Goal: Task Accomplishment & Management: Manage account settings

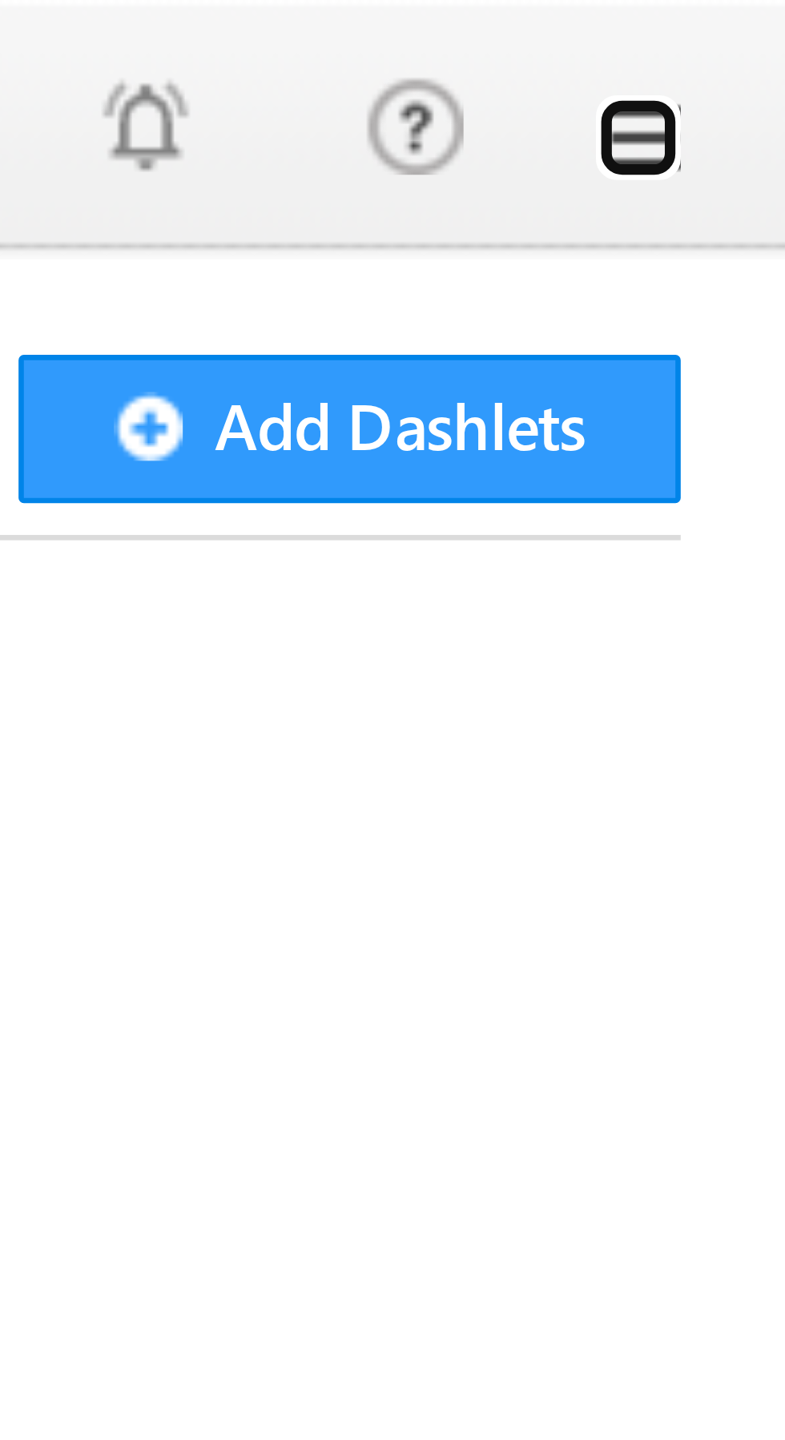
click at [766, 15] on link at bounding box center [762, 20] width 13 height 13
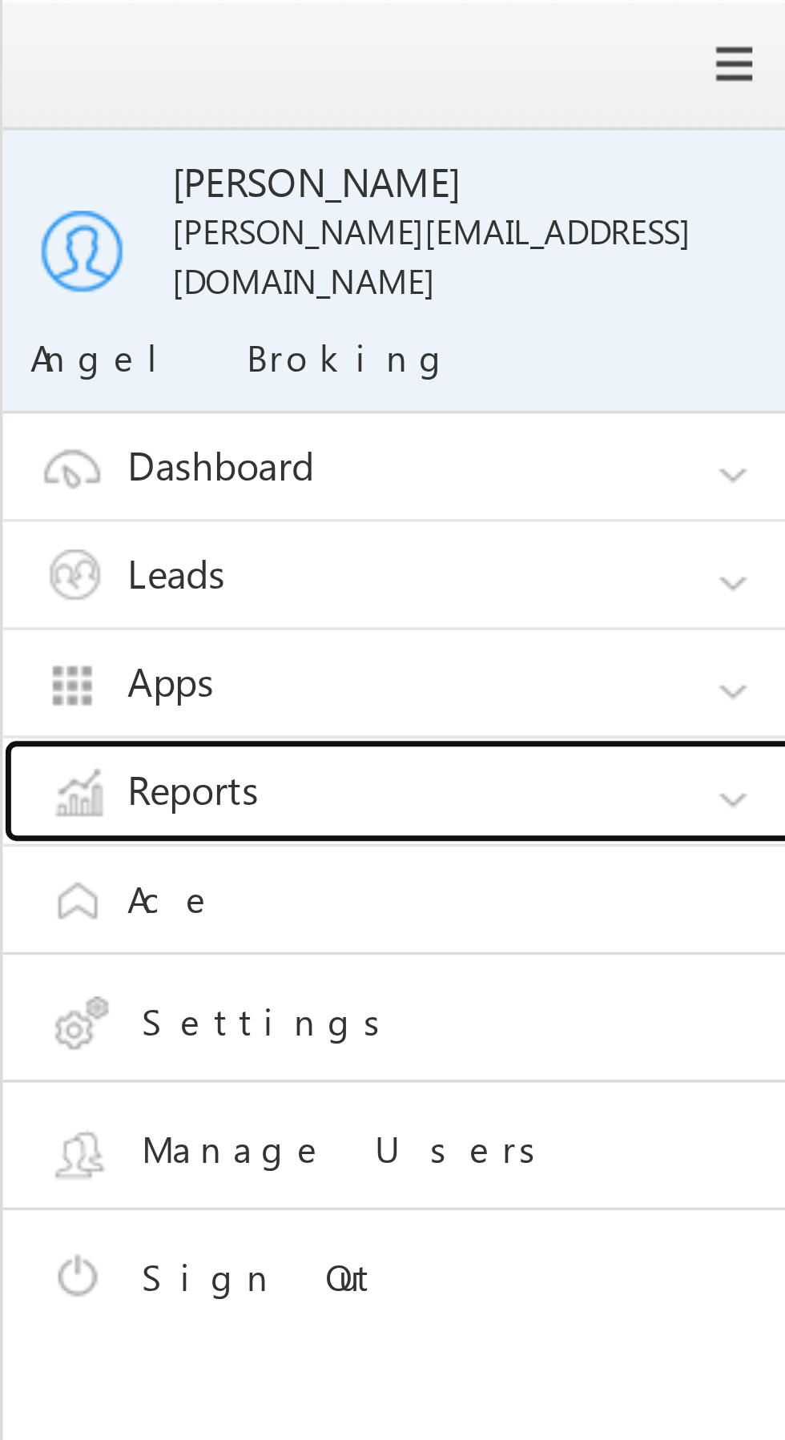
click at [683, 213] on link "Reports" at bounding box center [679, 228] width 240 height 30
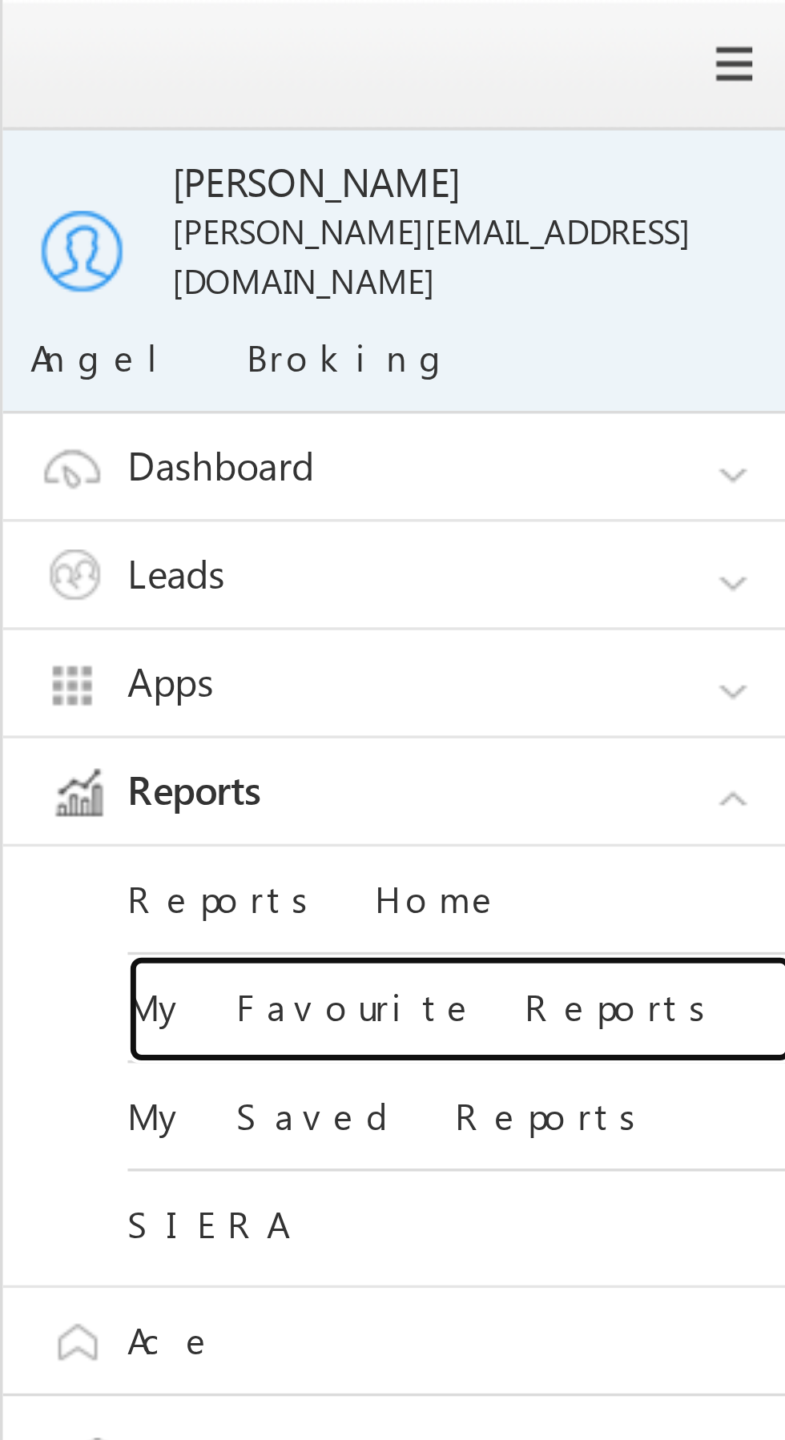
click at [682, 281] on link "My Favourite Reports" at bounding box center [691, 290] width 192 height 31
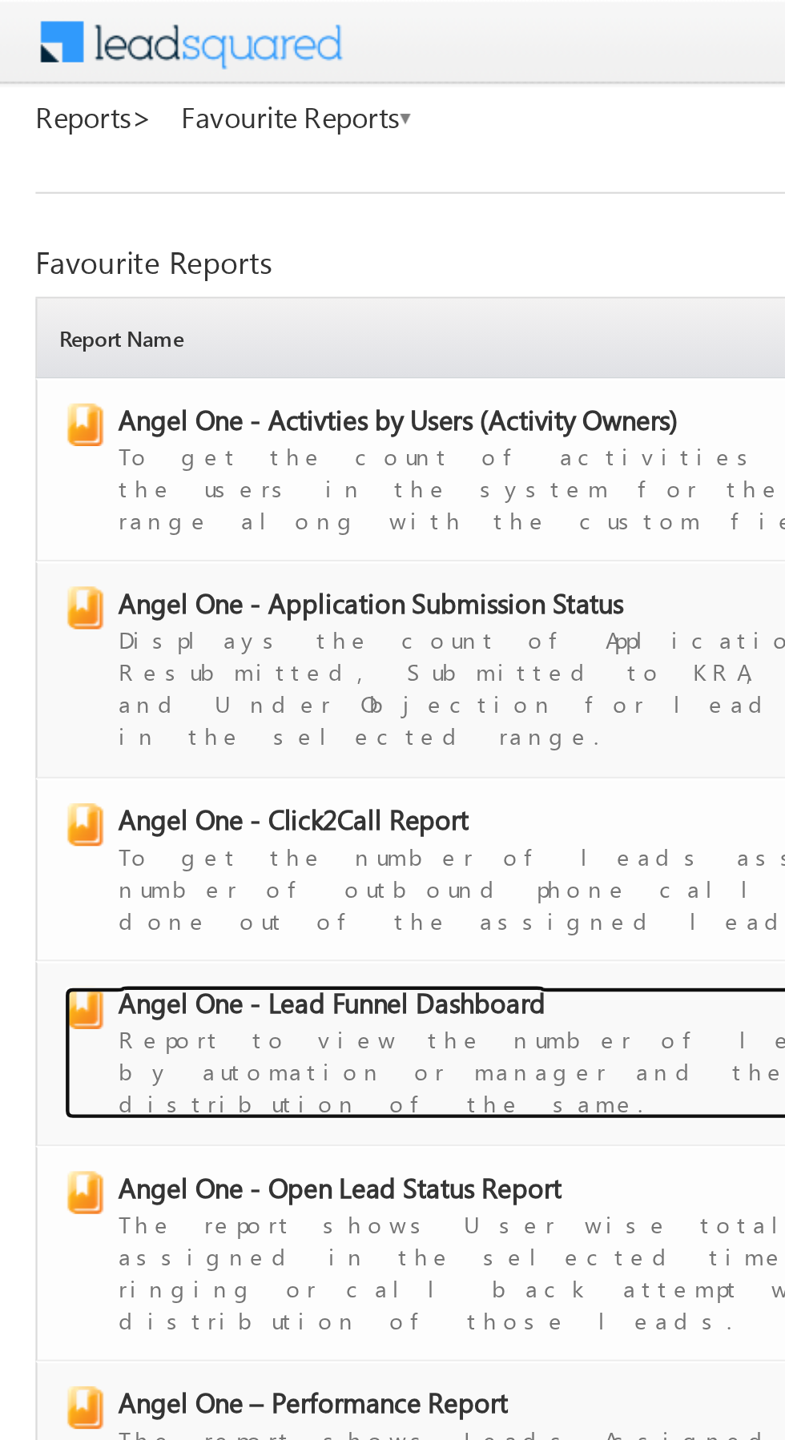
click at [188, 460] on div "Report to view the number of leads assigned by automation or manager and the st…" at bounding box center [280, 482] width 452 height 45
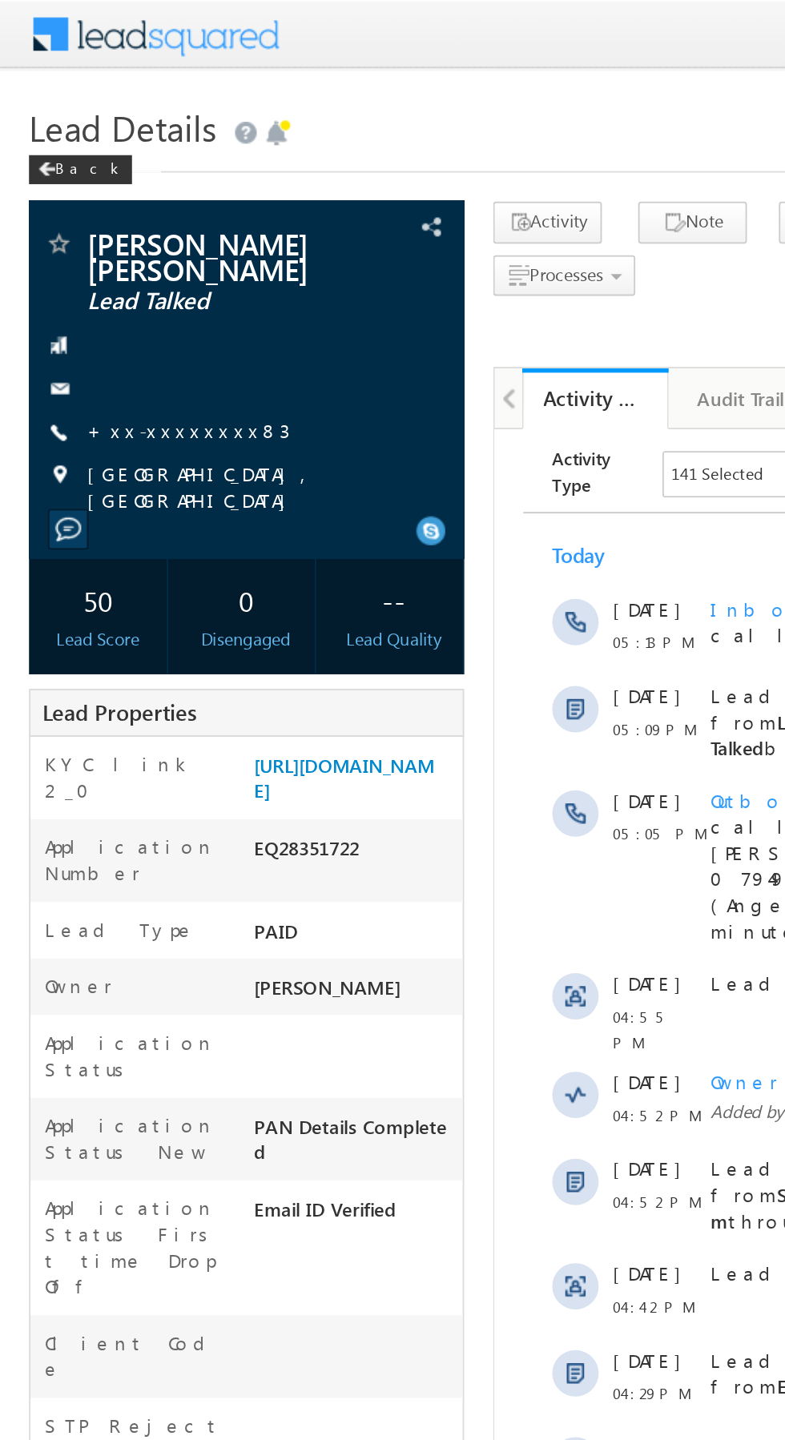
click at [85, 231] on link "+xx-xxxxxxxx83" at bounding box center [104, 238] width 112 height 14
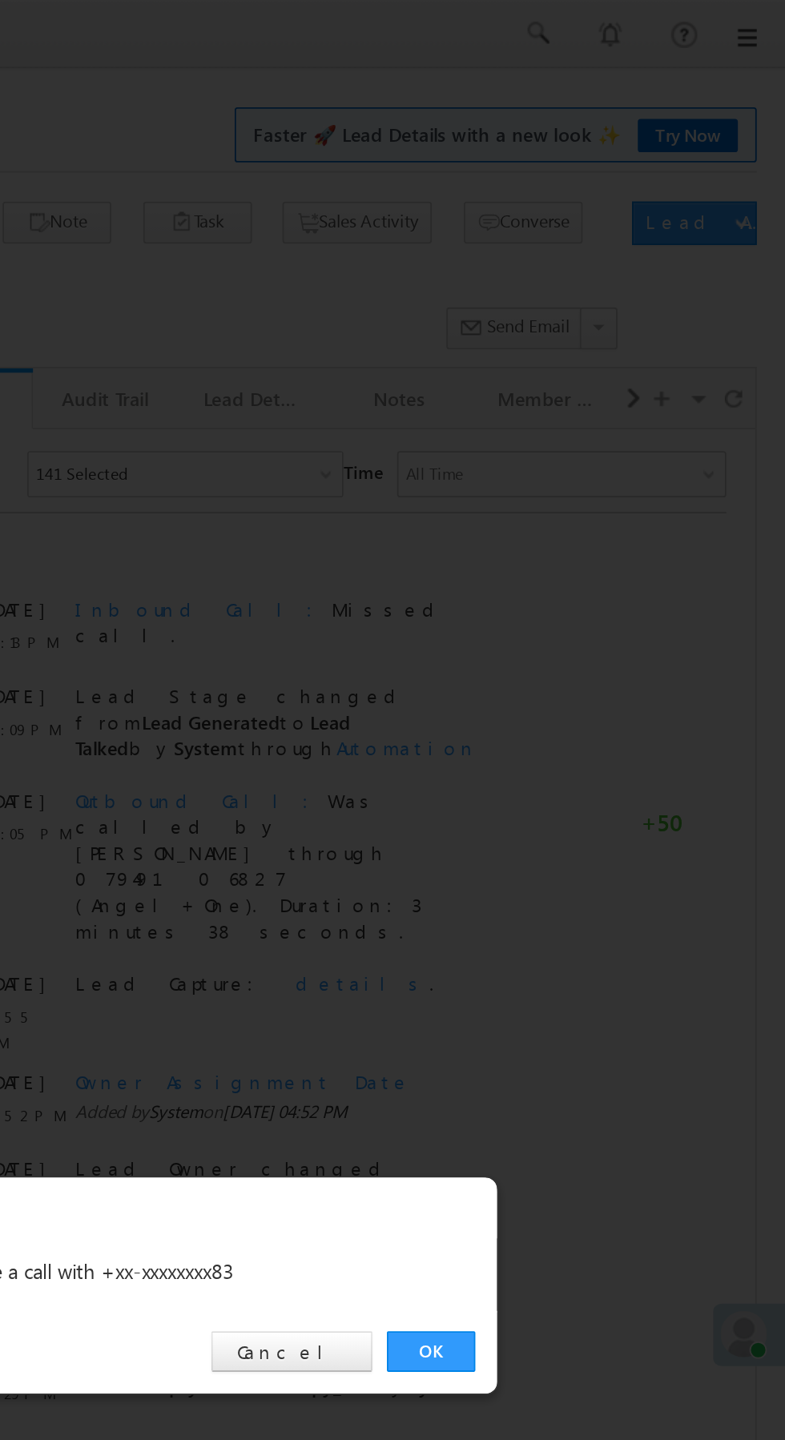
click at [584, 752] on link "OK" at bounding box center [589, 746] width 49 height 22
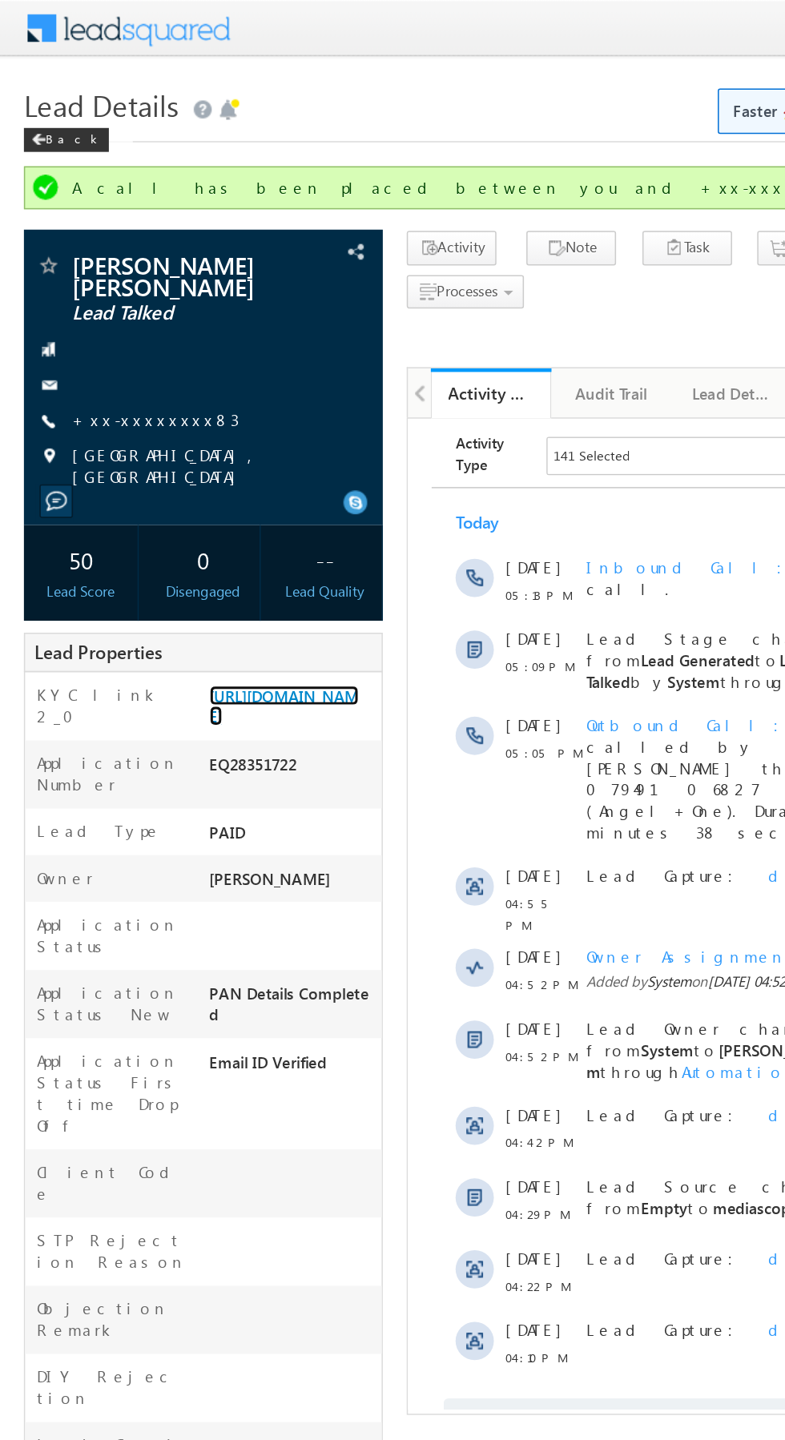
click at [192, 484] on link "https://angelbroking1-pk3em7sa.customui-test.leadsquared.com?leadId=0a44ccc1-4e…" at bounding box center [190, 472] width 100 height 27
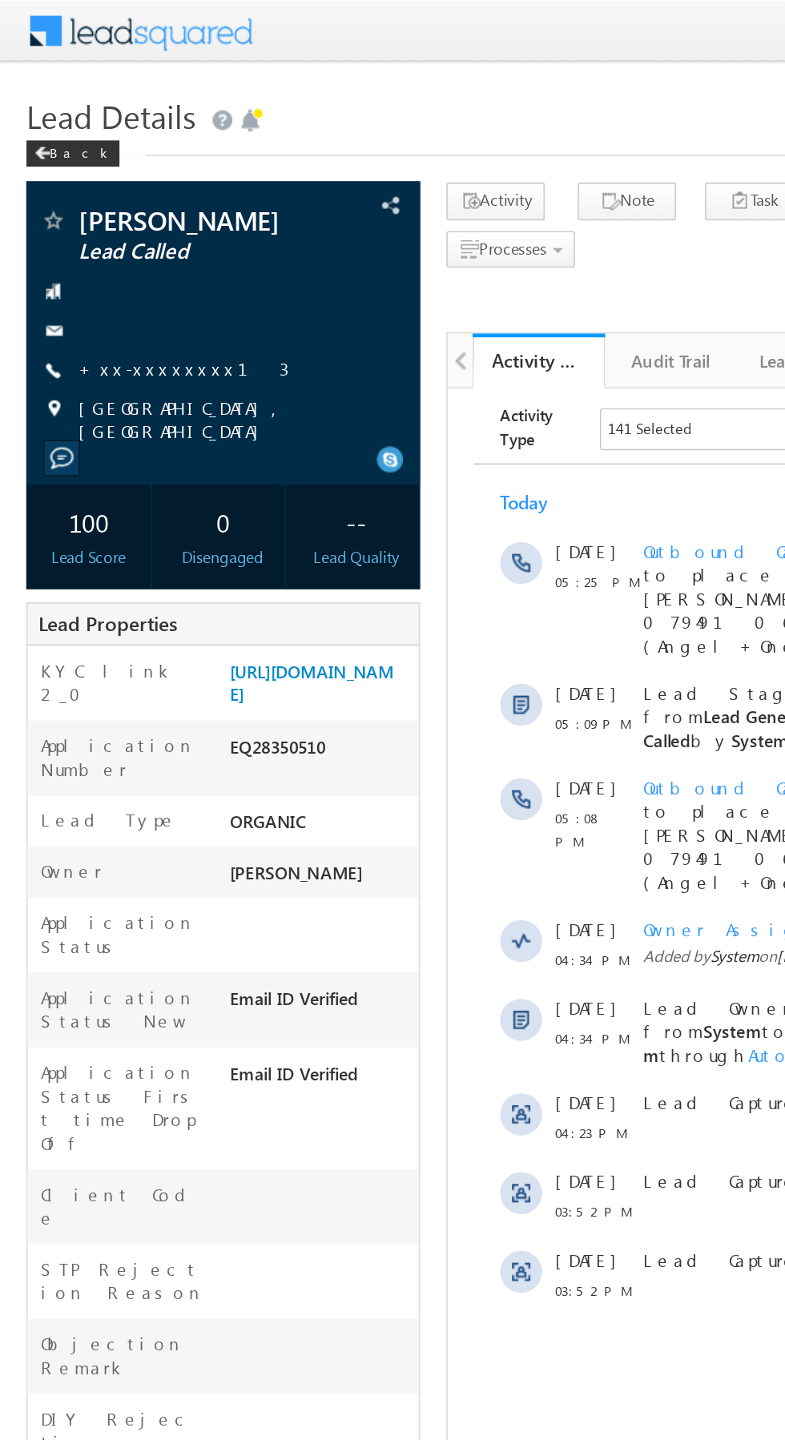
click at [95, 231] on link "+xx-xxxxxxxx13" at bounding box center [112, 225] width 128 height 14
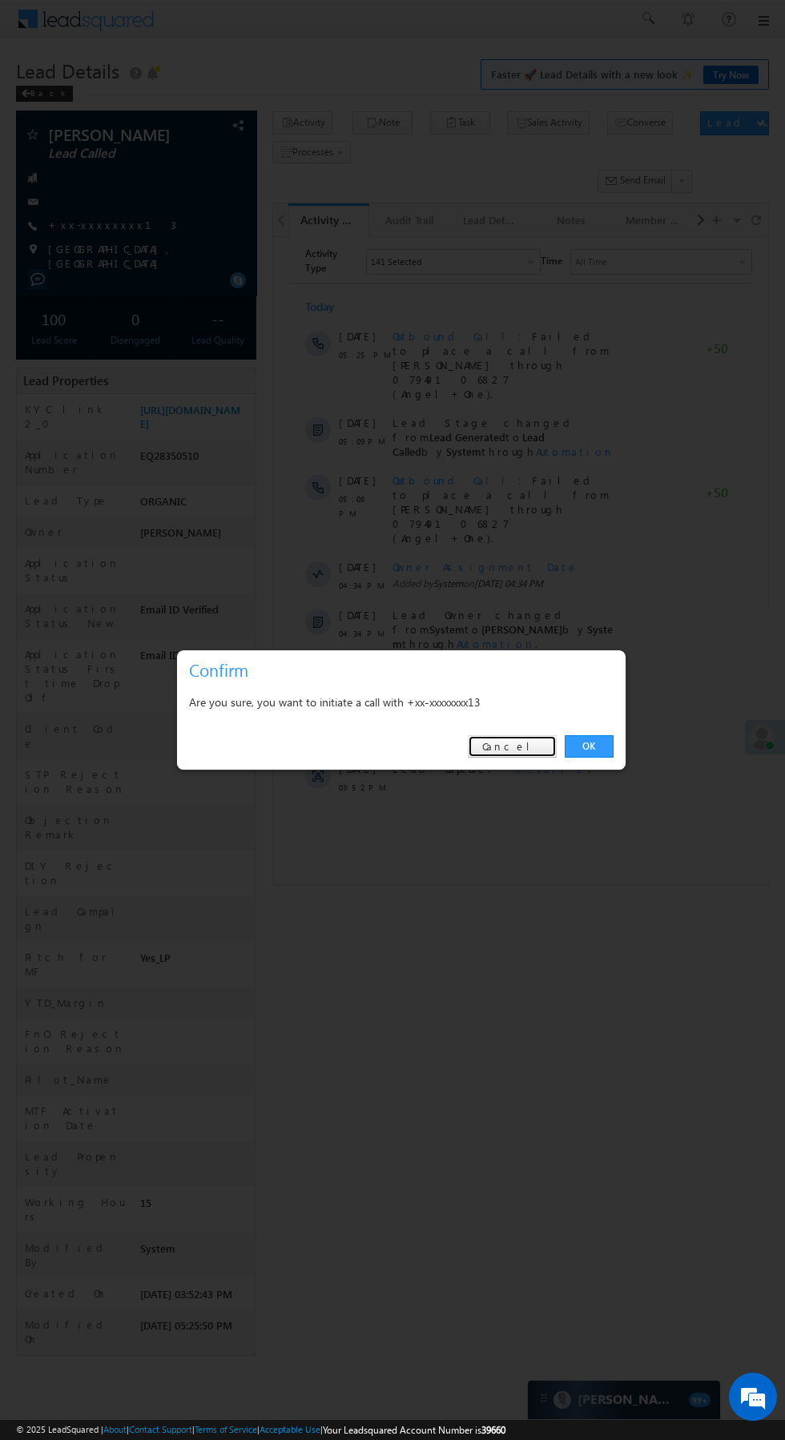
click at [544, 740] on link "Cancel" at bounding box center [512, 746] width 89 height 22
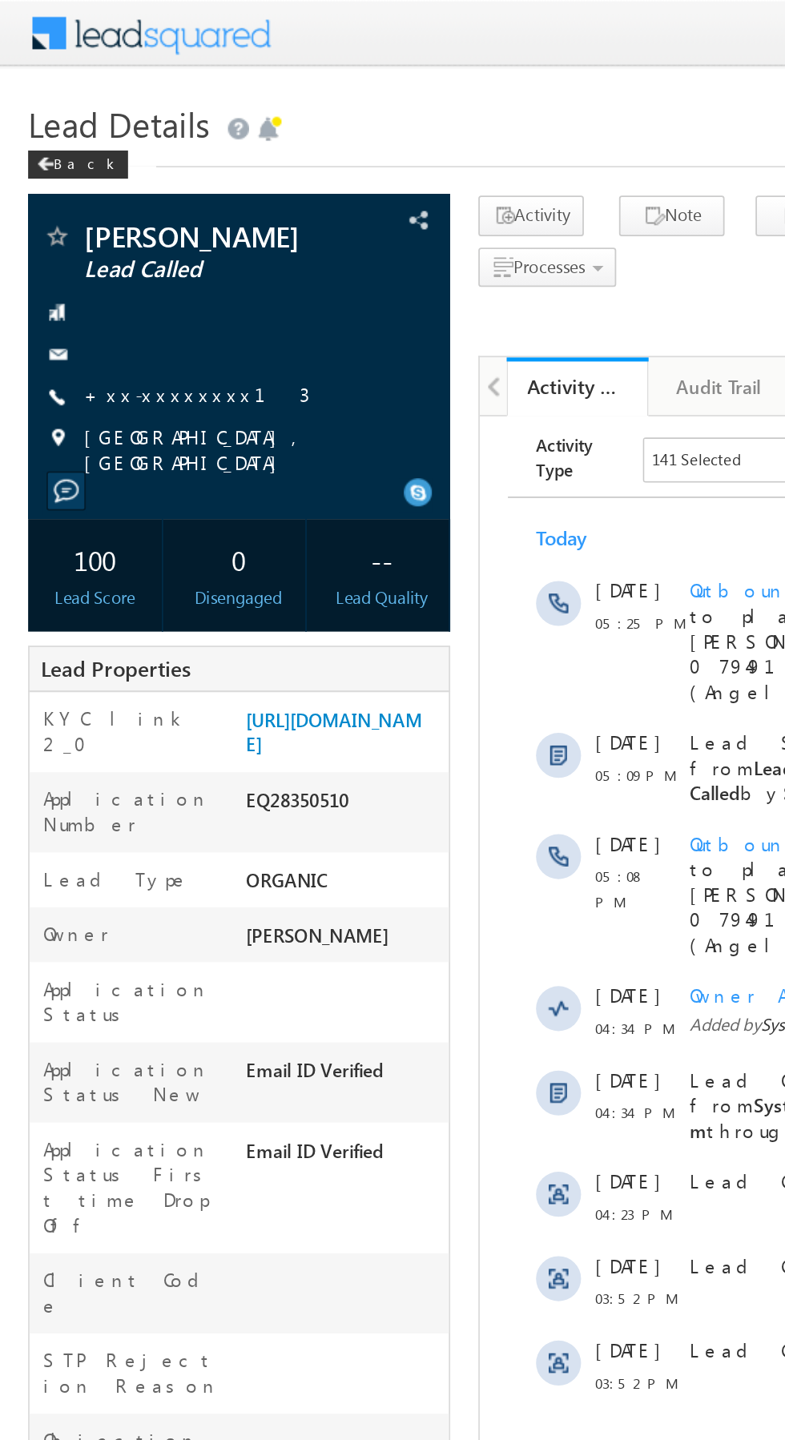
click at [94, 224] on link "+xx-xxxxxxxx13" at bounding box center [112, 225] width 128 height 14
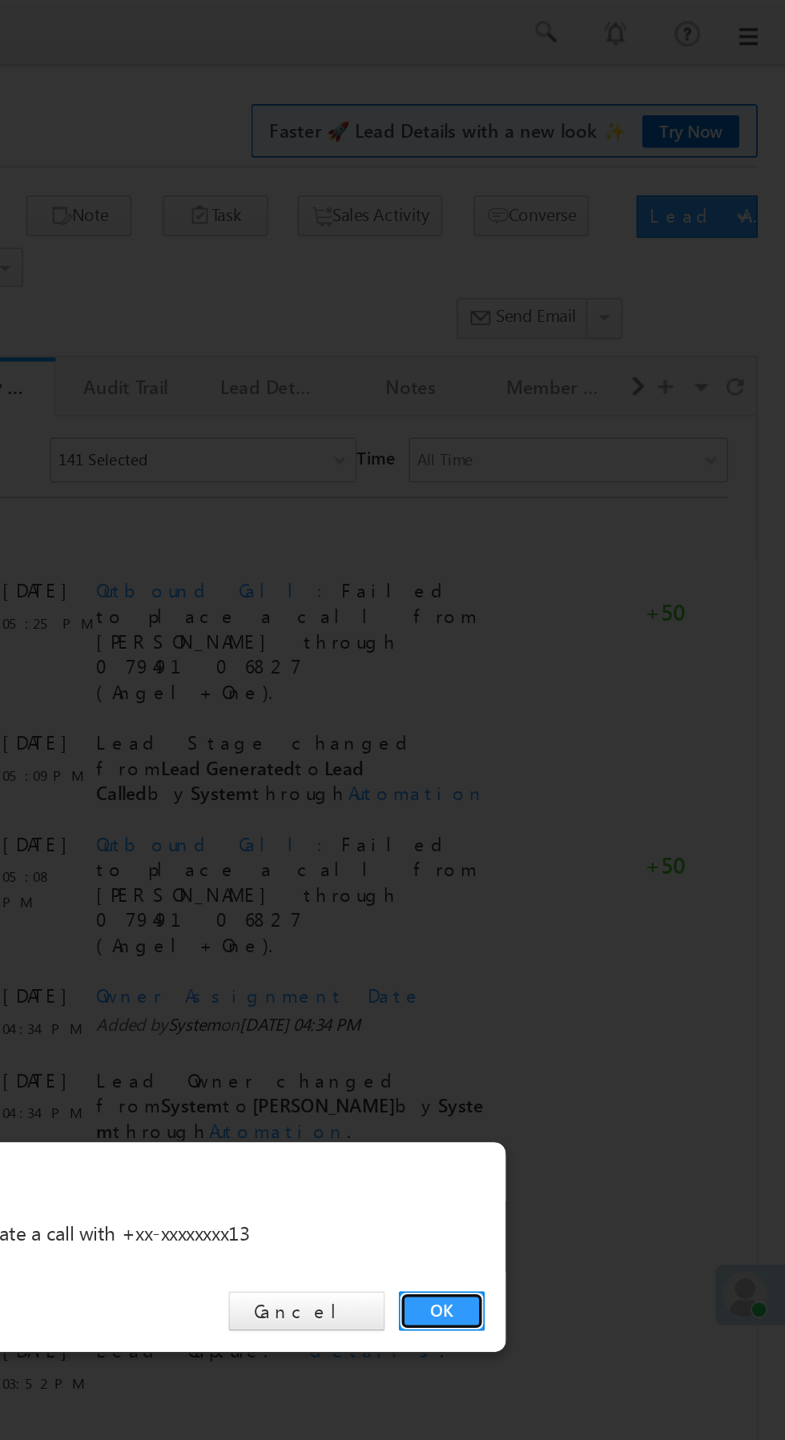
click at [589, 747] on link "OK" at bounding box center [589, 746] width 49 height 22
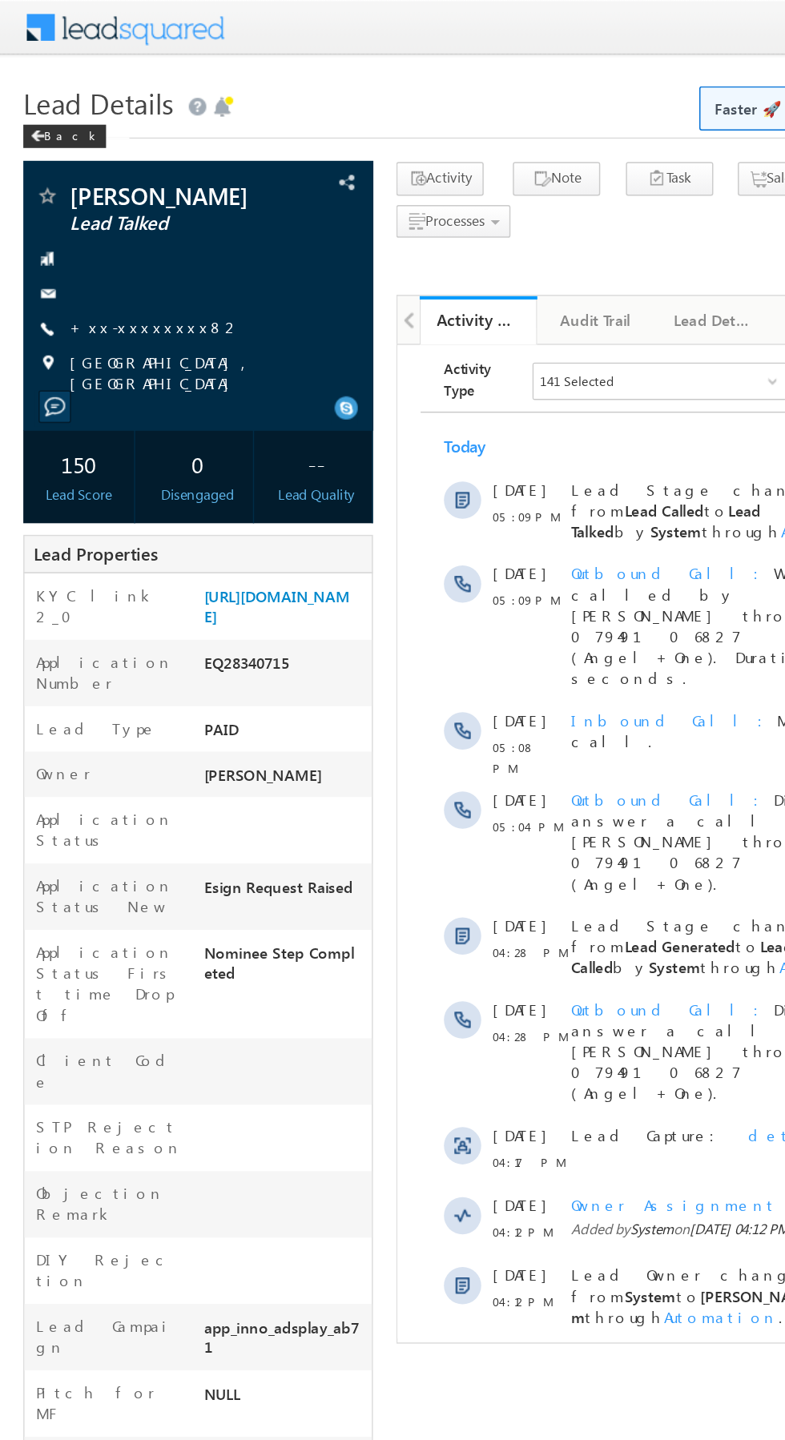
click at [95, 231] on link "+xx-xxxxxxxx82" at bounding box center [107, 225] width 118 height 14
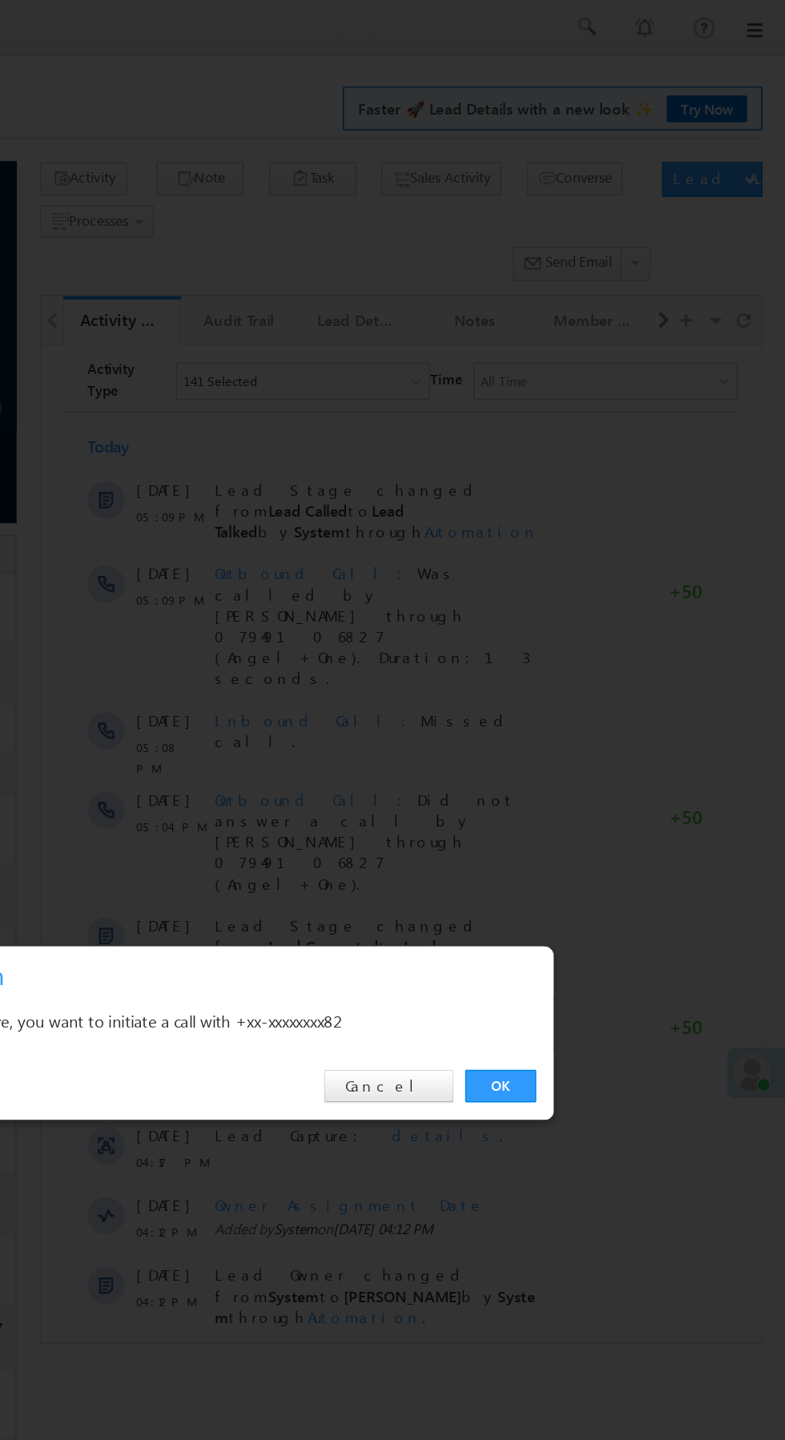
click at [585, 746] on link "OK" at bounding box center [589, 746] width 49 height 22
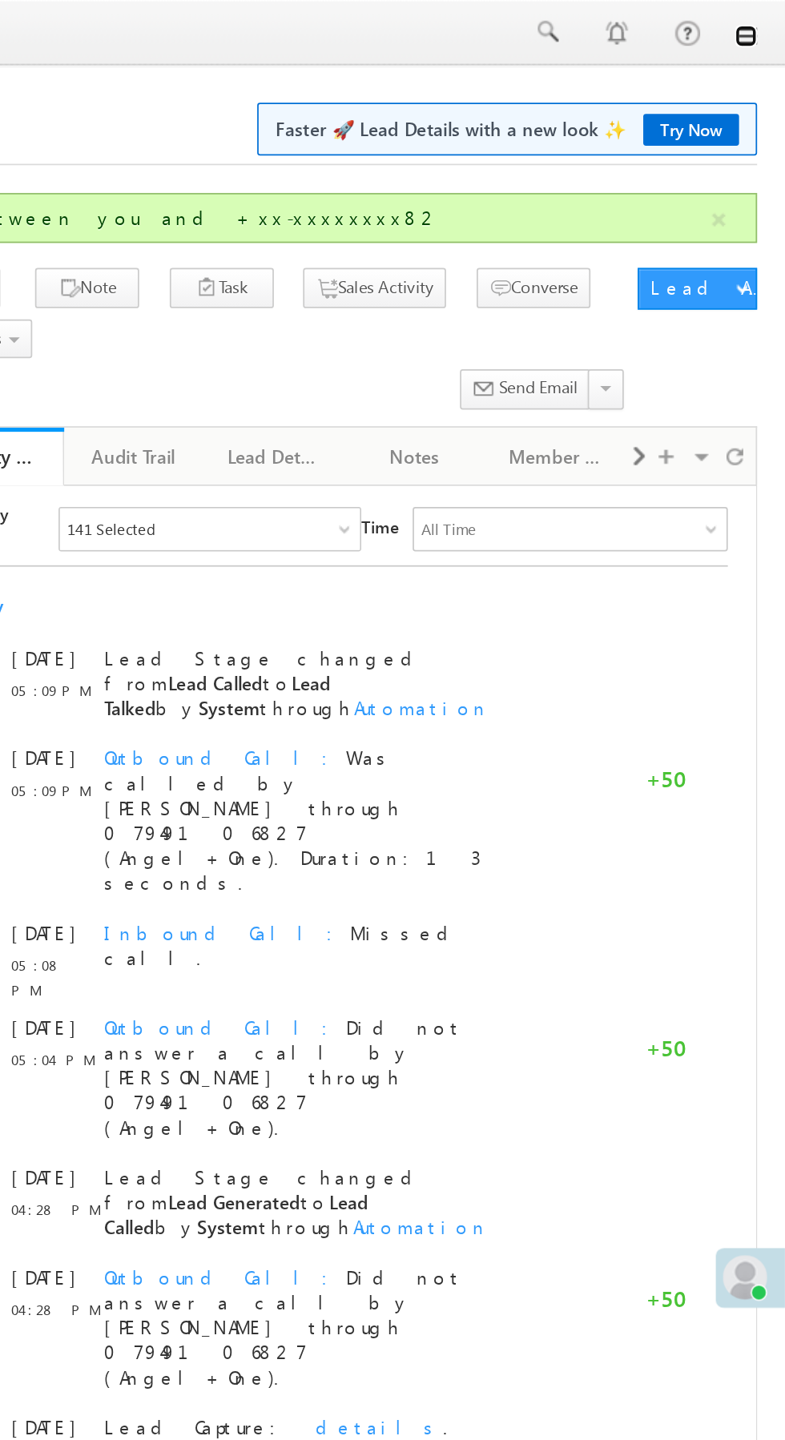
click at [763, 21] on link at bounding box center [762, 20] width 13 height 13
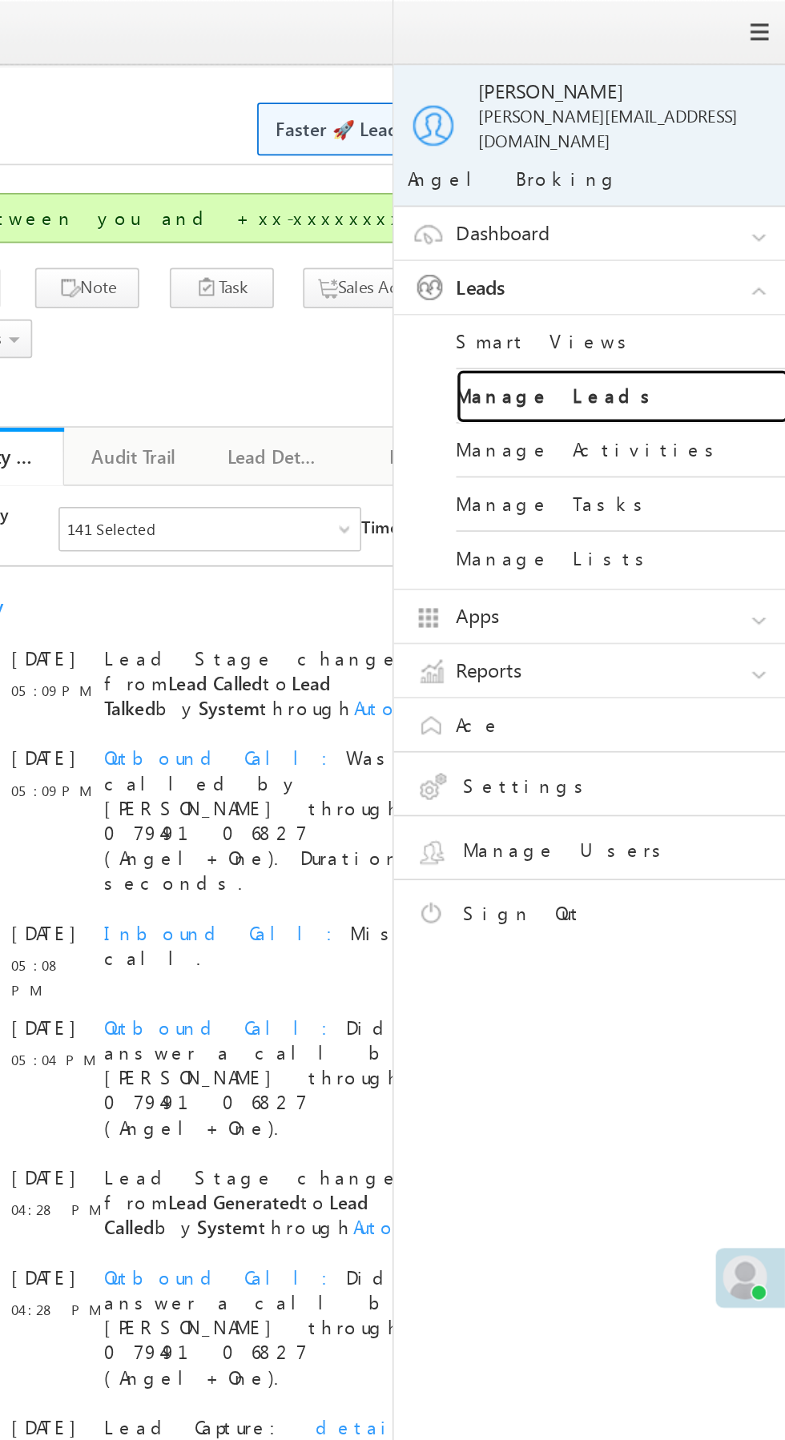
click at [715, 215] on link "Manage Leads" at bounding box center [691, 228] width 192 height 31
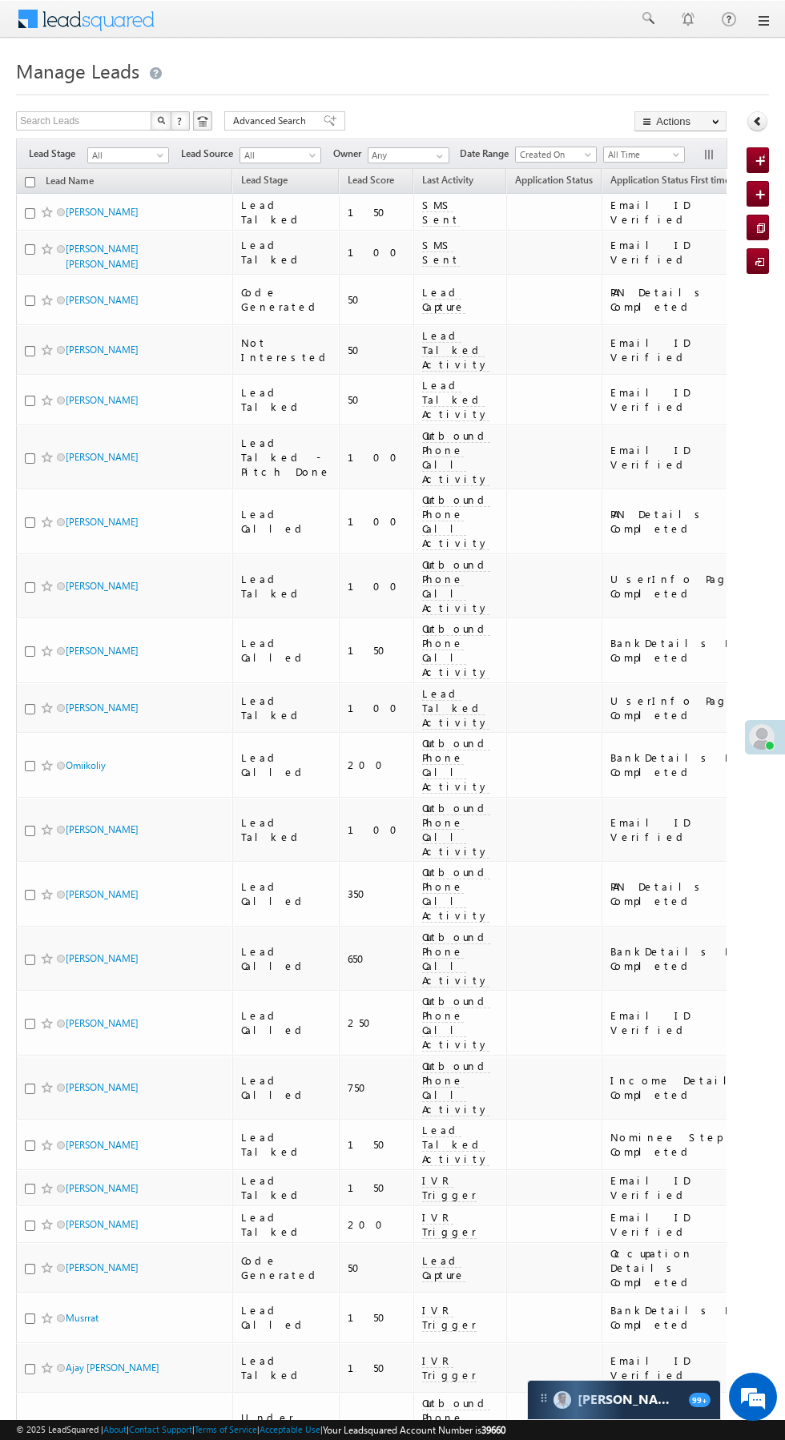
scroll to position [0, 12]
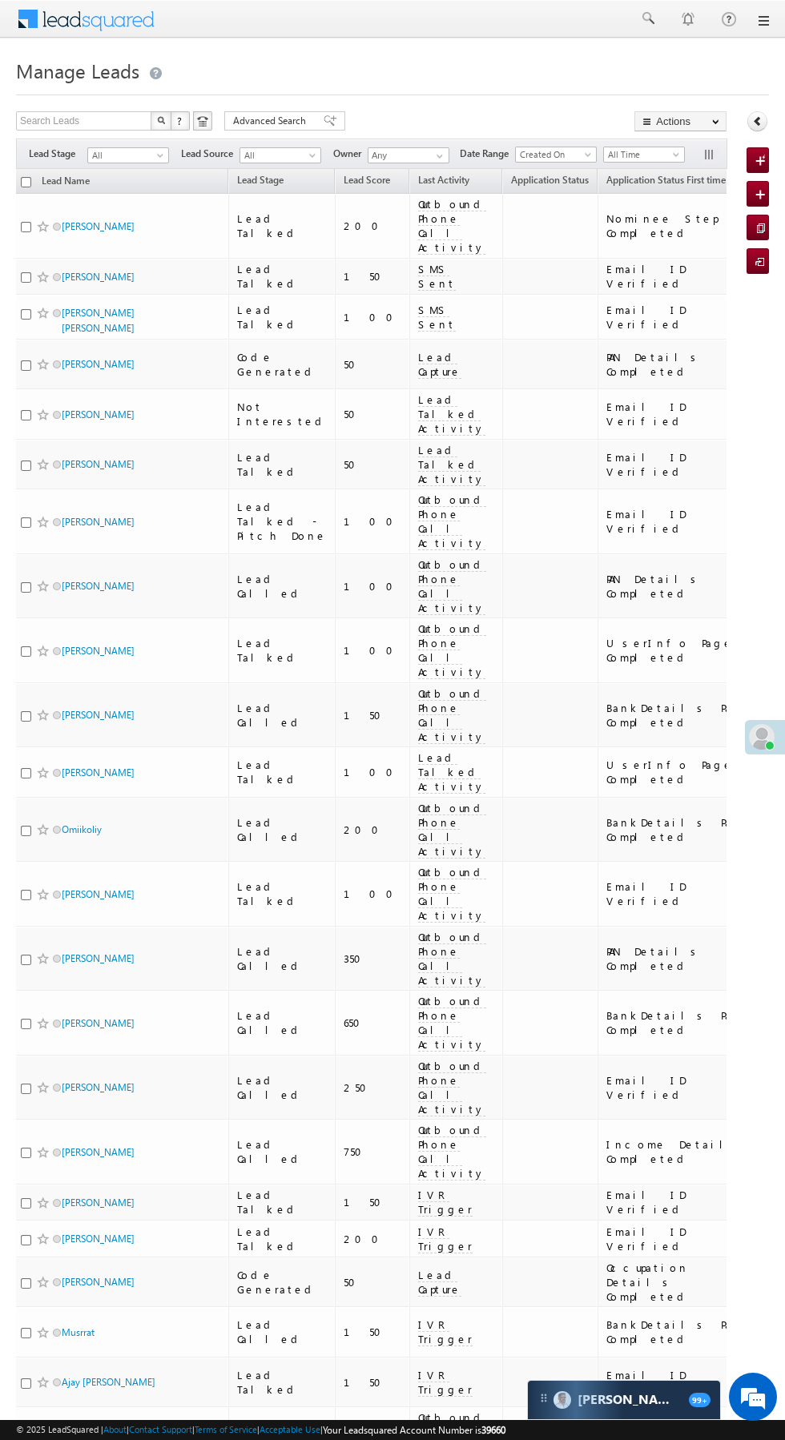
scroll to position [22, 0]
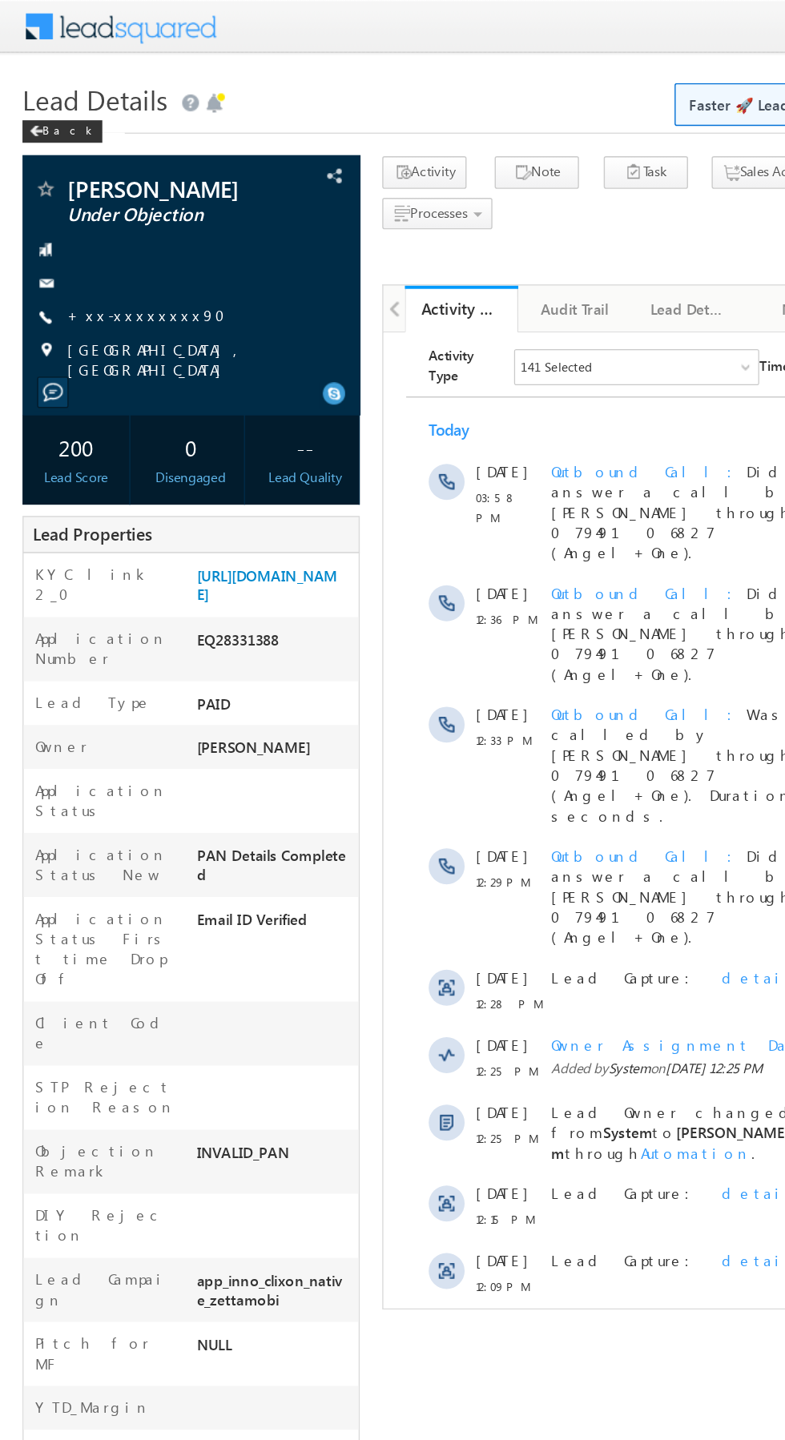
click at [107, 227] on link "+xx-xxxxxxxx90" at bounding box center [109, 225] width 123 height 14
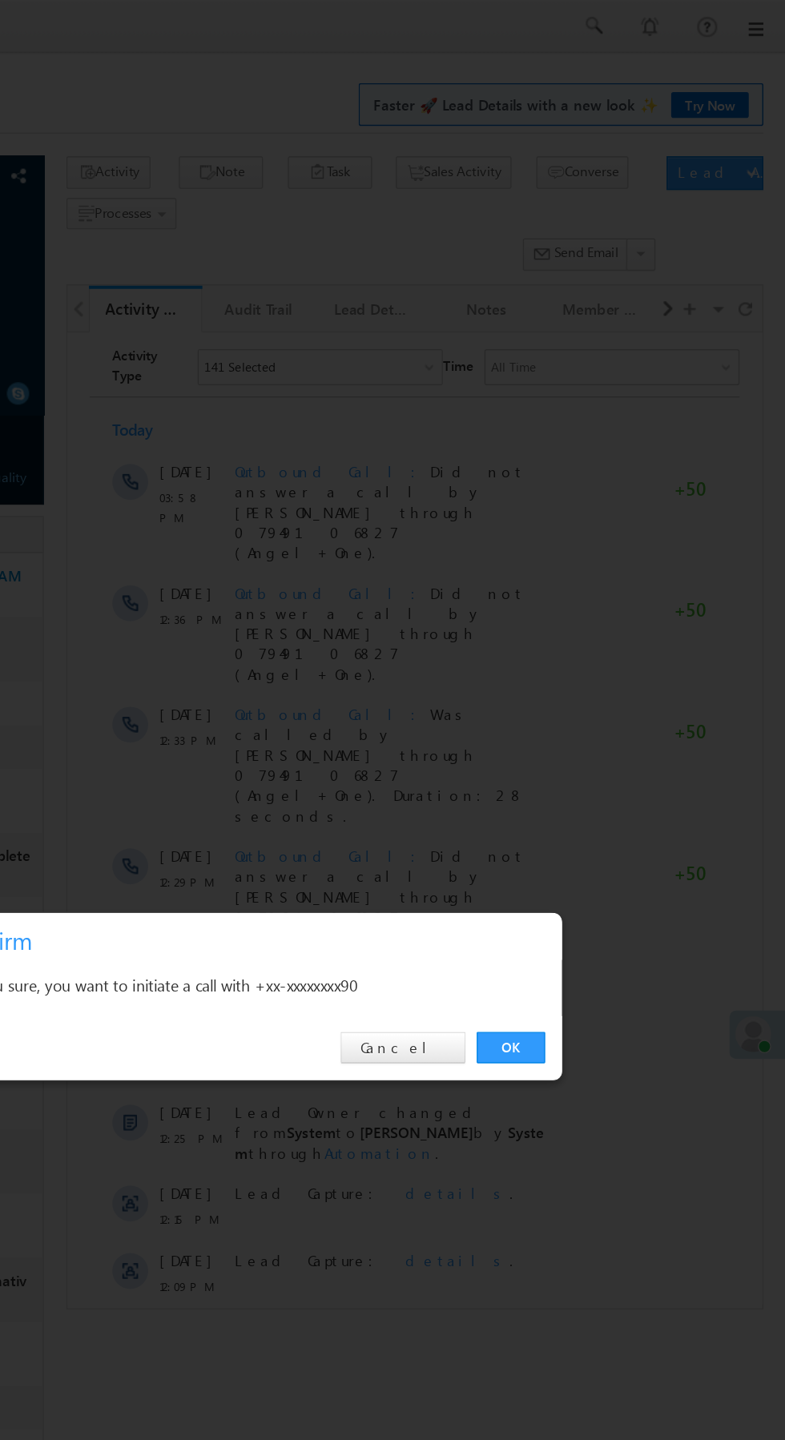
click at [585, 749] on link "OK" at bounding box center [589, 746] width 49 height 22
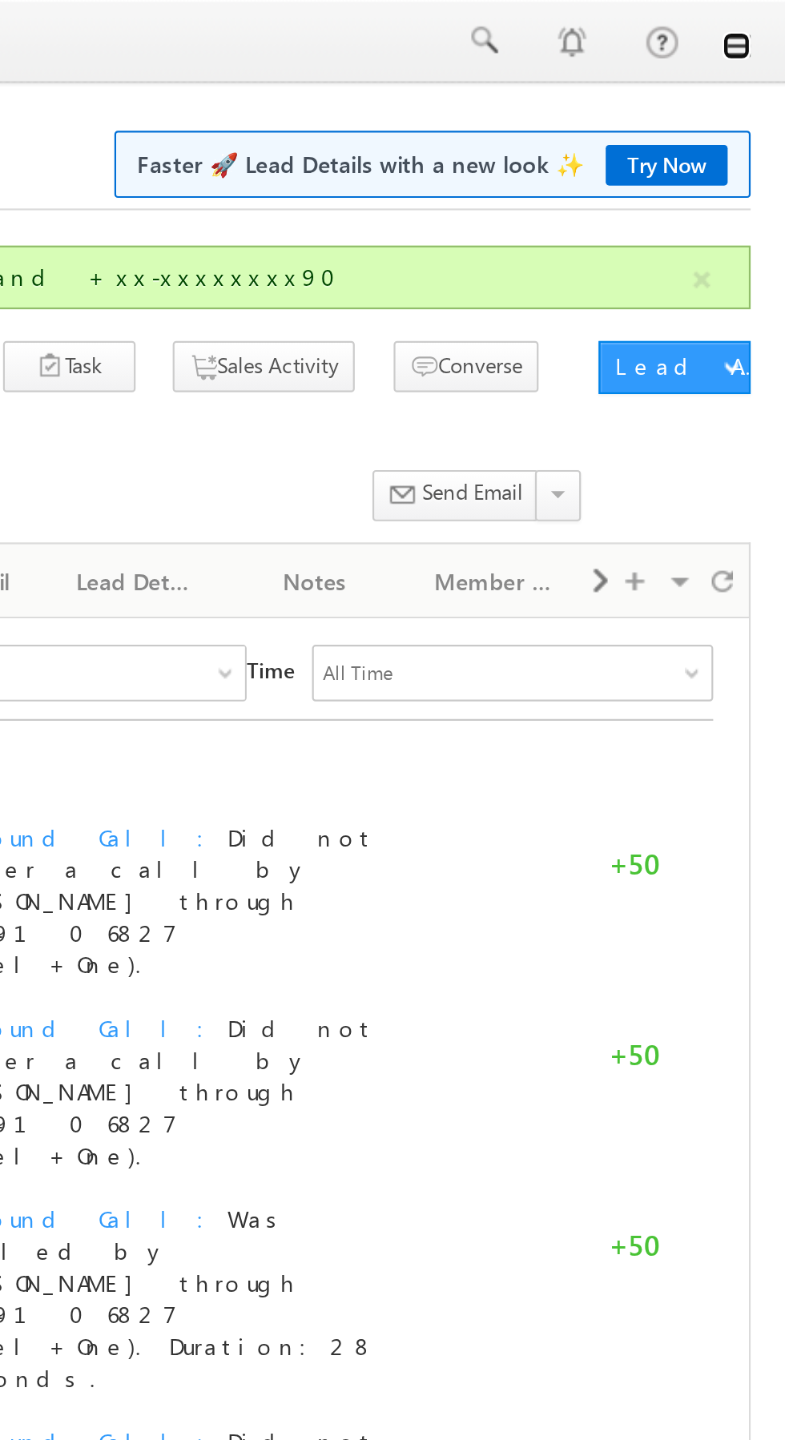
click at [765, 21] on link at bounding box center [762, 20] width 13 height 13
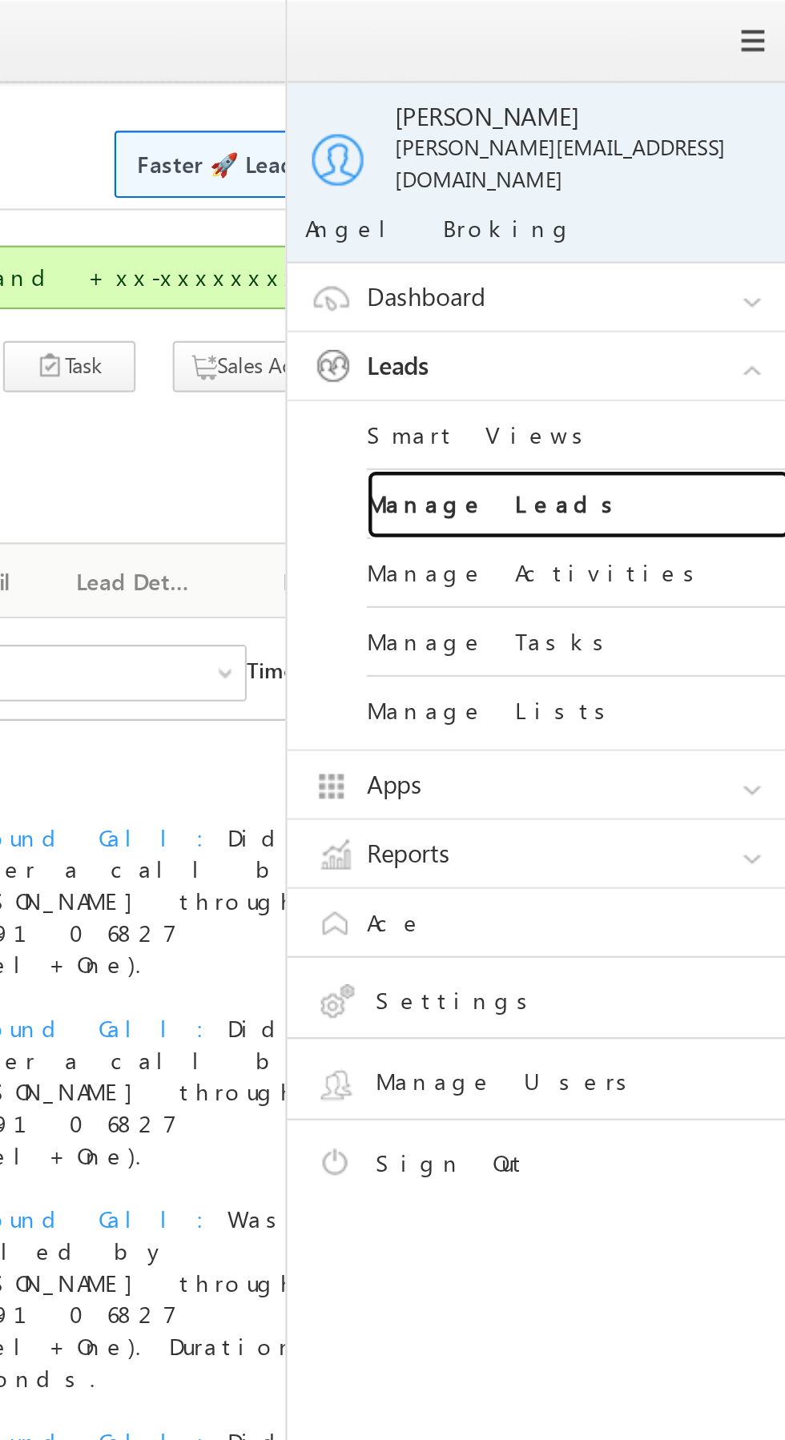
click at [702, 213] on link "Manage Leads" at bounding box center [691, 228] width 192 height 31
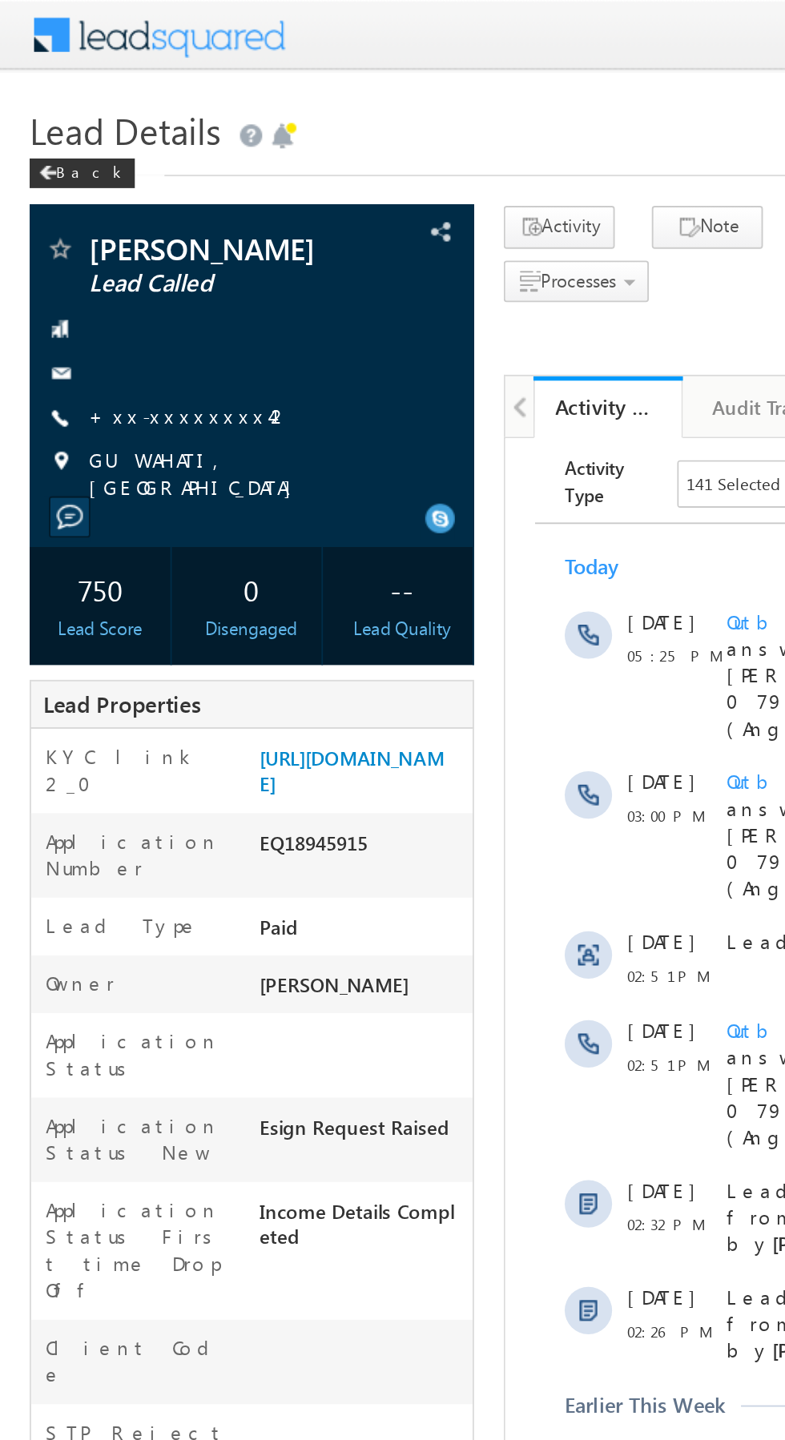
click at [90, 227] on link "+xx-xxxxxxxx42" at bounding box center [103, 225] width 110 height 14
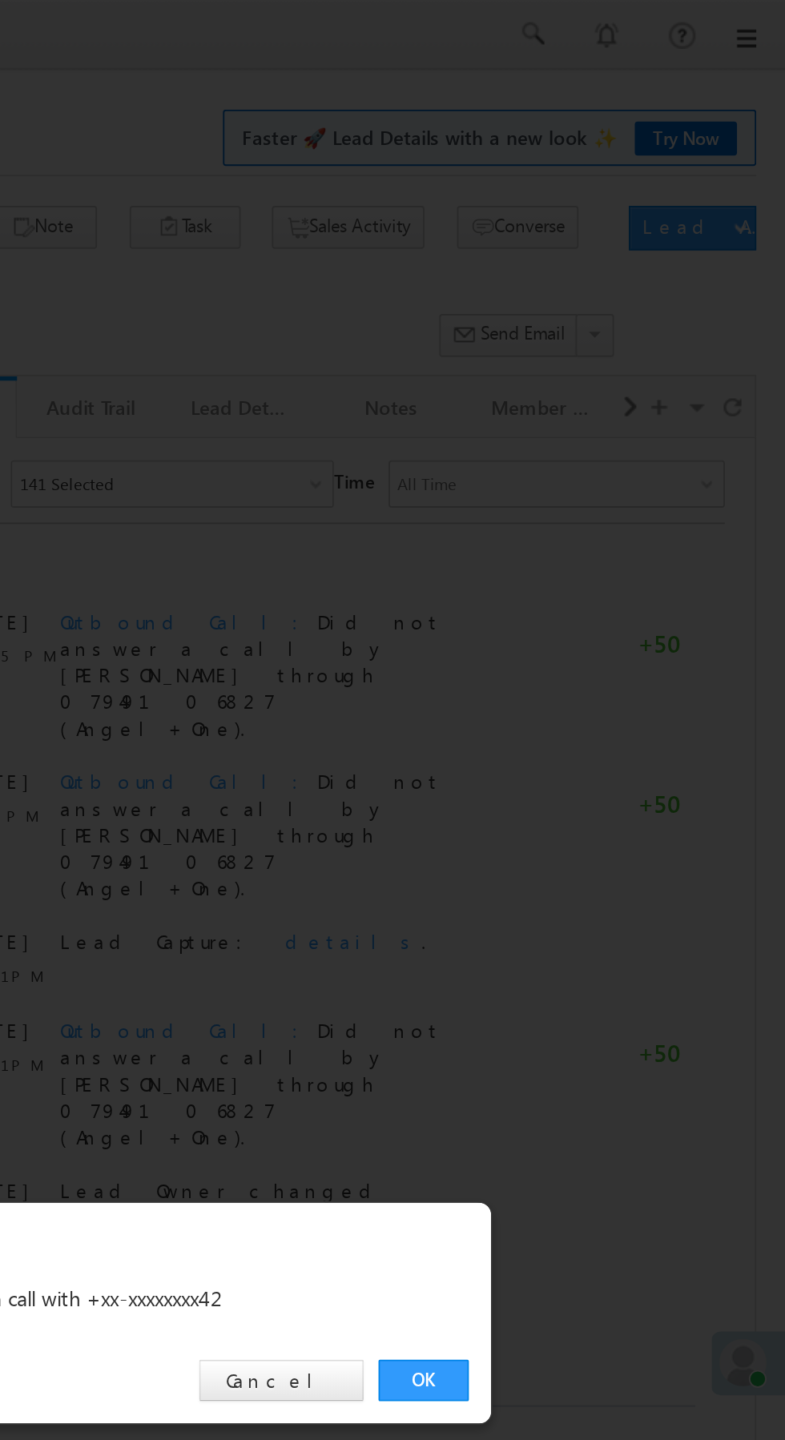
click at [589, 746] on link "OK" at bounding box center [589, 746] width 49 height 22
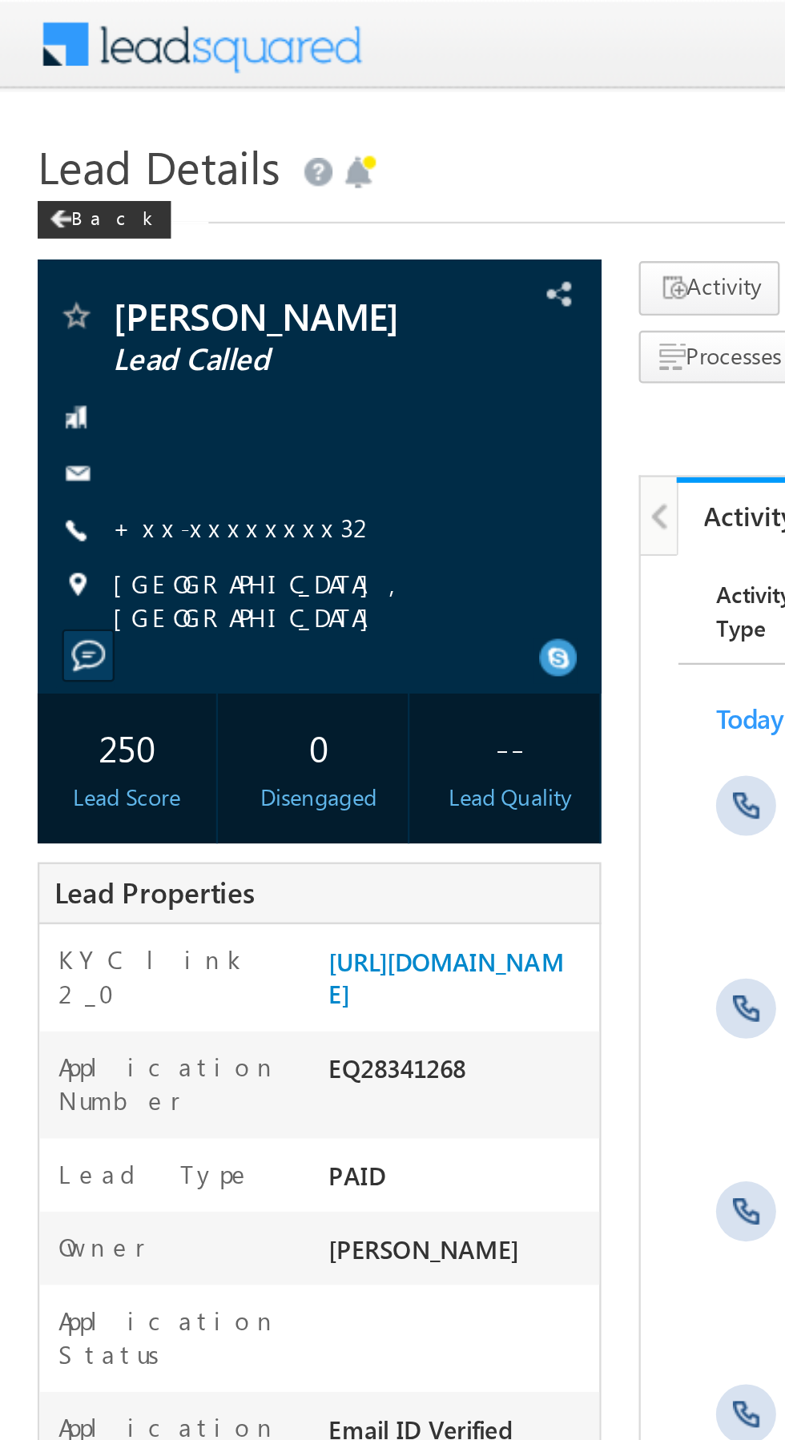
click at [93, 231] on link "+xx-xxxxxxxx32" at bounding box center [105, 225] width 114 height 14
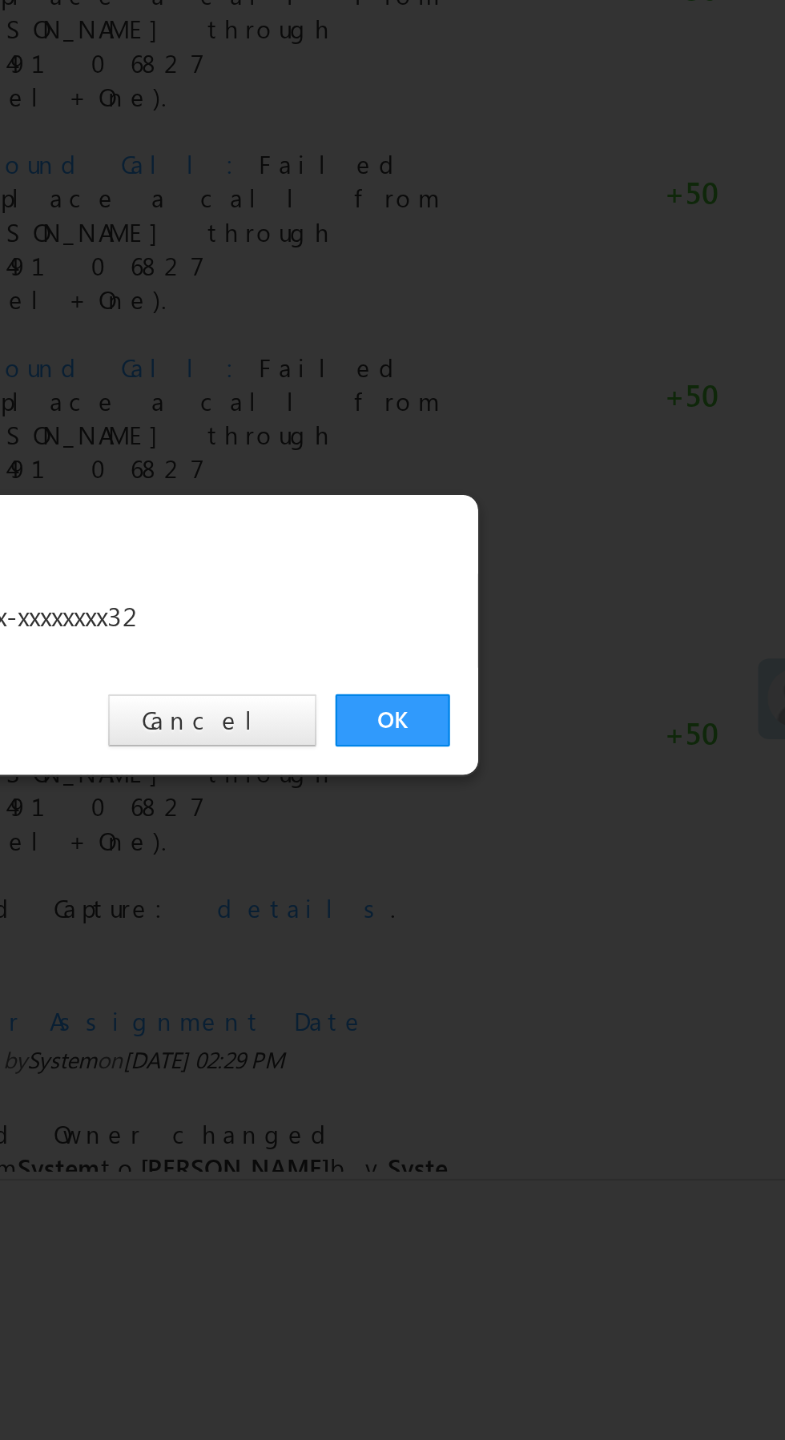
click at [584, 750] on link "OK" at bounding box center [589, 746] width 49 height 22
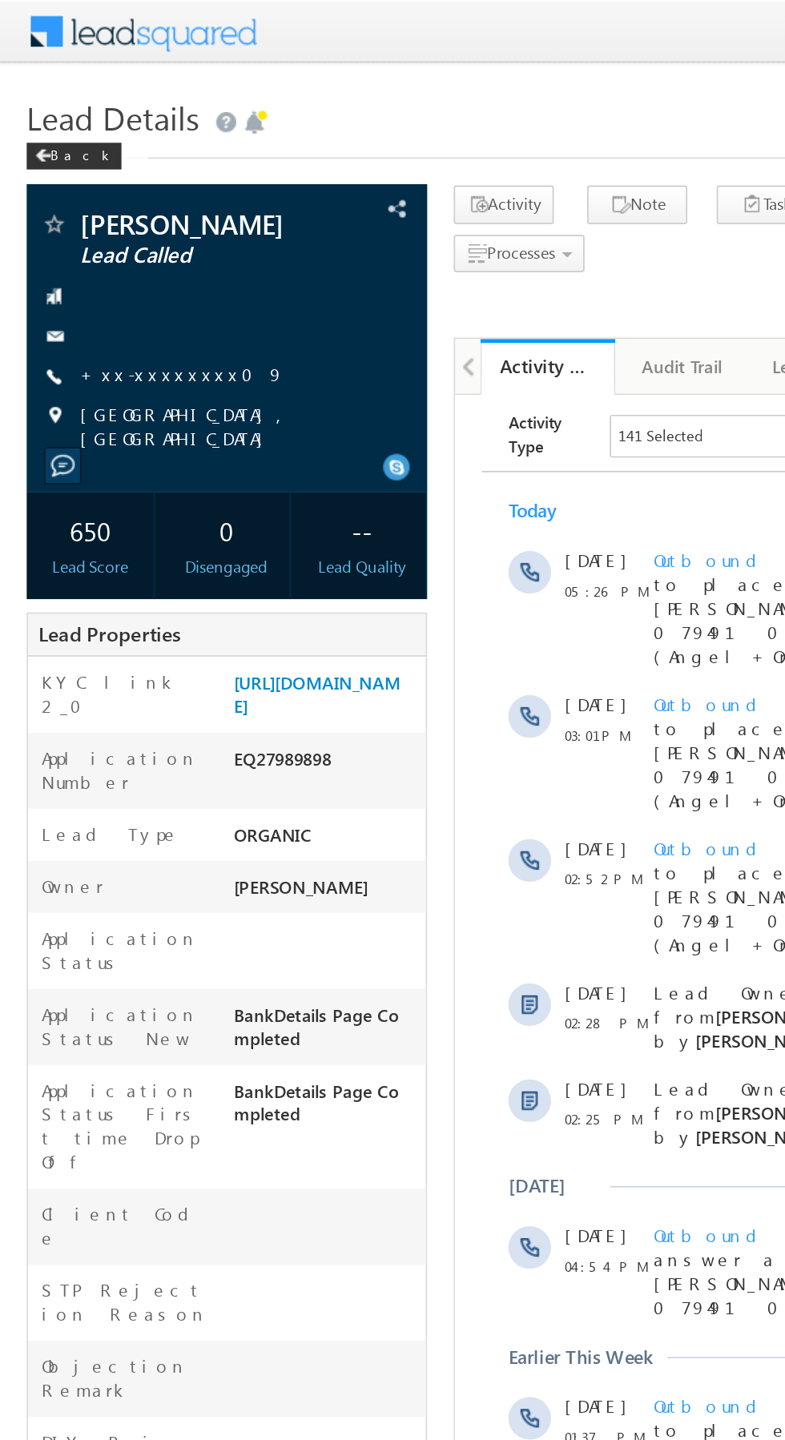
click at [98, 231] on link "+xx-xxxxxxxx09" at bounding box center [109, 225] width 123 height 14
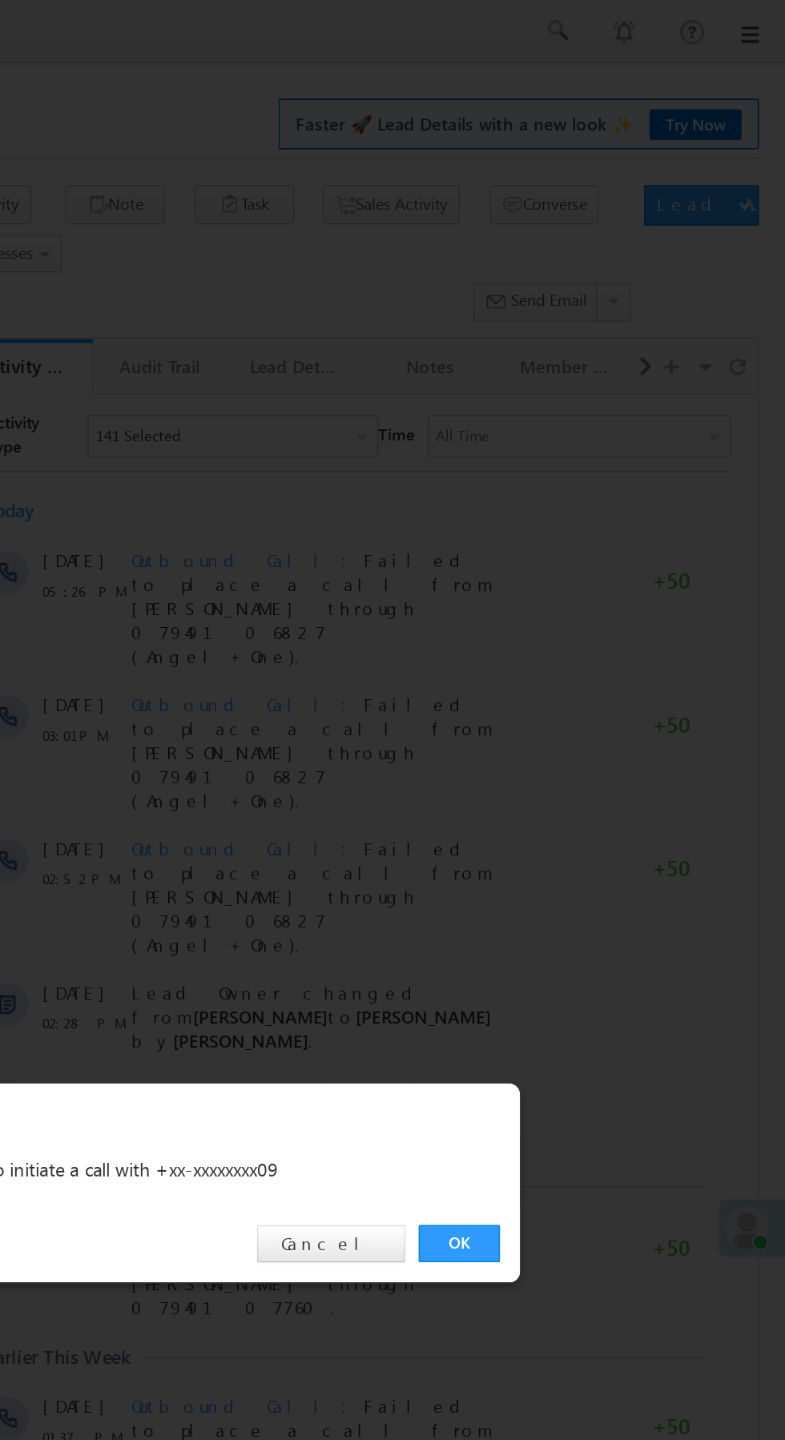
click at [590, 748] on link "OK" at bounding box center [589, 746] width 49 height 22
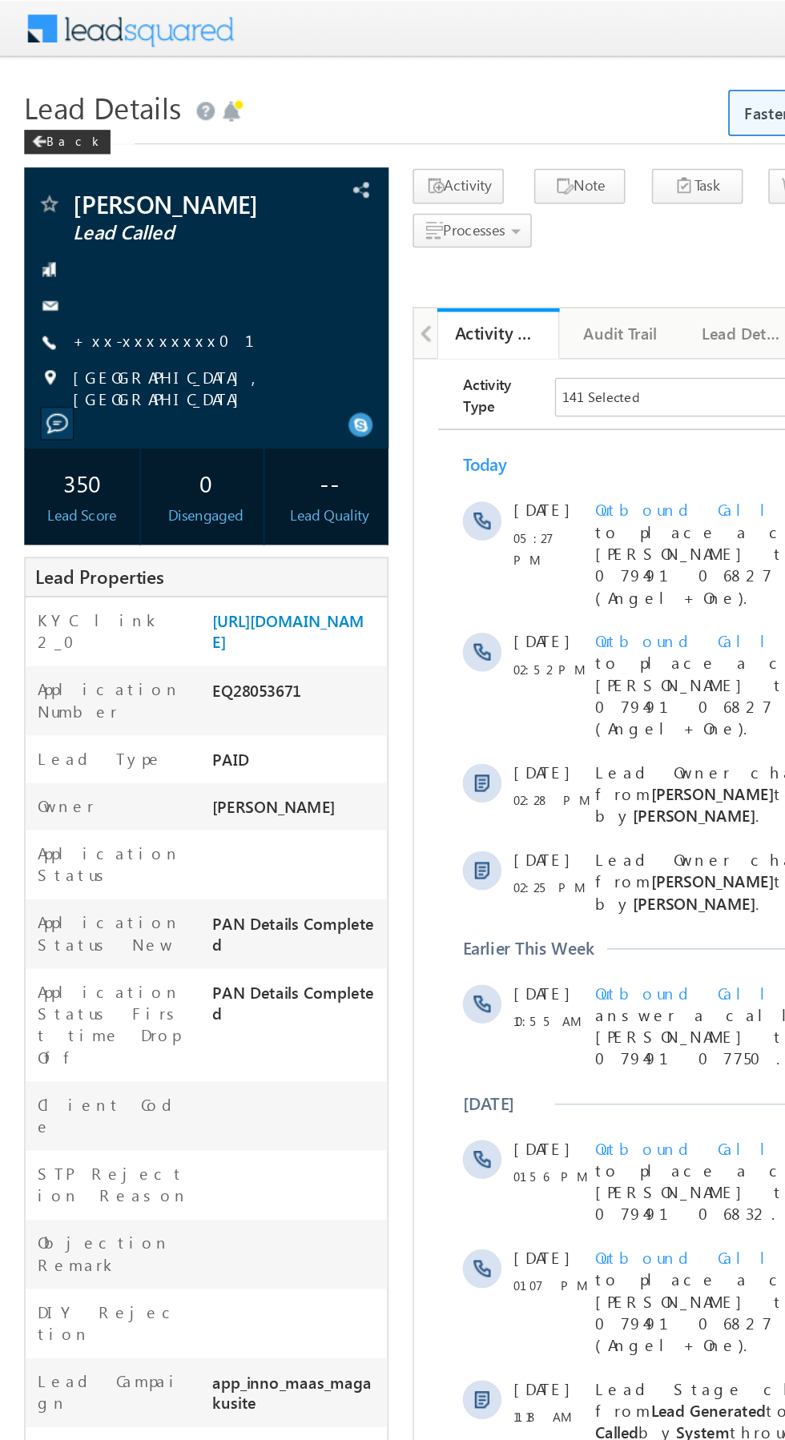
click at [97, 231] on link "+xx-xxxxxxxx01" at bounding box center [117, 225] width 139 height 14
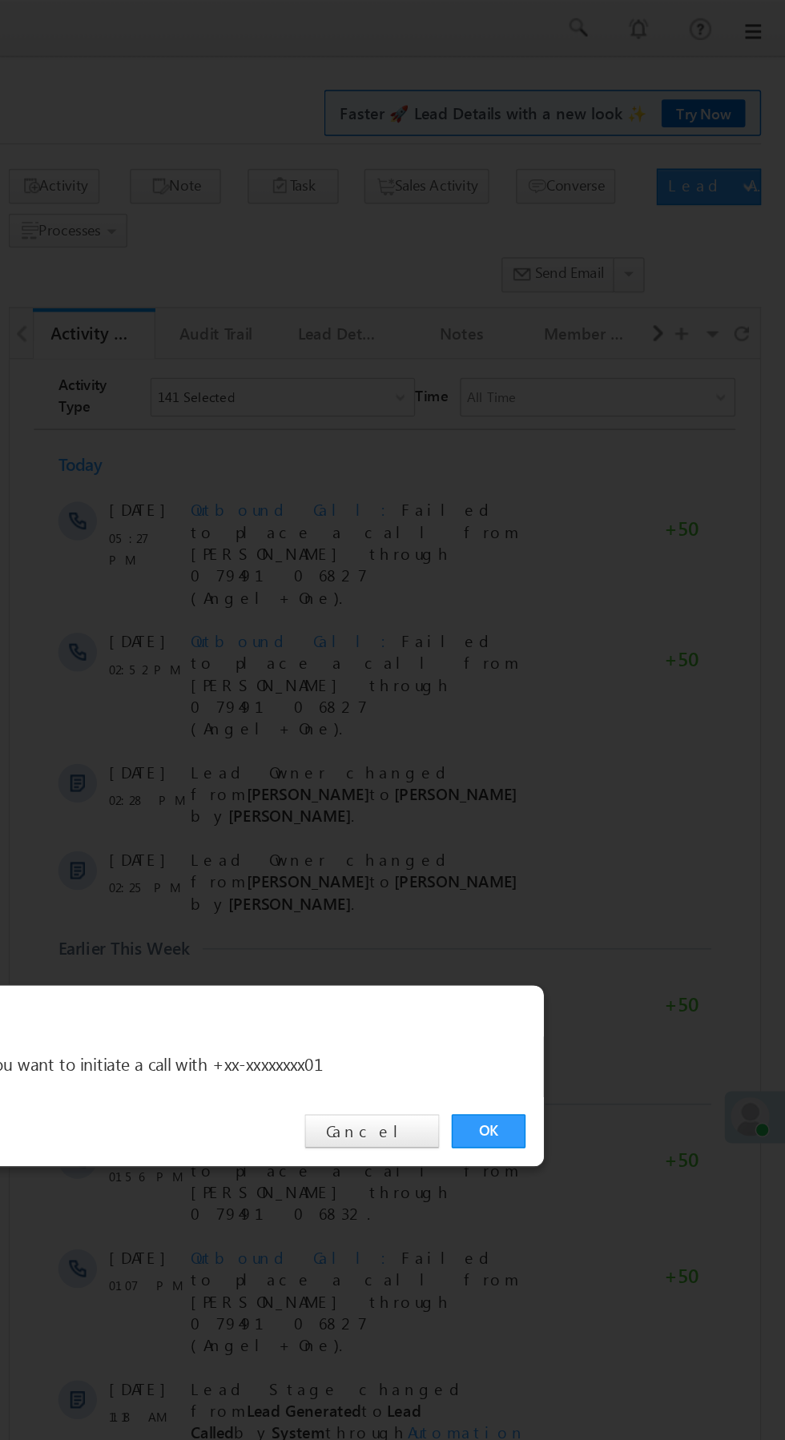
click at [588, 744] on link "OK" at bounding box center [589, 746] width 49 height 22
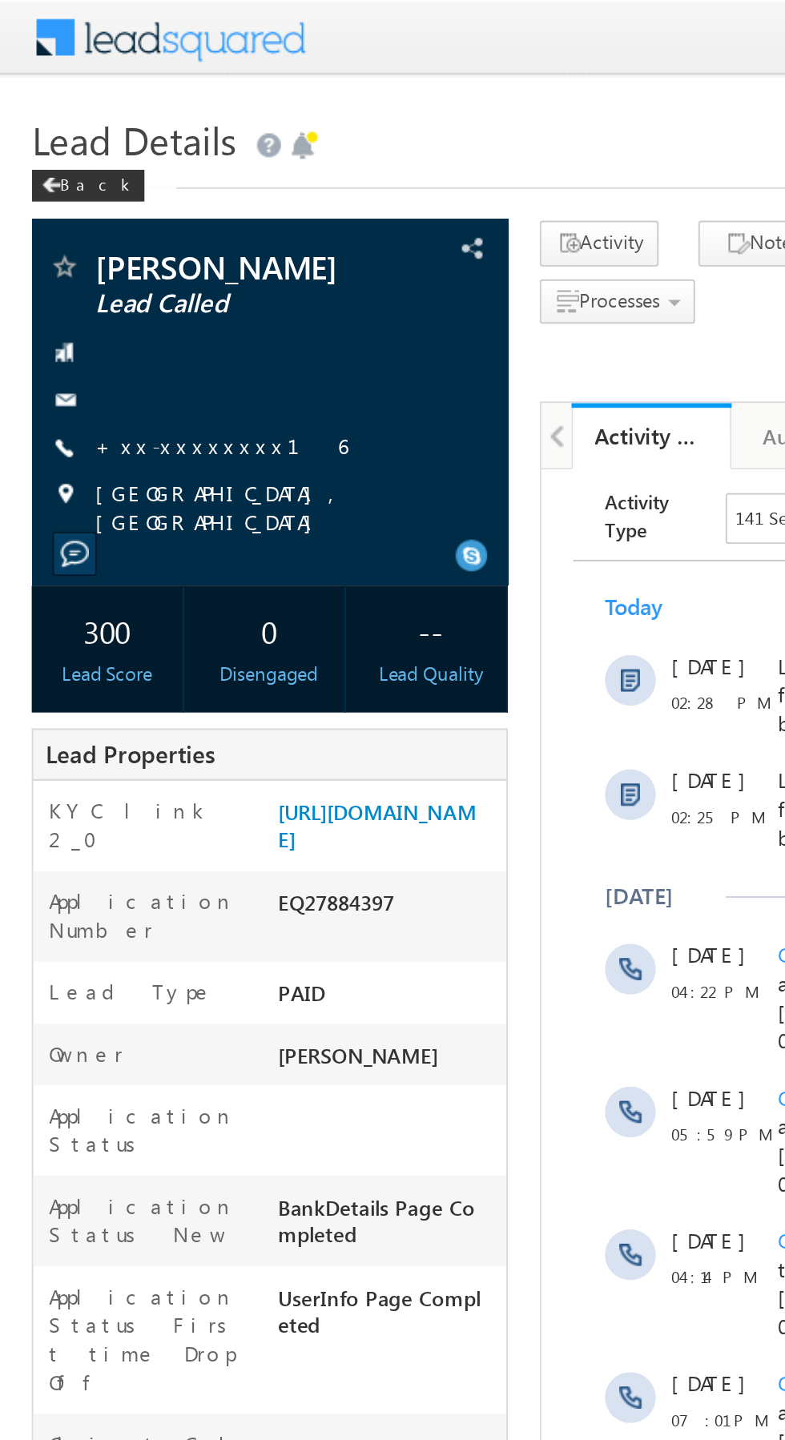
click at [95, 227] on link "+xx-xxxxxxxx16" at bounding box center [111, 225] width 127 height 14
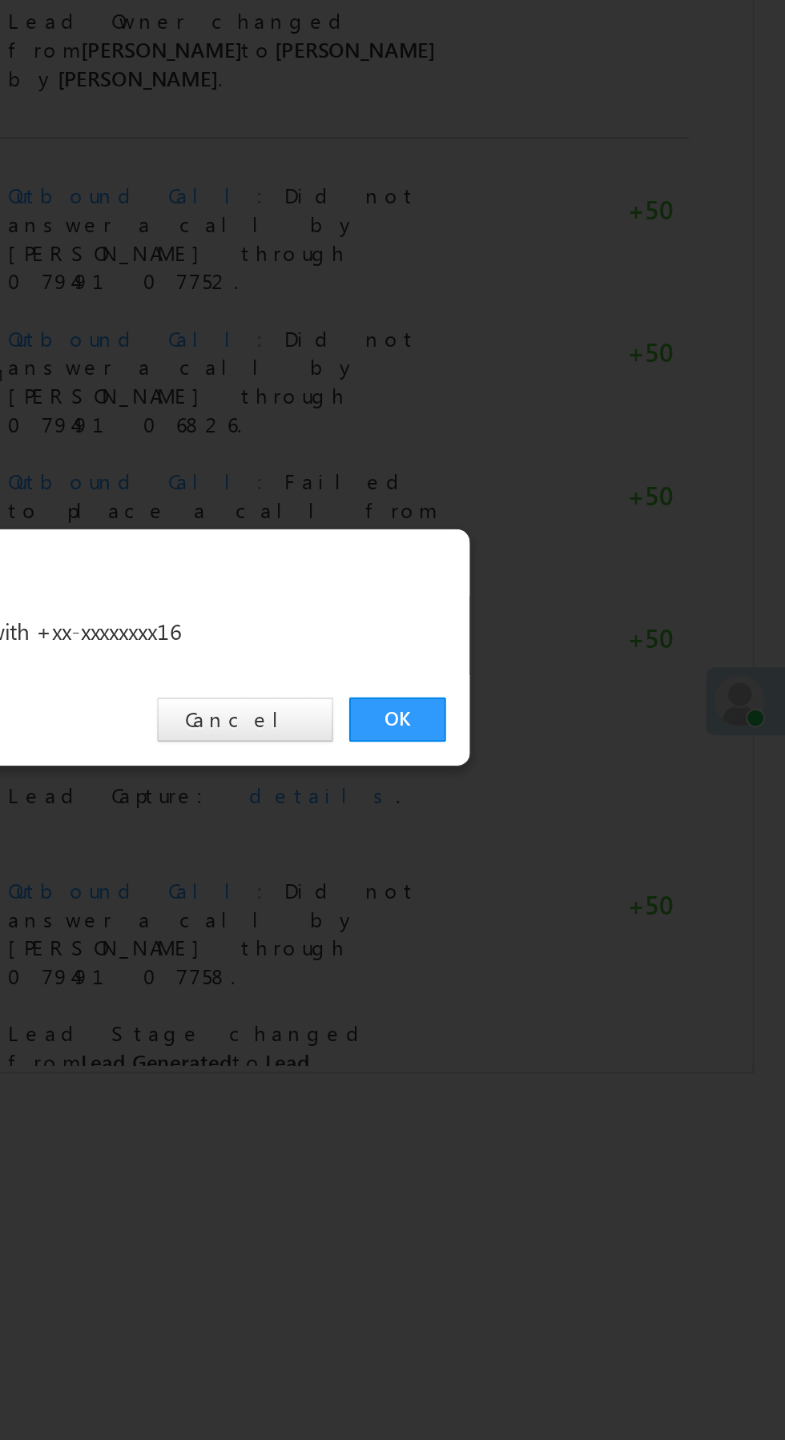
click at [585, 746] on link "OK" at bounding box center [589, 746] width 49 height 22
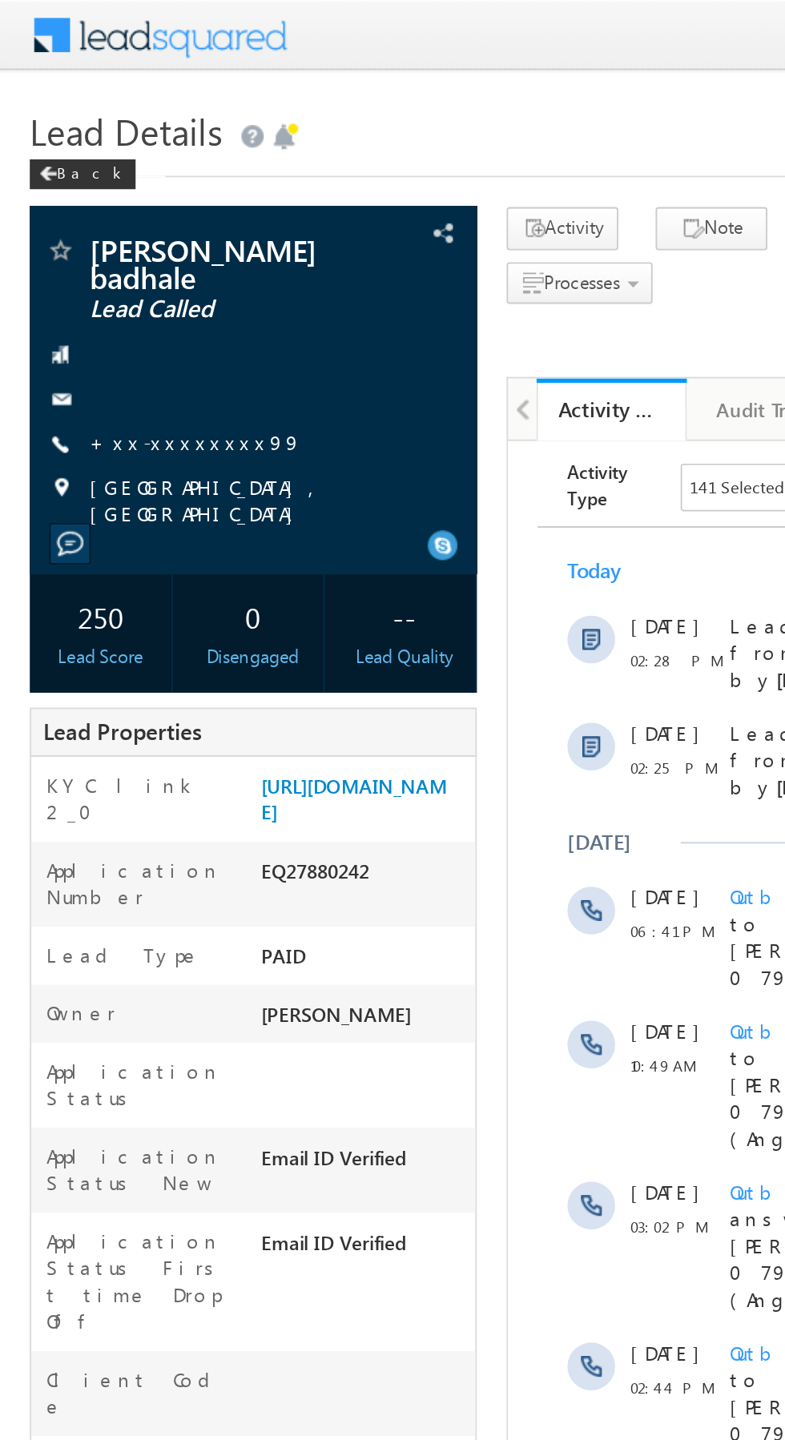
click at [90, 244] on link "+xx-xxxxxxxx99" at bounding box center [105, 238] width 115 height 14
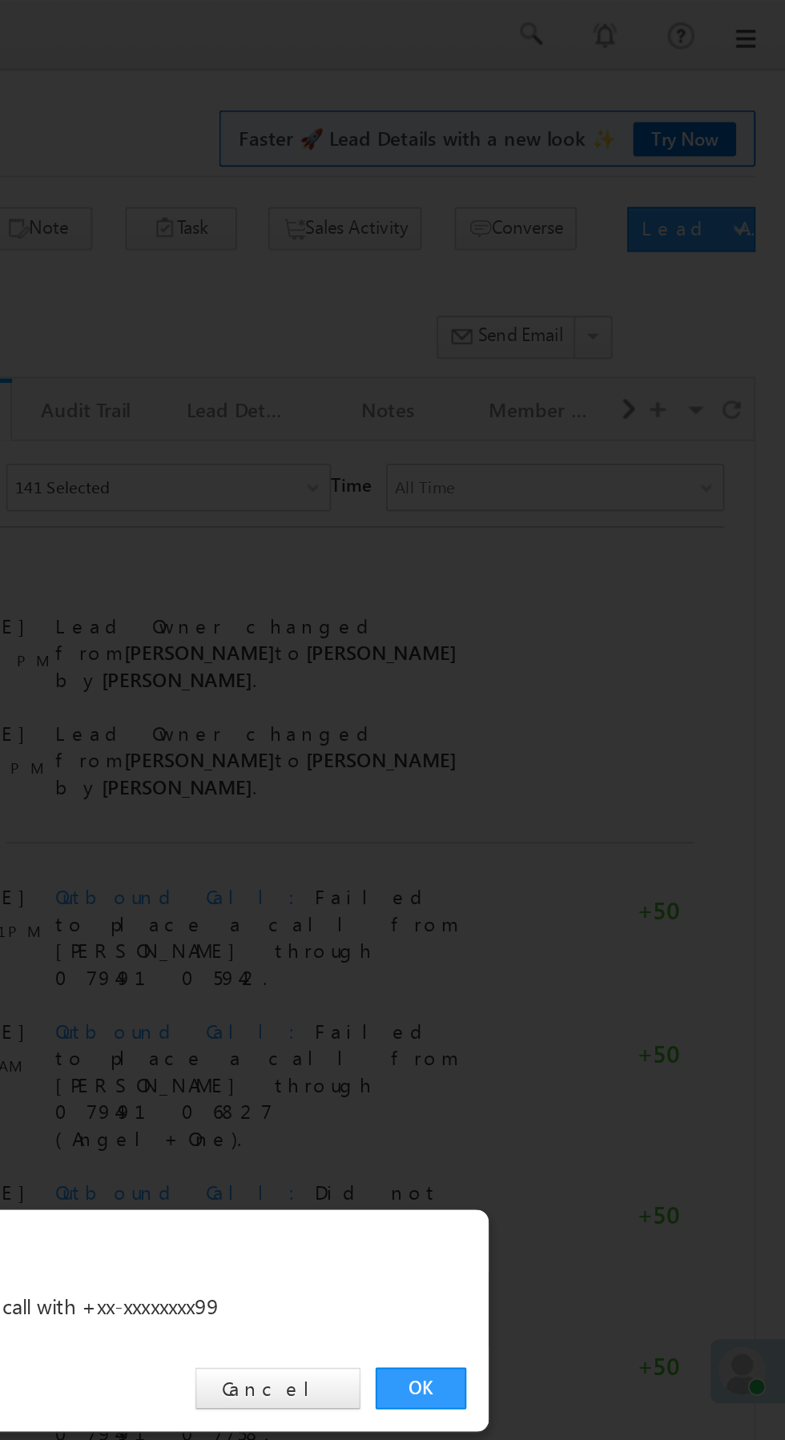
click at [589, 746] on link "OK" at bounding box center [589, 746] width 49 height 22
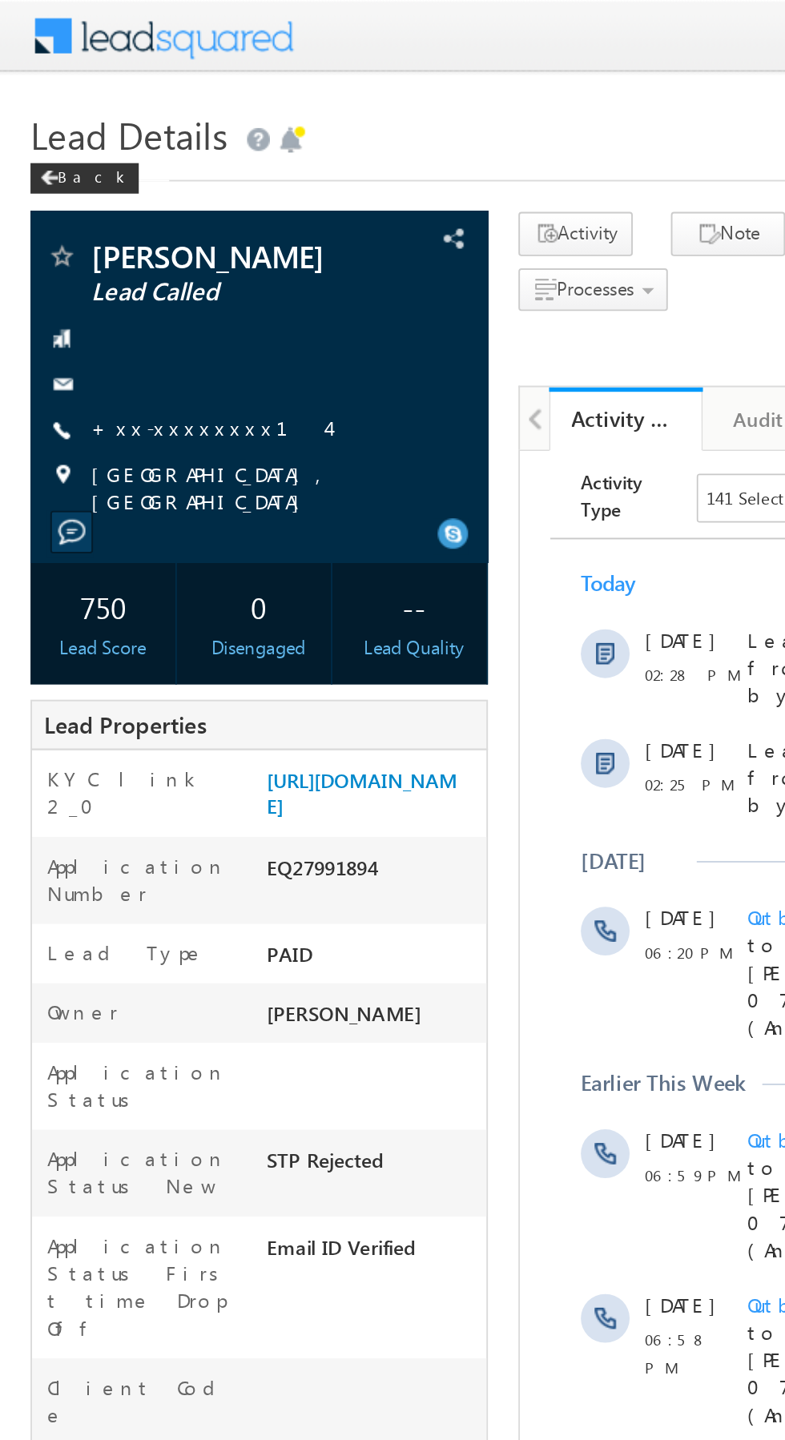
click at [94, 227] on link "+xx-xxxxxxxx14" at bounding box center [110, 225] width 124 height 14
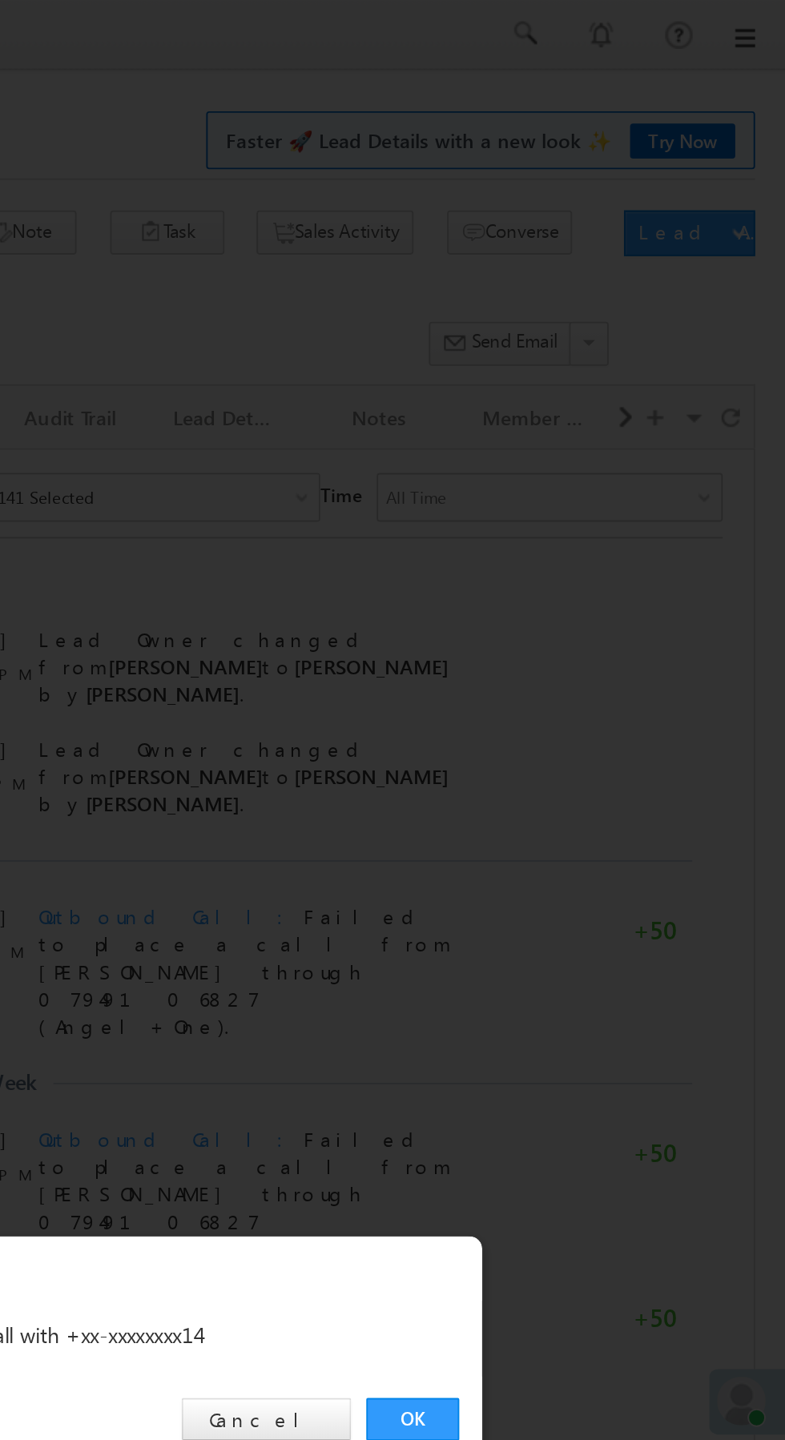
click at [594, 746] on link "OK" at bounding box center [589, 746] width 49 height 22
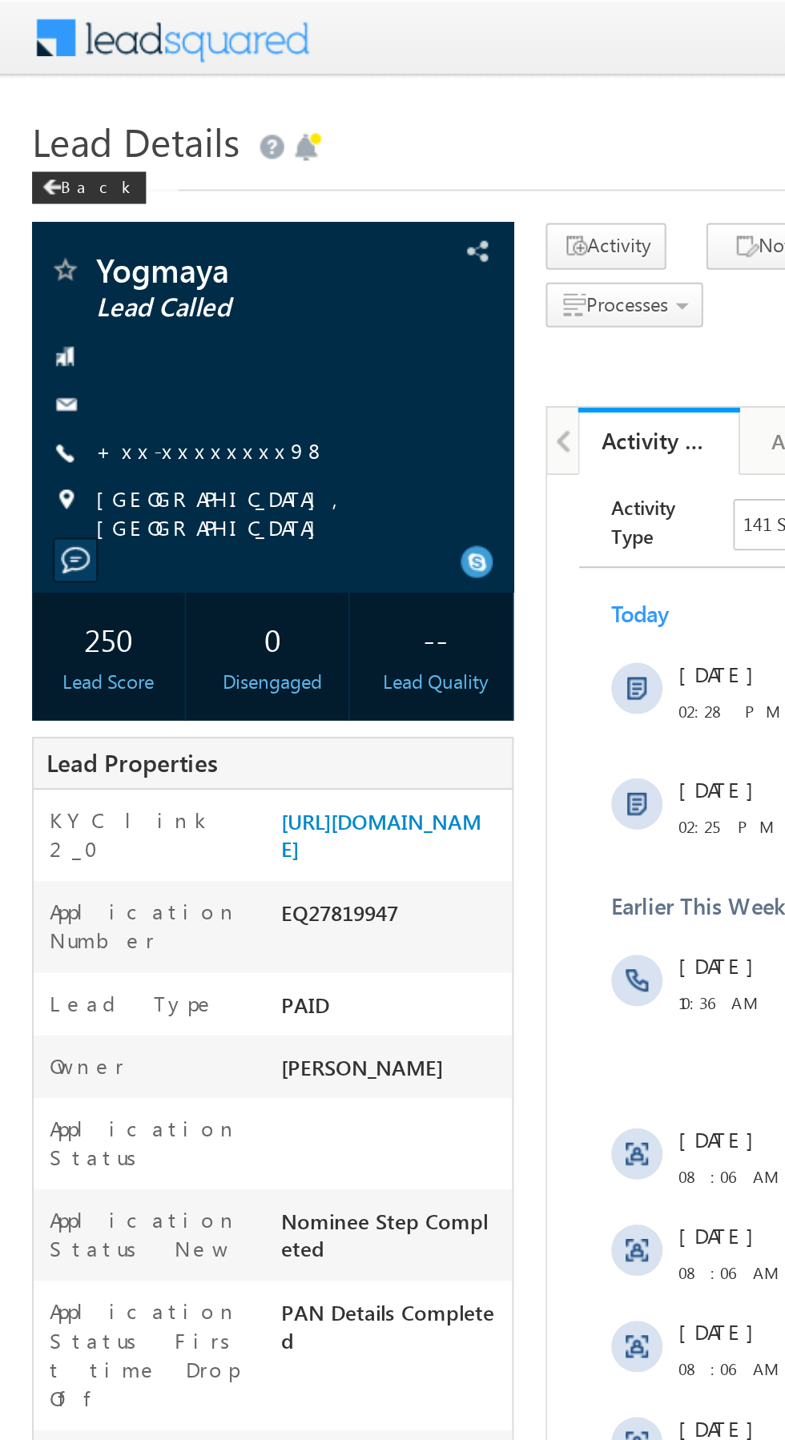
click at [97, 225] on link "+xx-xxxxxxxx98" at bounding box center [105, 225] width 115 height 14
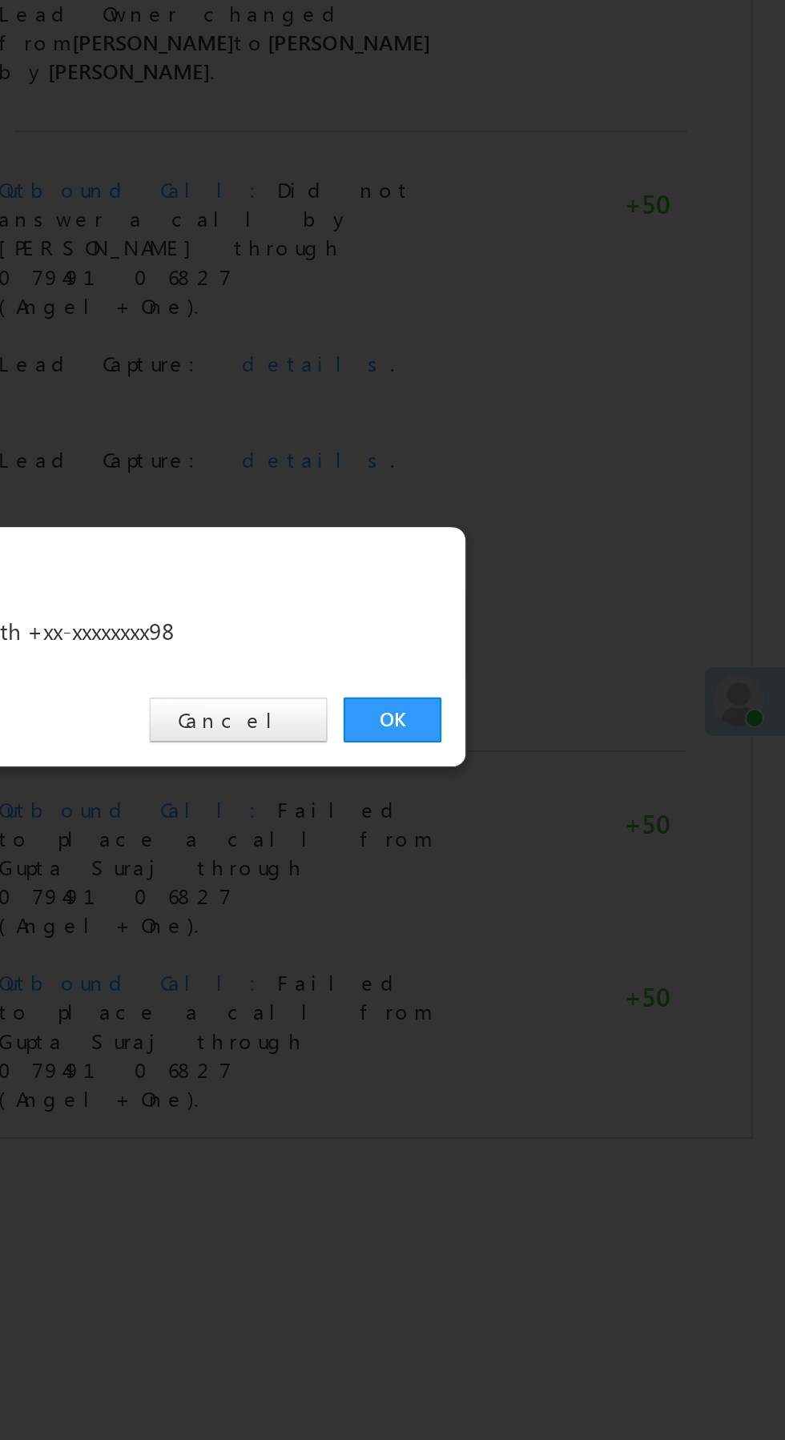
click at [594, 742] on link "OK" at bounding box center [589, 746] width 49 height 22
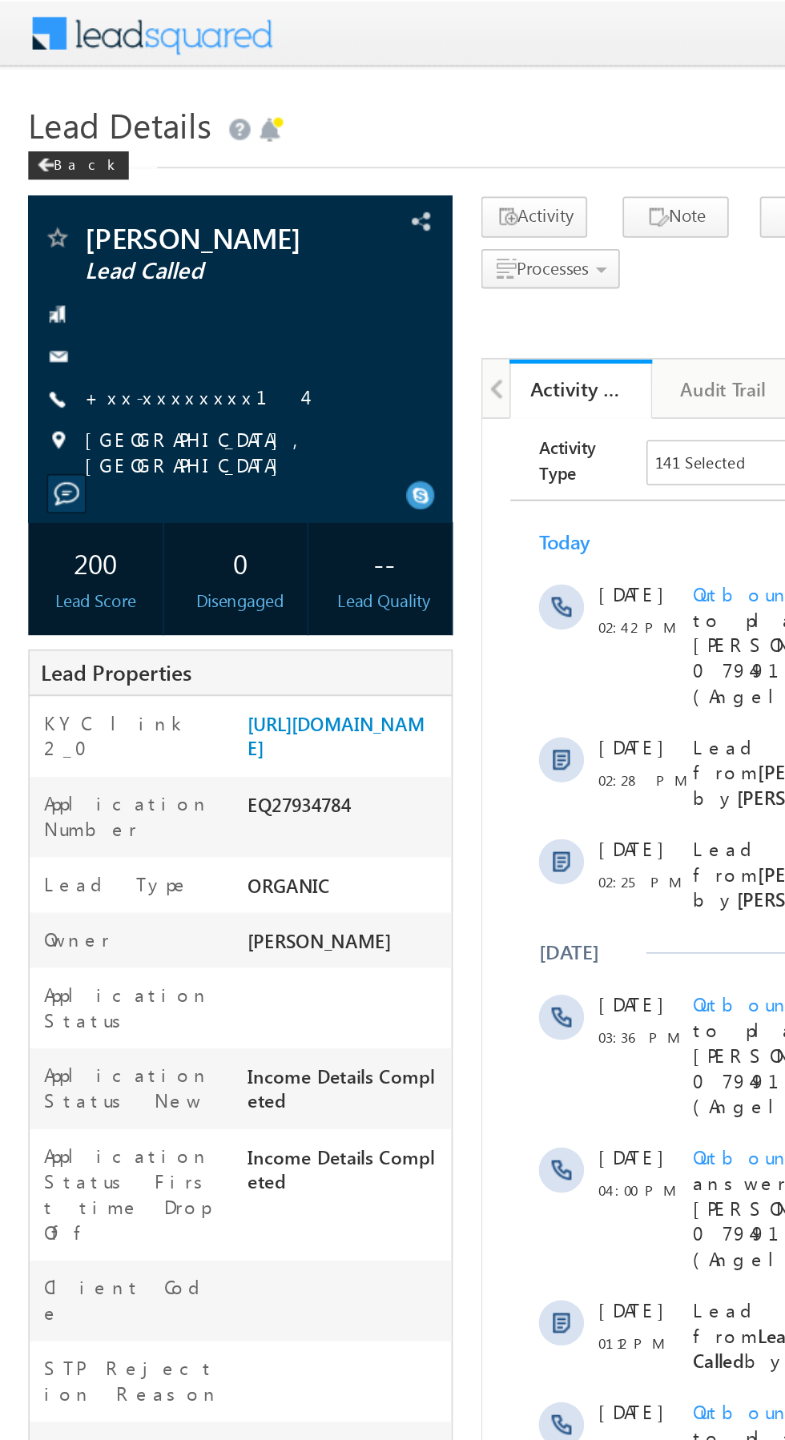
click at [84, 226] on link "+xx-xxxxxxxx14" at bounding box center [110, 225] width 124 height 14
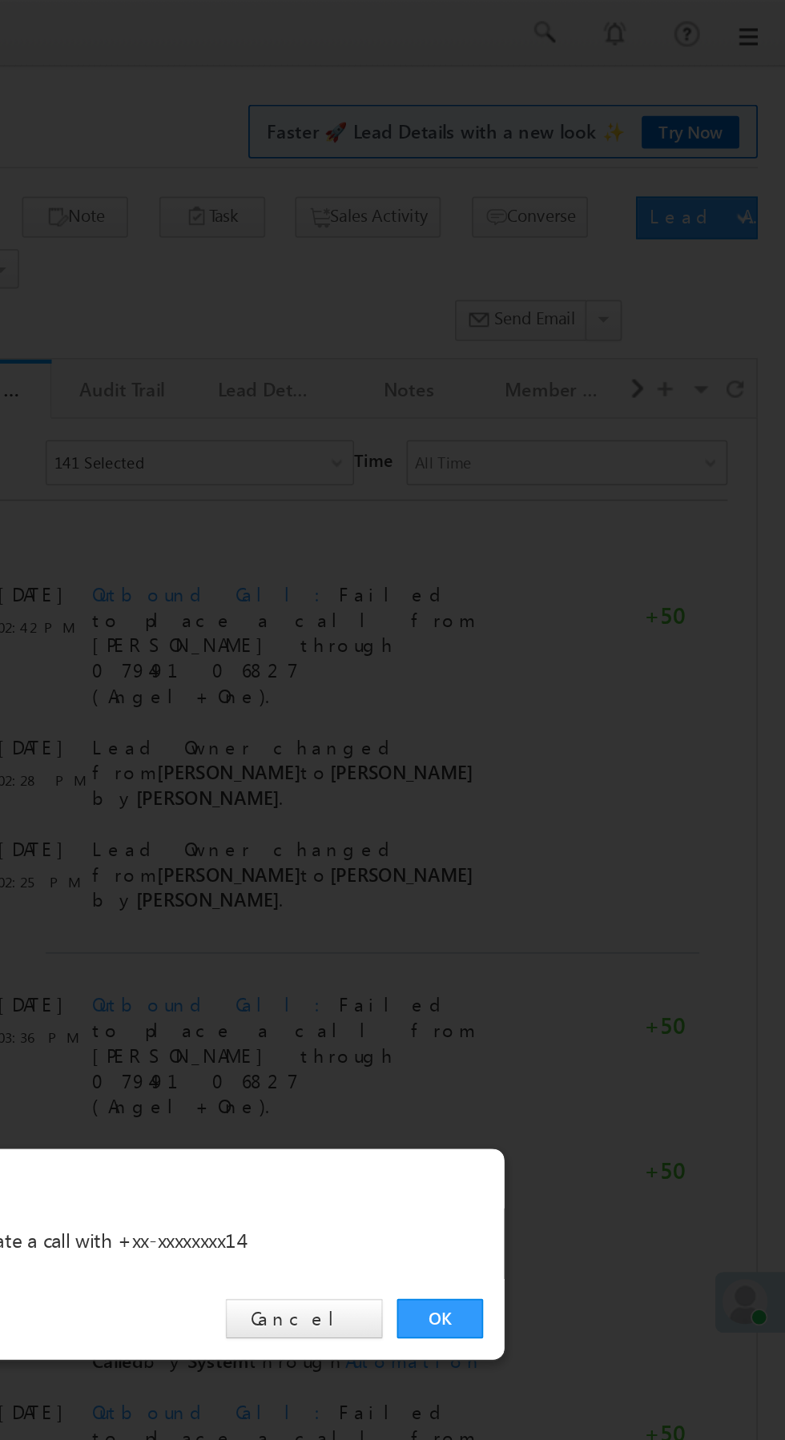
click at [589, 747] on link "OK" at bounding box center [589, 746] width 49 height 22
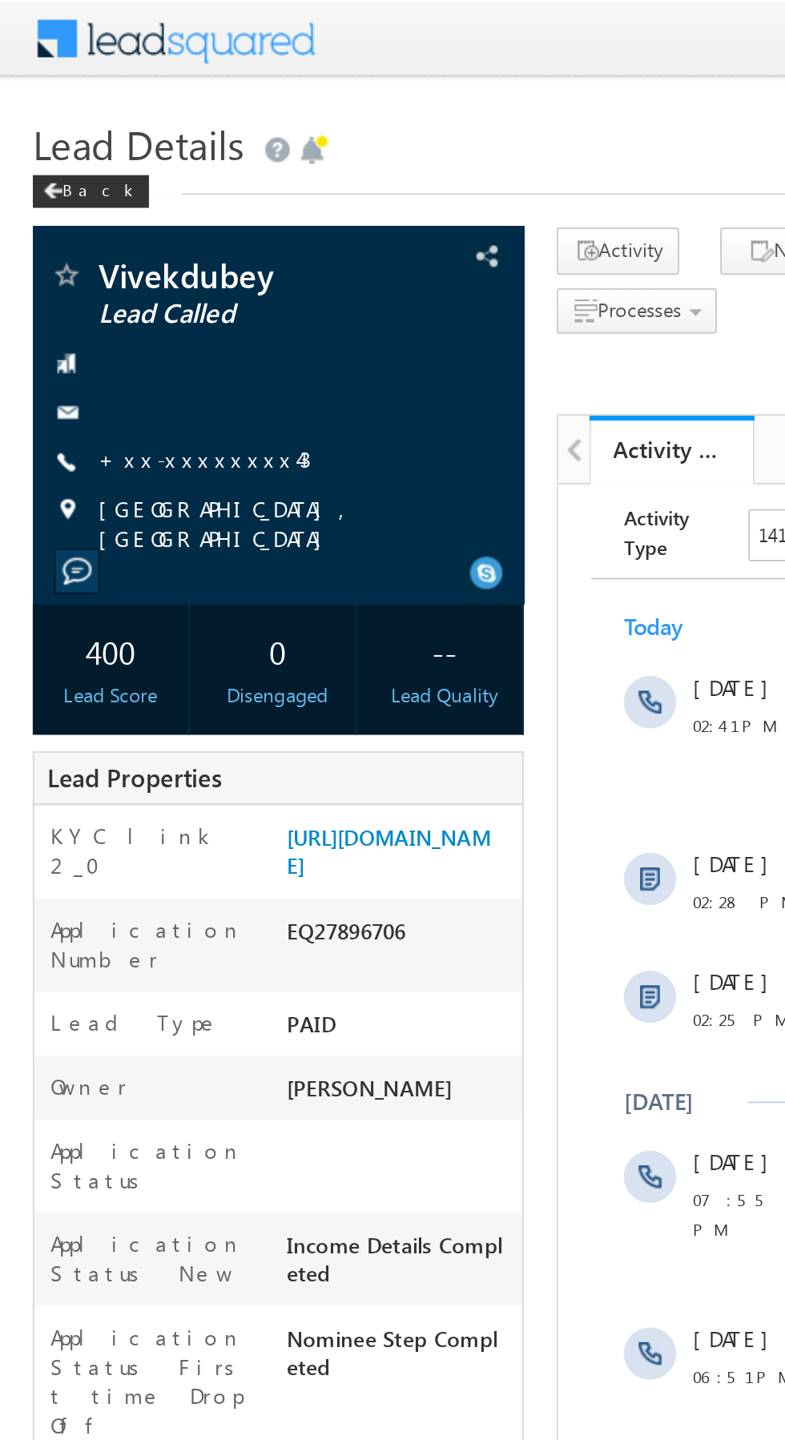
click at [94, 223] on link "+xx-xxxxxxxx43" at bounding box center [100, 225] width 104 height 14
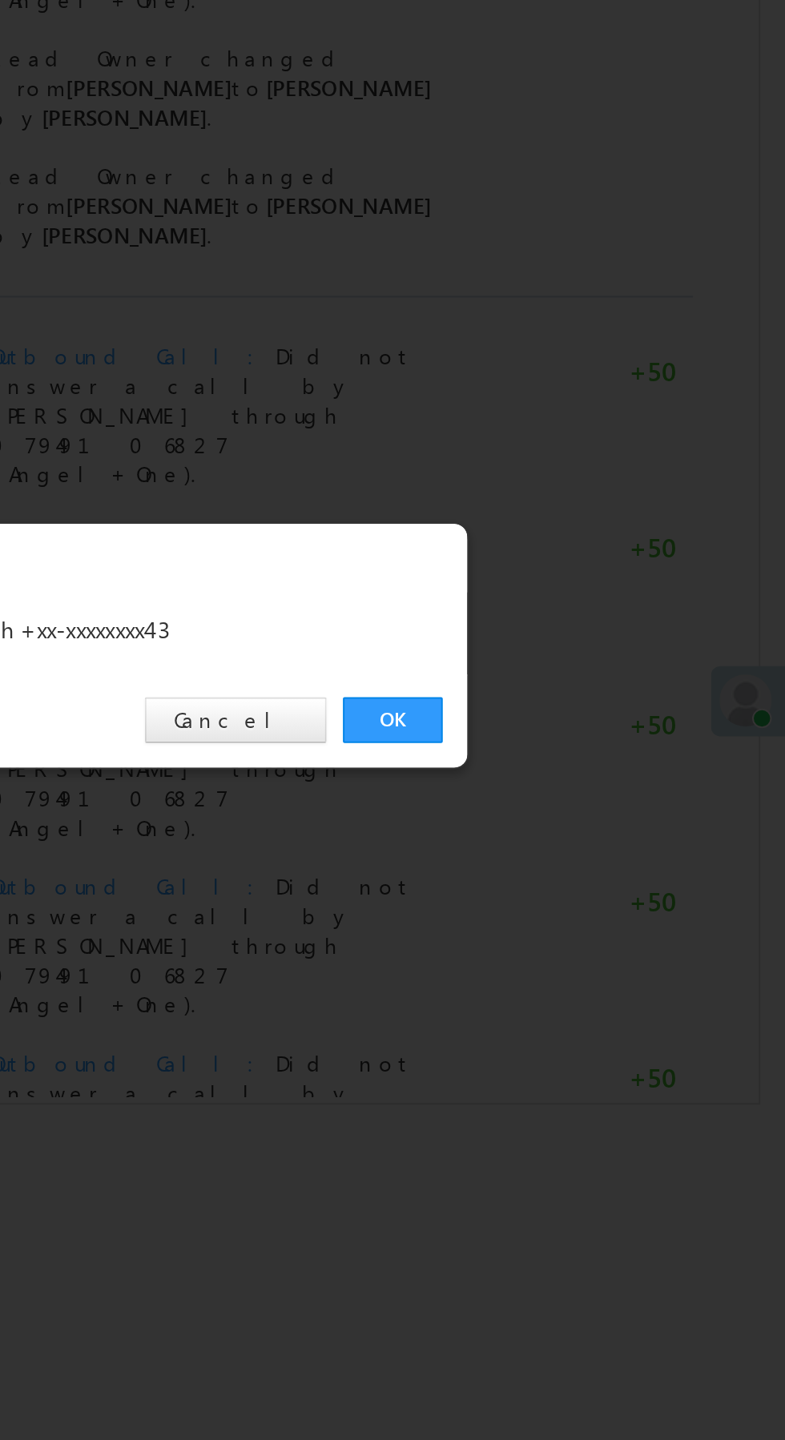
click at [594, 743] on link "OK" at bounding box center [589, 746] width 49 height 22
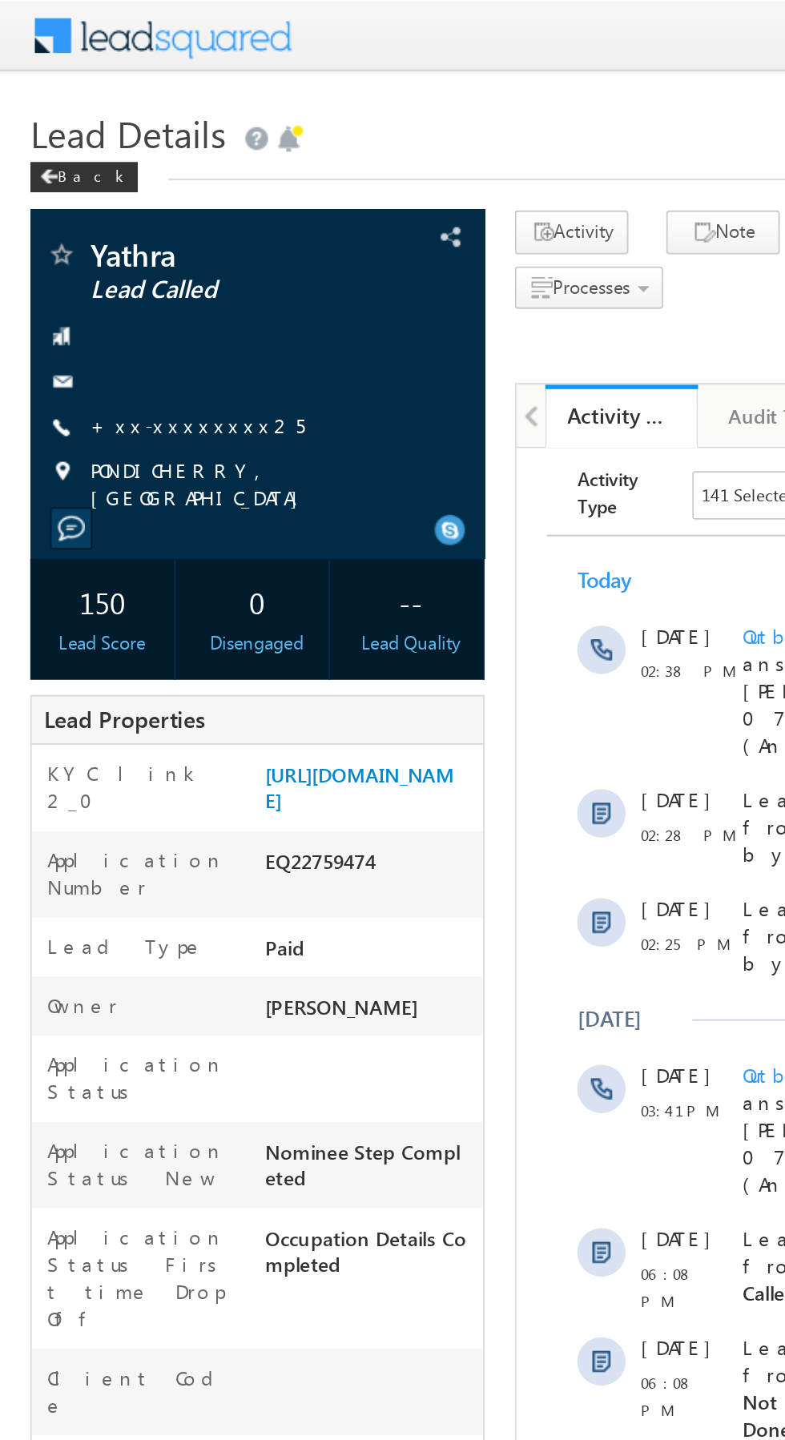
click at [88, 228] on link "+xx-xxxxxxxx25" at bounding box center [104, 225] width 113 height 14
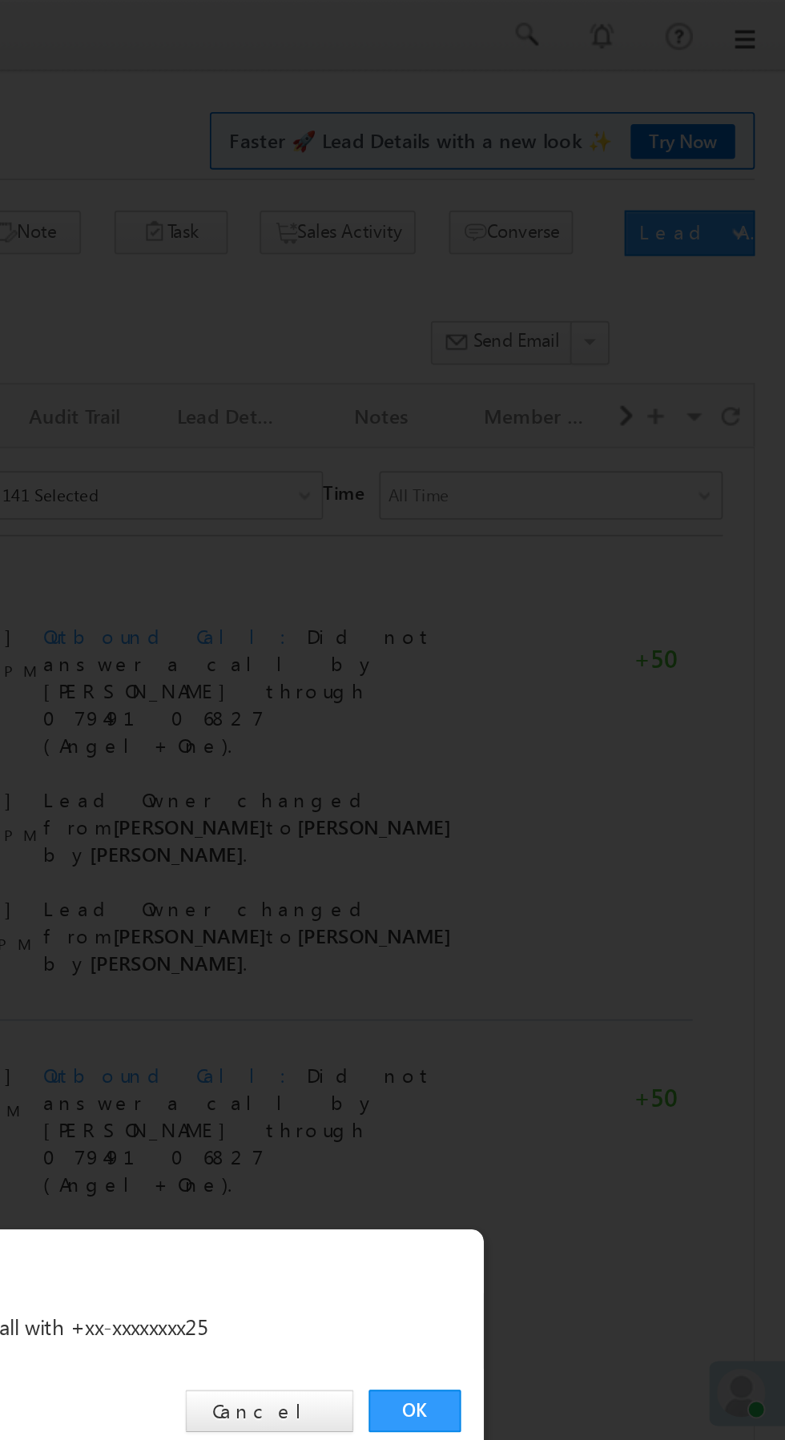
click at [591, 750] on link "OK" at bounding box center [589, 746] width 49 height 22
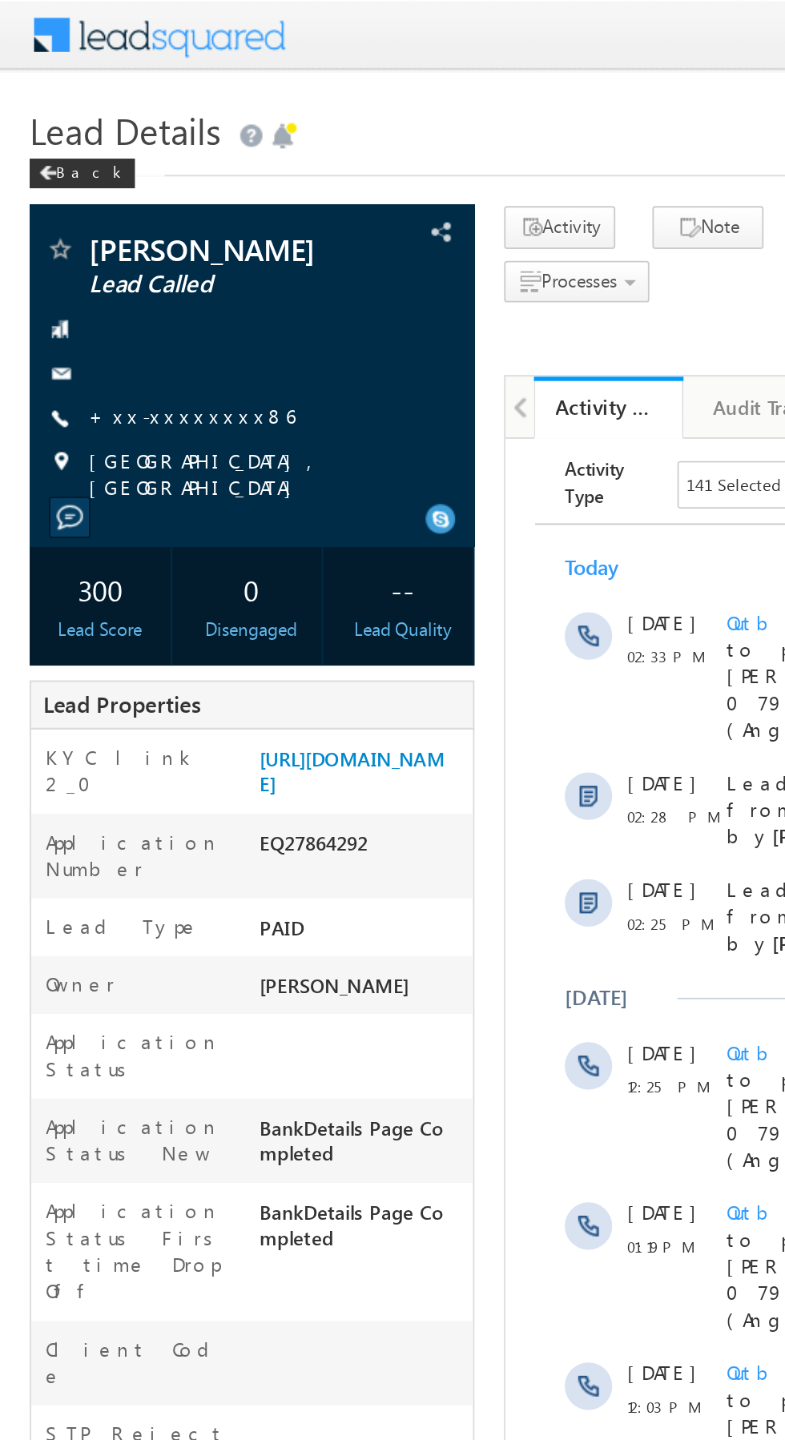
click at [98, 231] on link "+xx-xxxxxxxx86" at bounding box center [103, 225] width 111 height 14
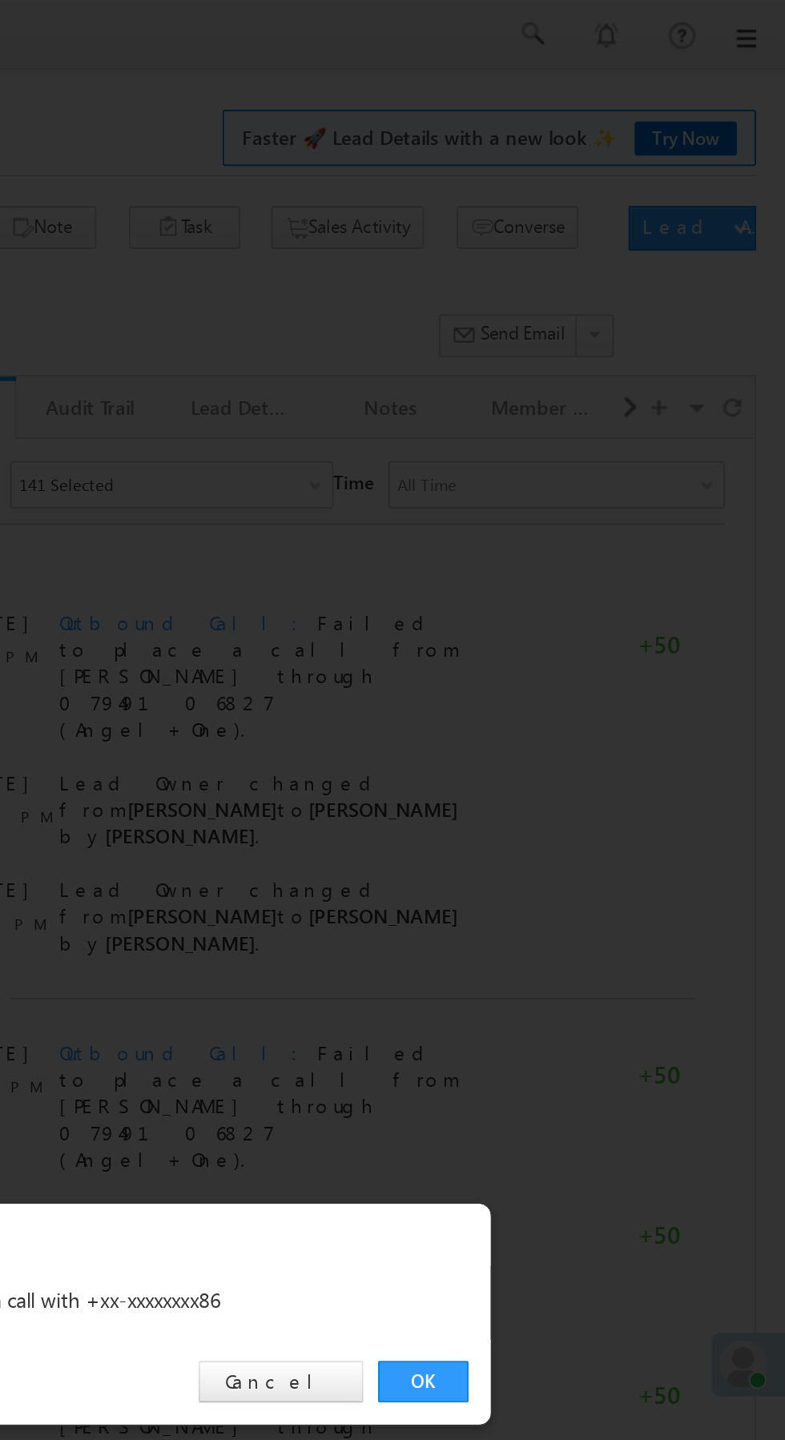
click at [588, 746] on link "OK" at bounding box center [589, 746] width 49 height 22
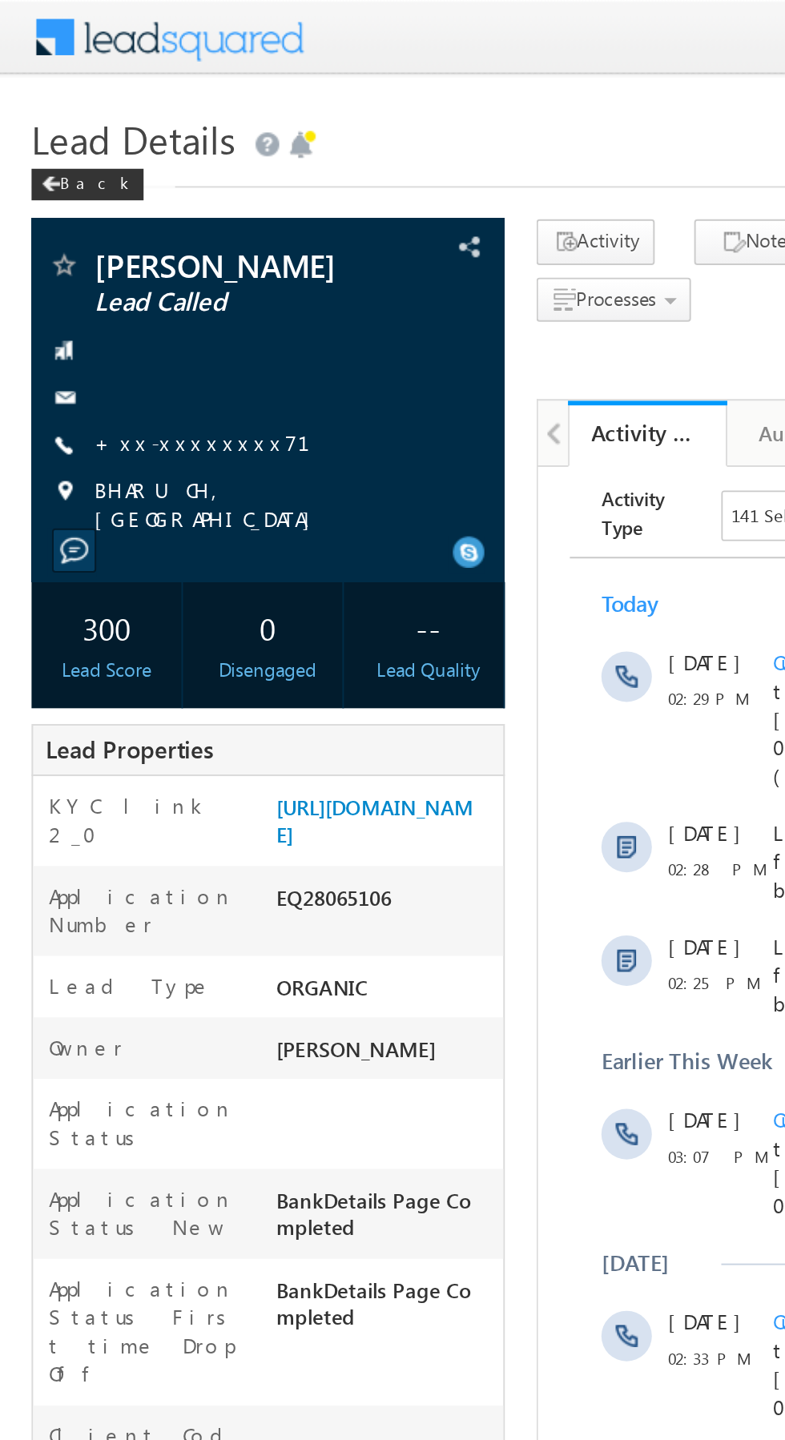
click at [97, 230] on link "+xx-xxxxxxxx71" at bounding box center [112, 225] width 129 height 14
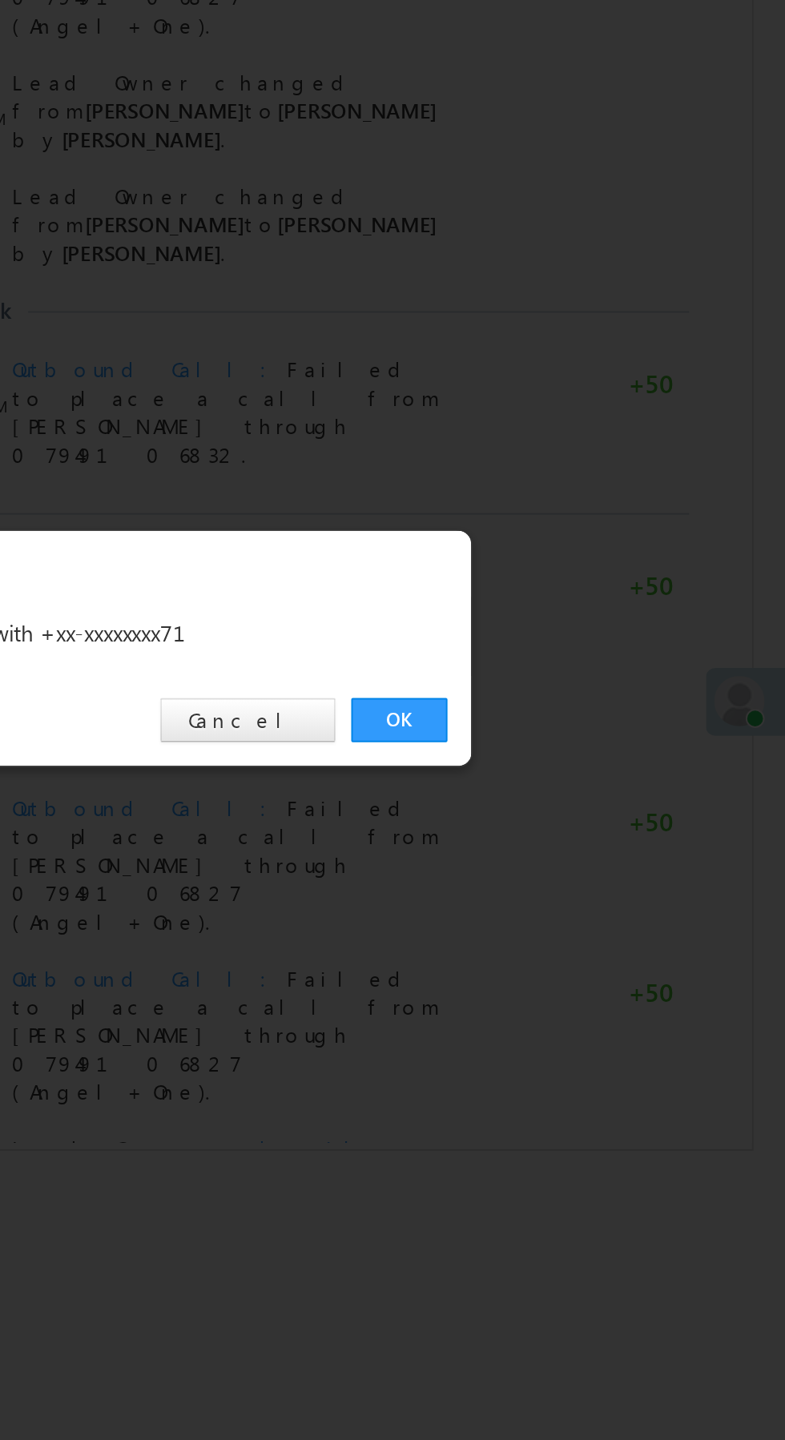
click at [590, 742] on link "OK" at bounding box center [589, 746] width 49 height 22
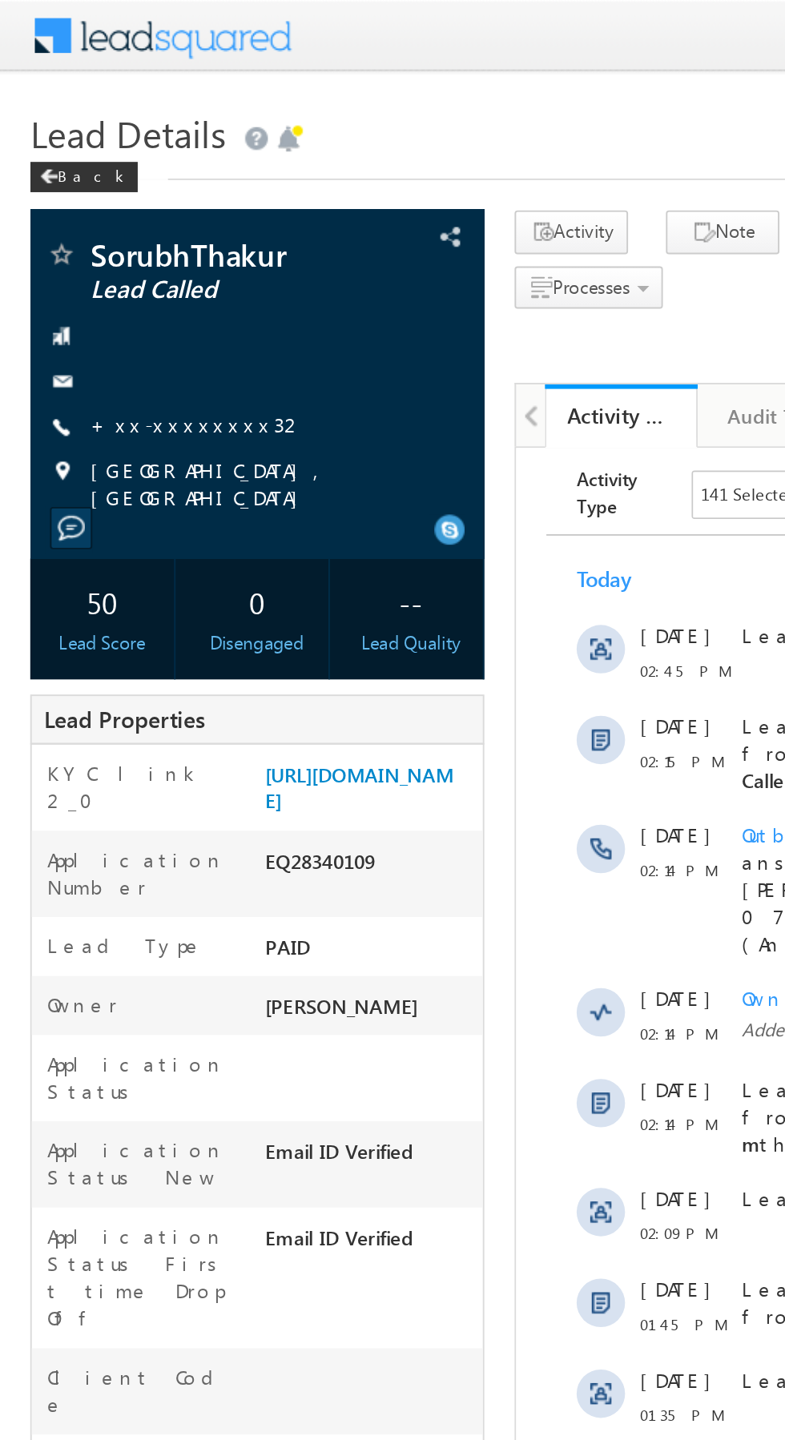
click at [96, 227] on link "+xx-xxxxxxxx32" at bounding box center [105, 225] width 114 height 14
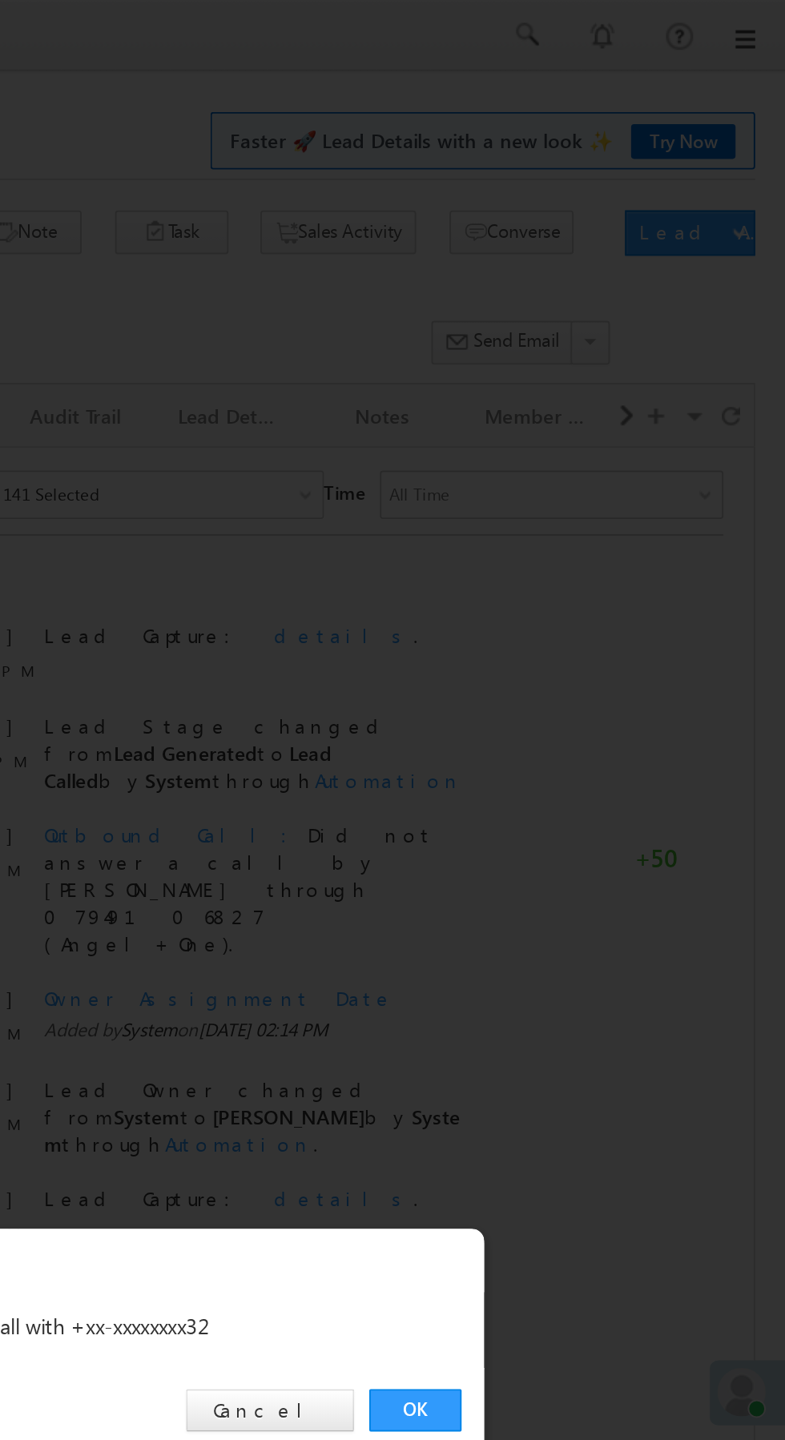
click at [588, 746] on link "OK" at bounding box center [589, 746] width 49 height 22
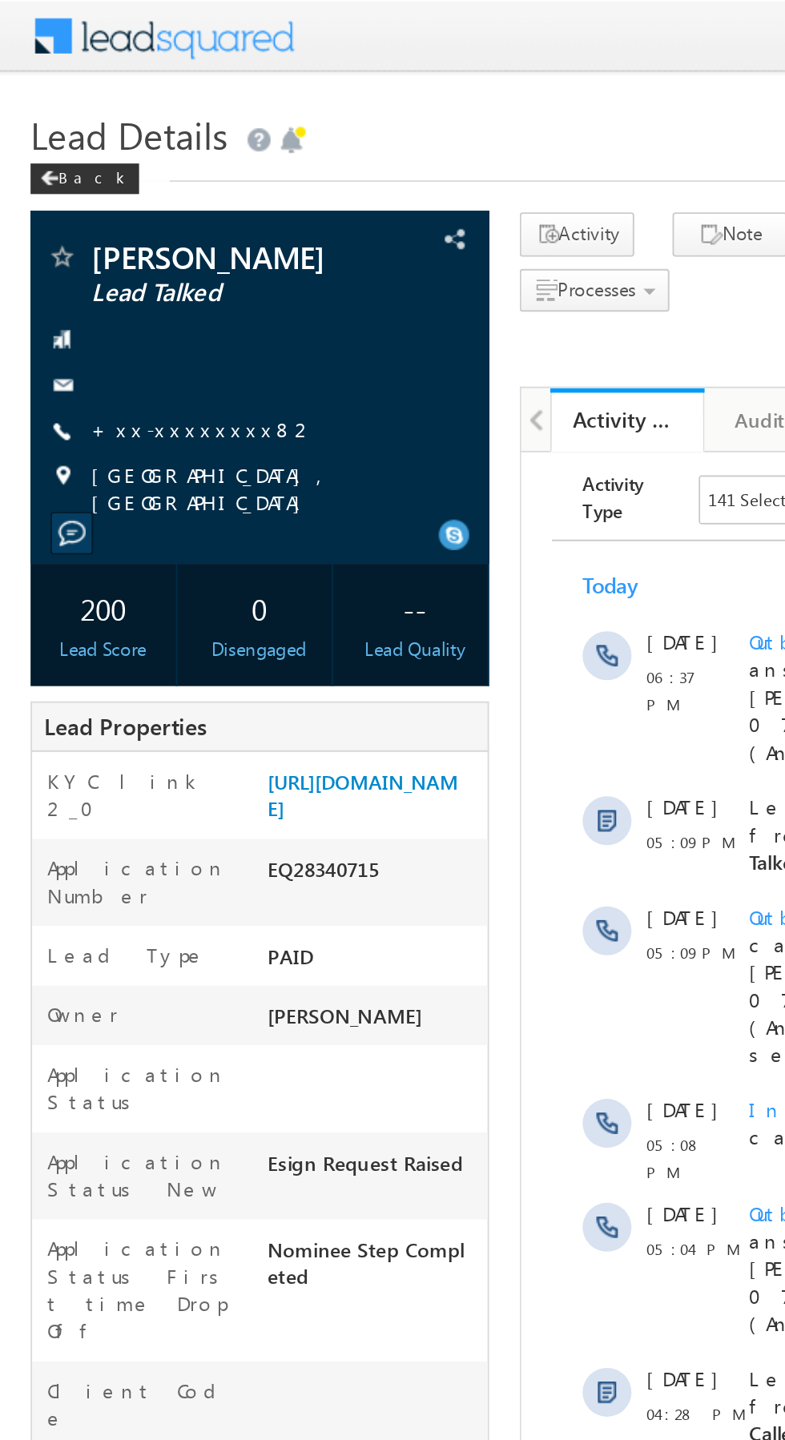
click at [97, 231] on link "+xx-xxxxxxxx82" at bounding box center [107, 225] width 118 height 14
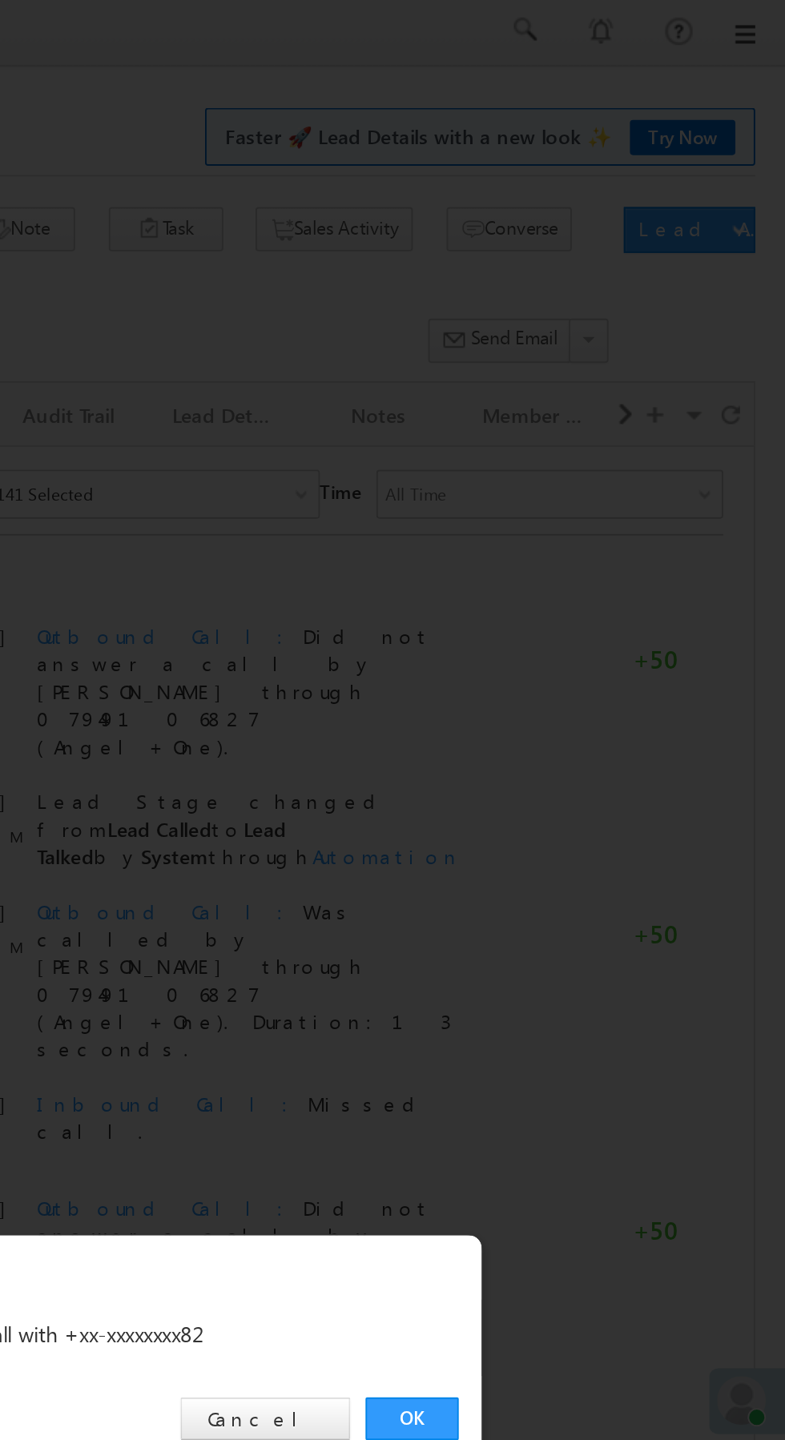
click at [596, 746] on link "OK" at bounding box center [589, 746] width 49 height 22
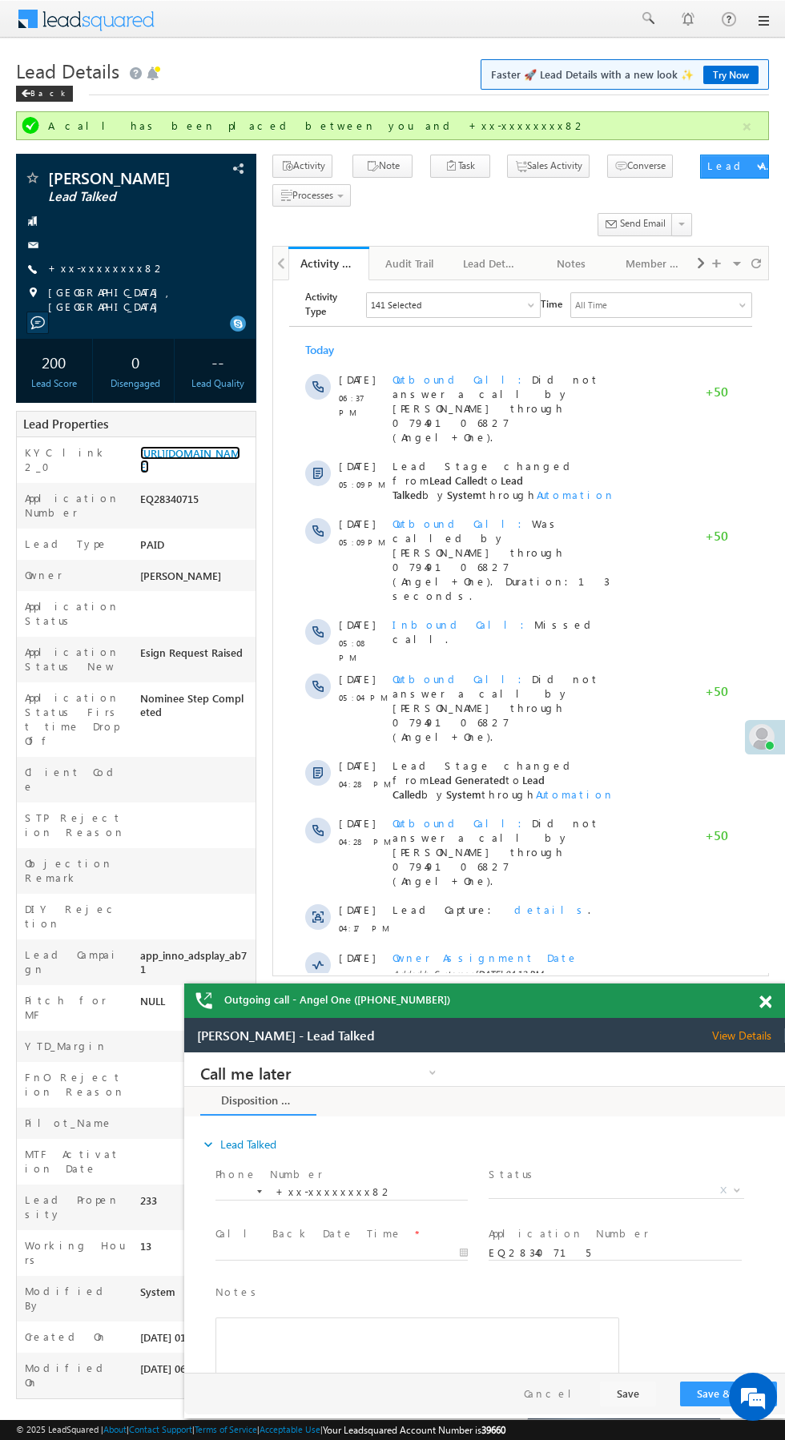
click at [0, 0] on link "https://angelbroking1-pk3em7sa.customui-test.leadsquared.com?leadId=5a18bf56-34…" at bounding box center [0, 0] width 0 height 0
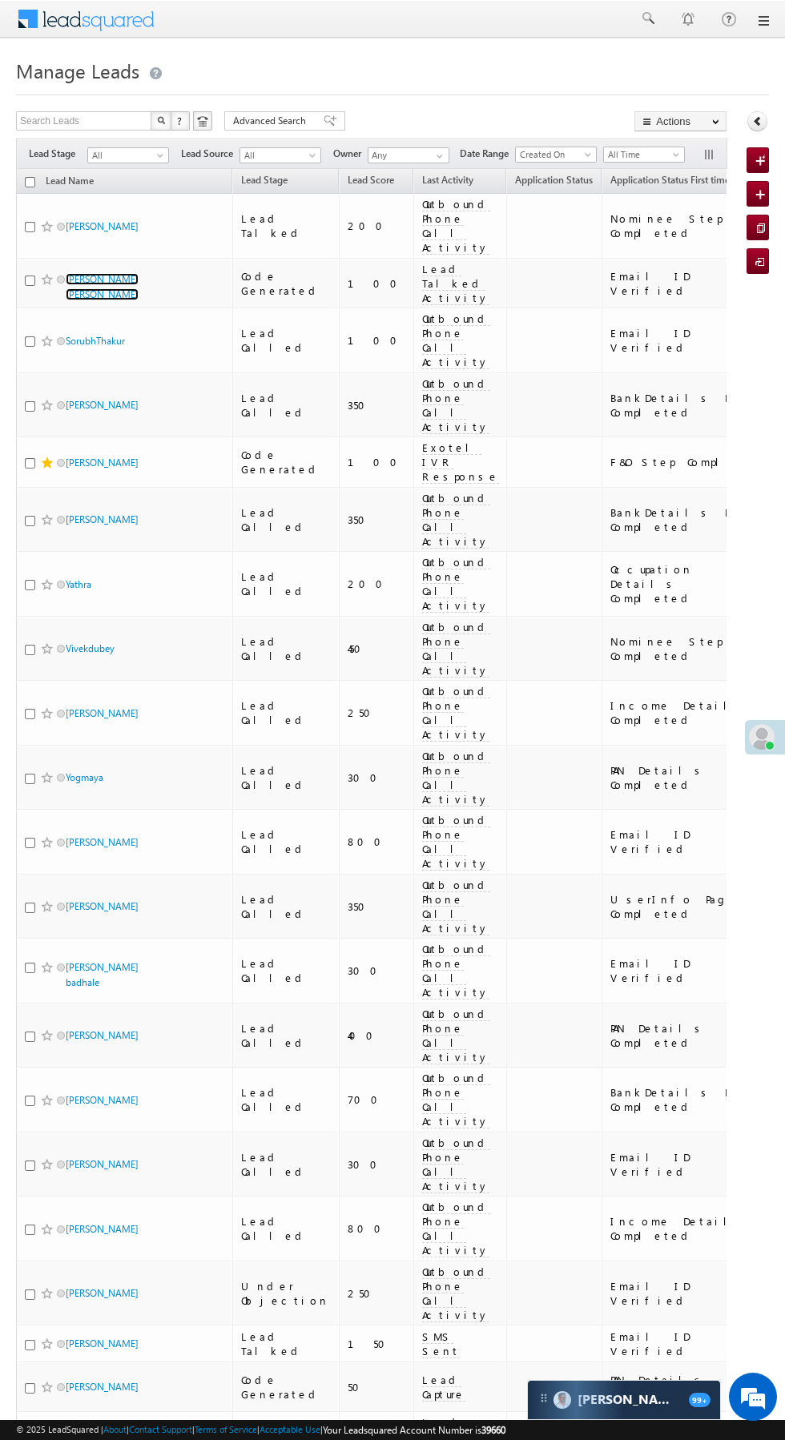
click at [131, 273] on link "[PERSON_NAME] [PERSON_NAME]" at bounding box center [102, 286] width 73 height 27
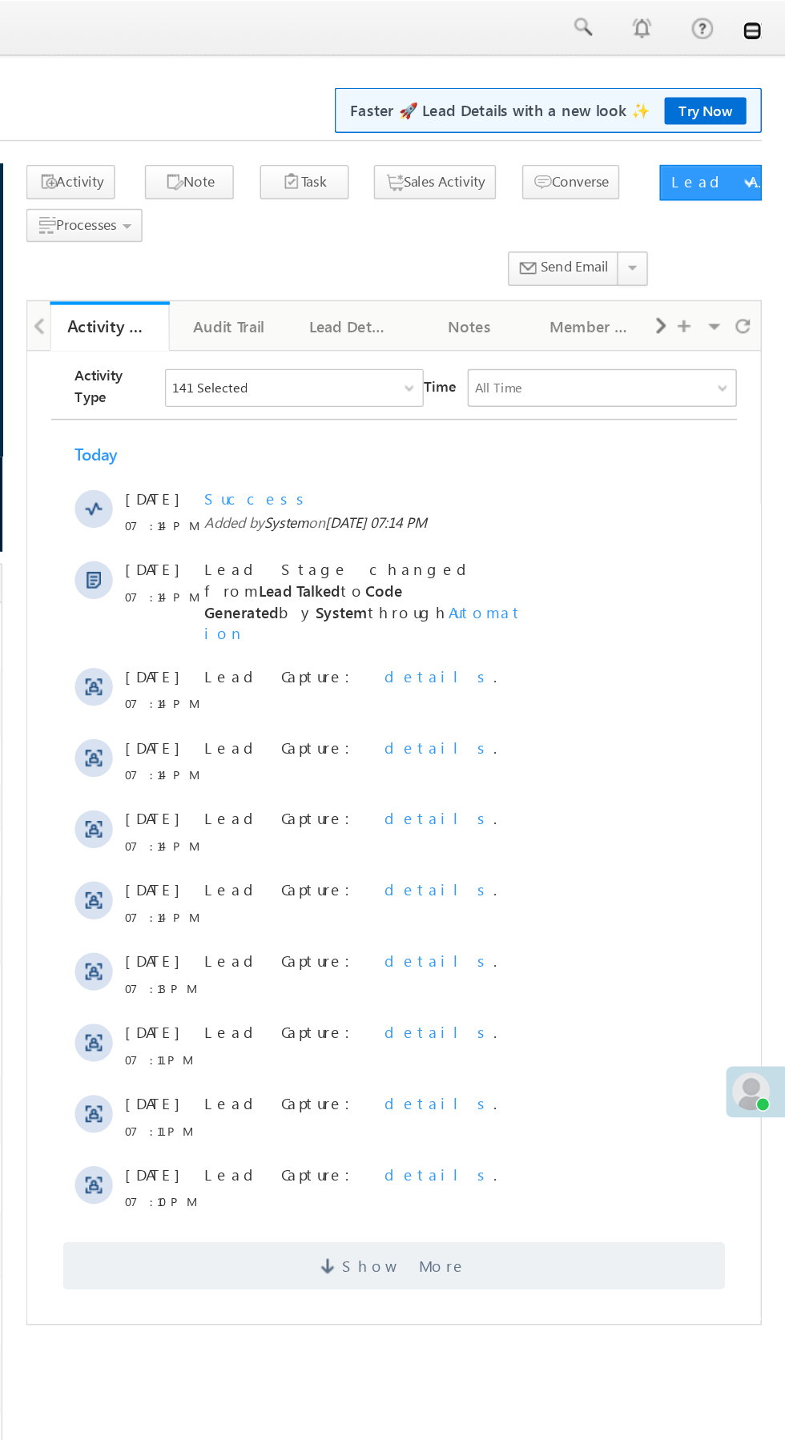
click at [765, 25] on link at bounding box center [762, 20] width 13 height 13
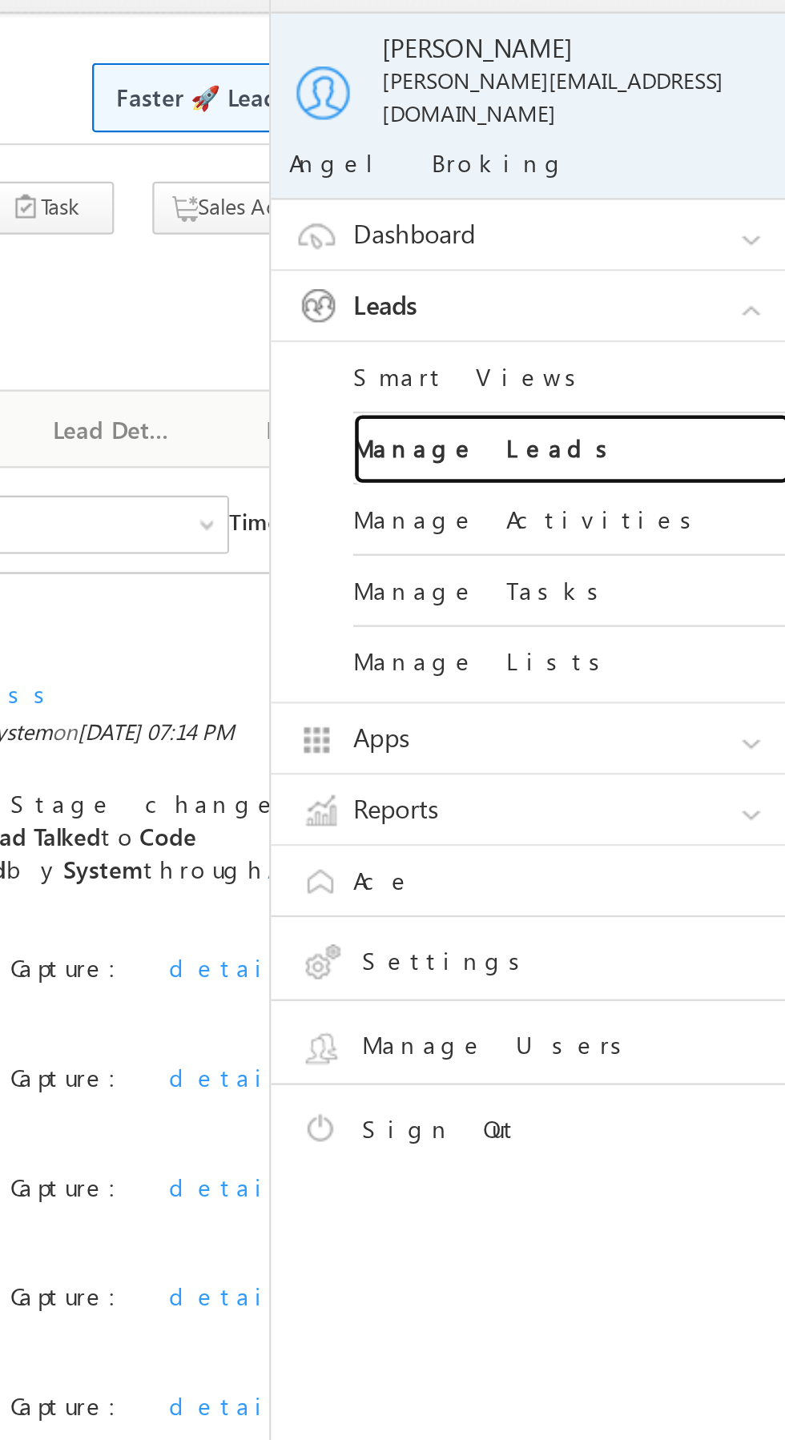
click at [703, 213] on link "Manage Leads" at bounding box center [691, 228] width 192 height 31
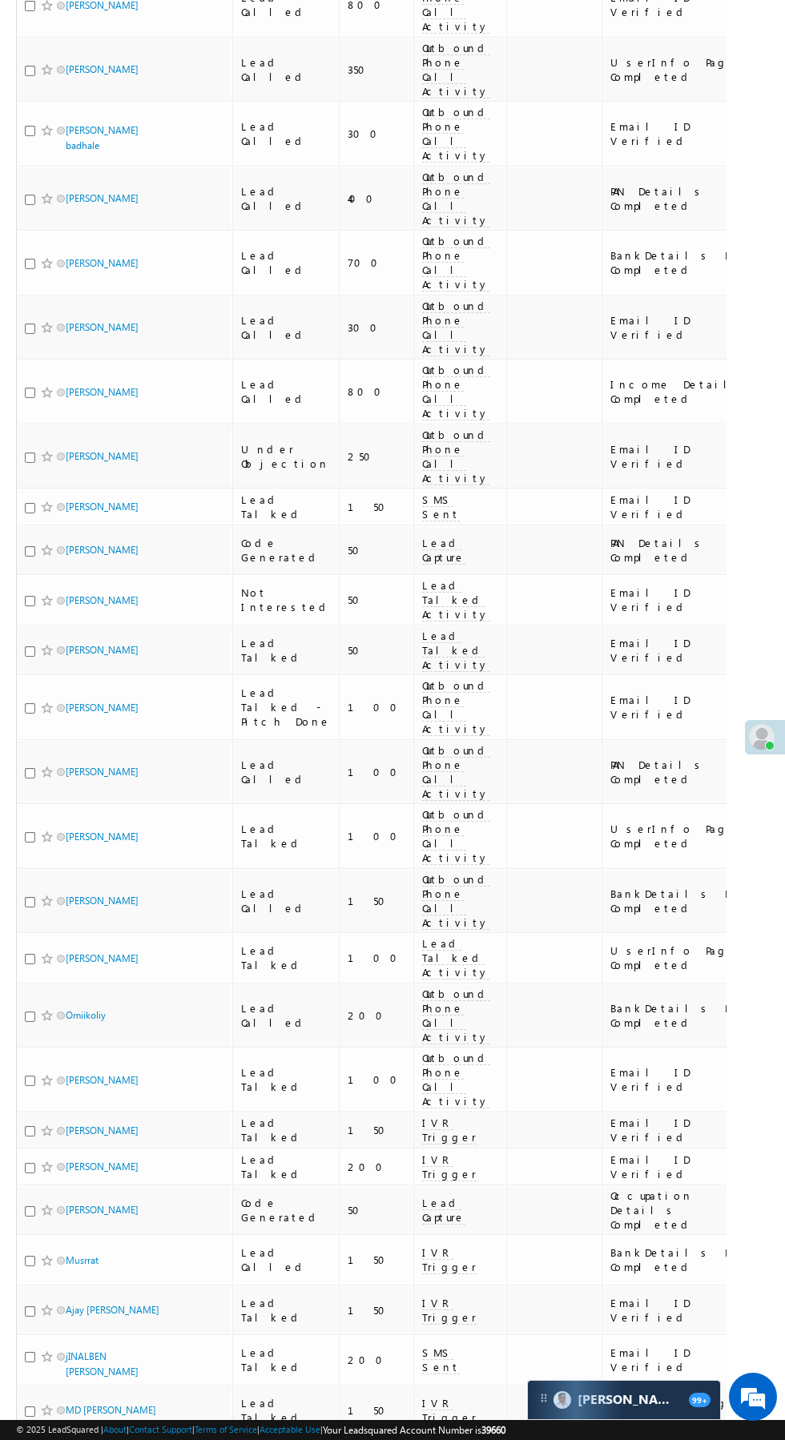
scroll to position [999, 0]
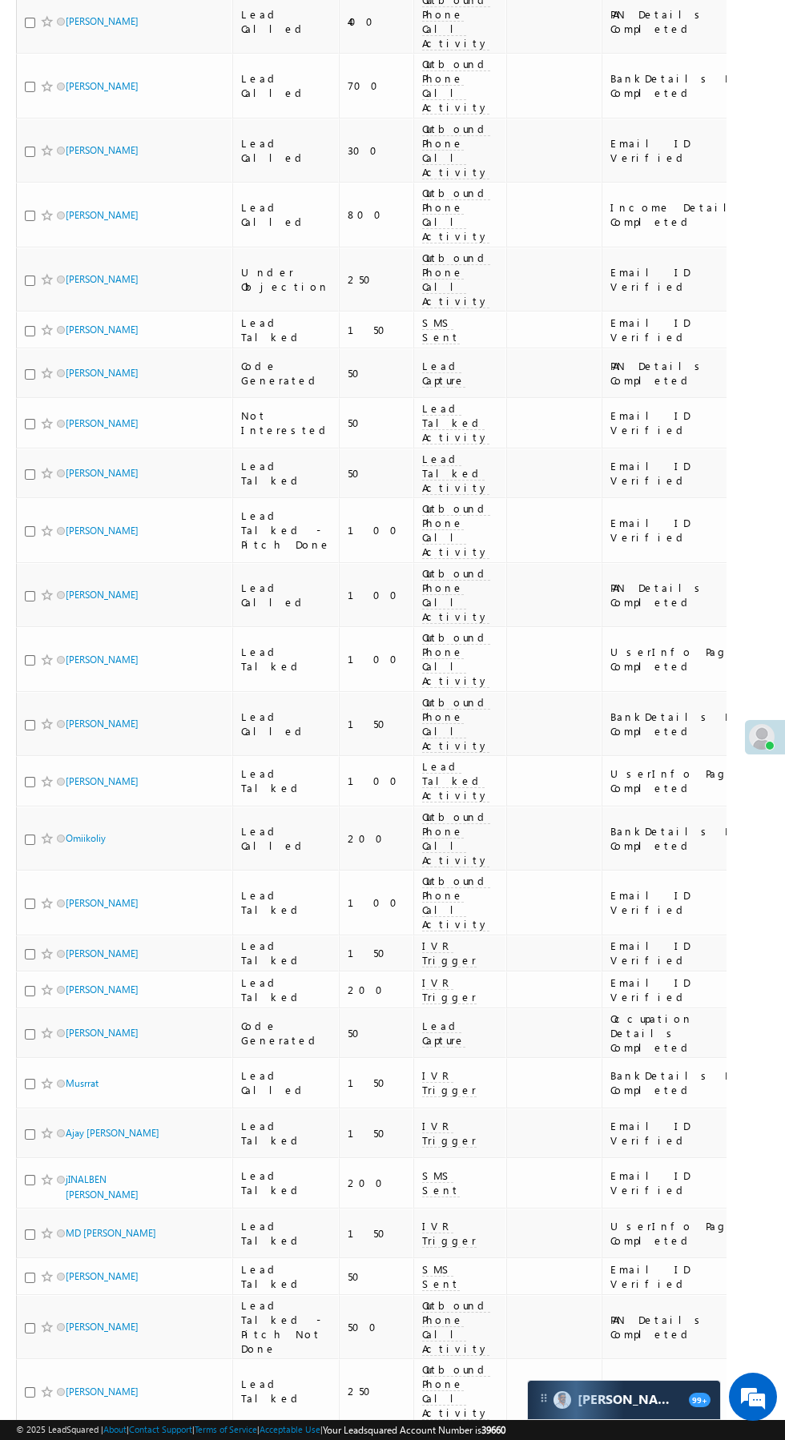
click at [94, 1439] on link "Jaydipsinh" at bounding box center [102, 1455] width 73 height 12
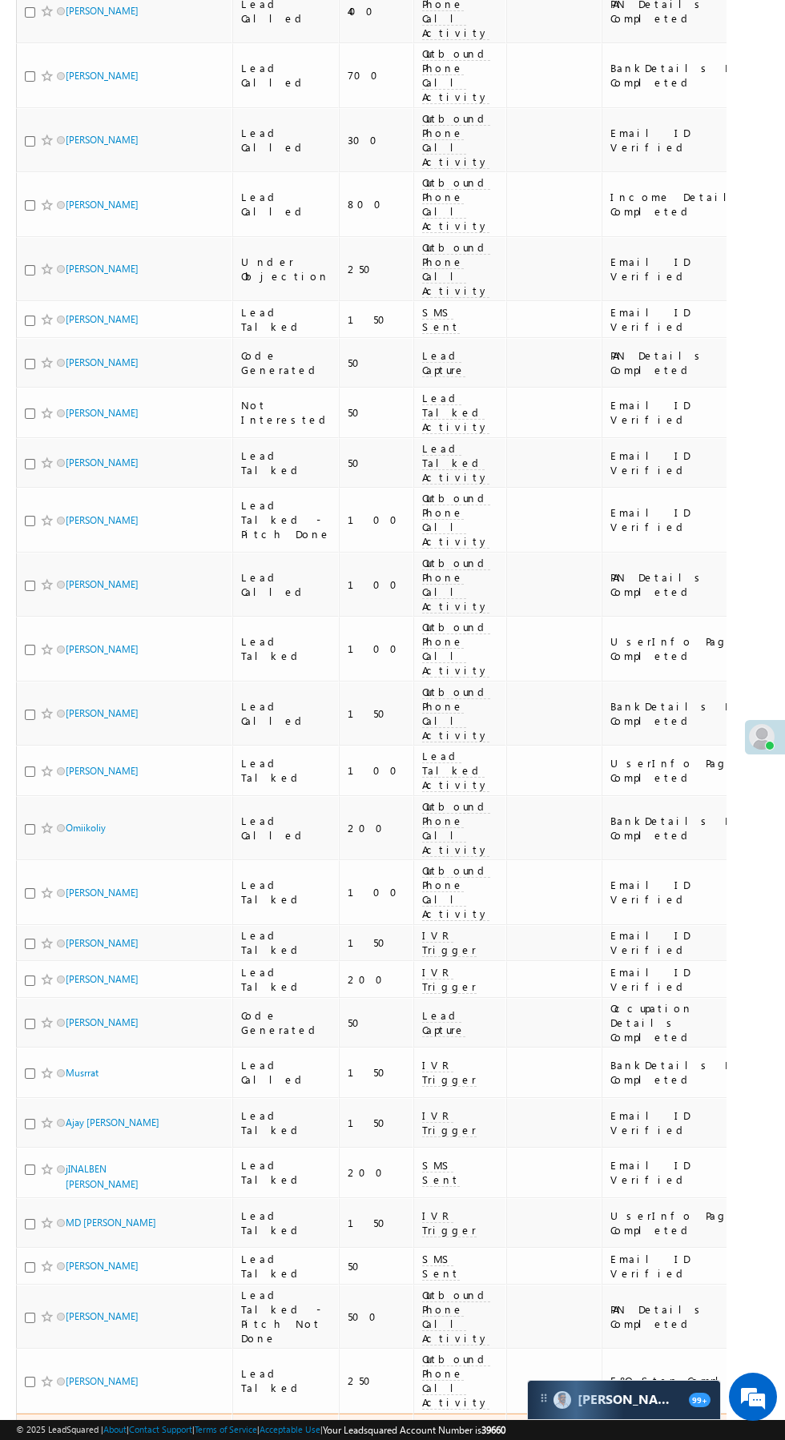
scroll to position [1101, 0]
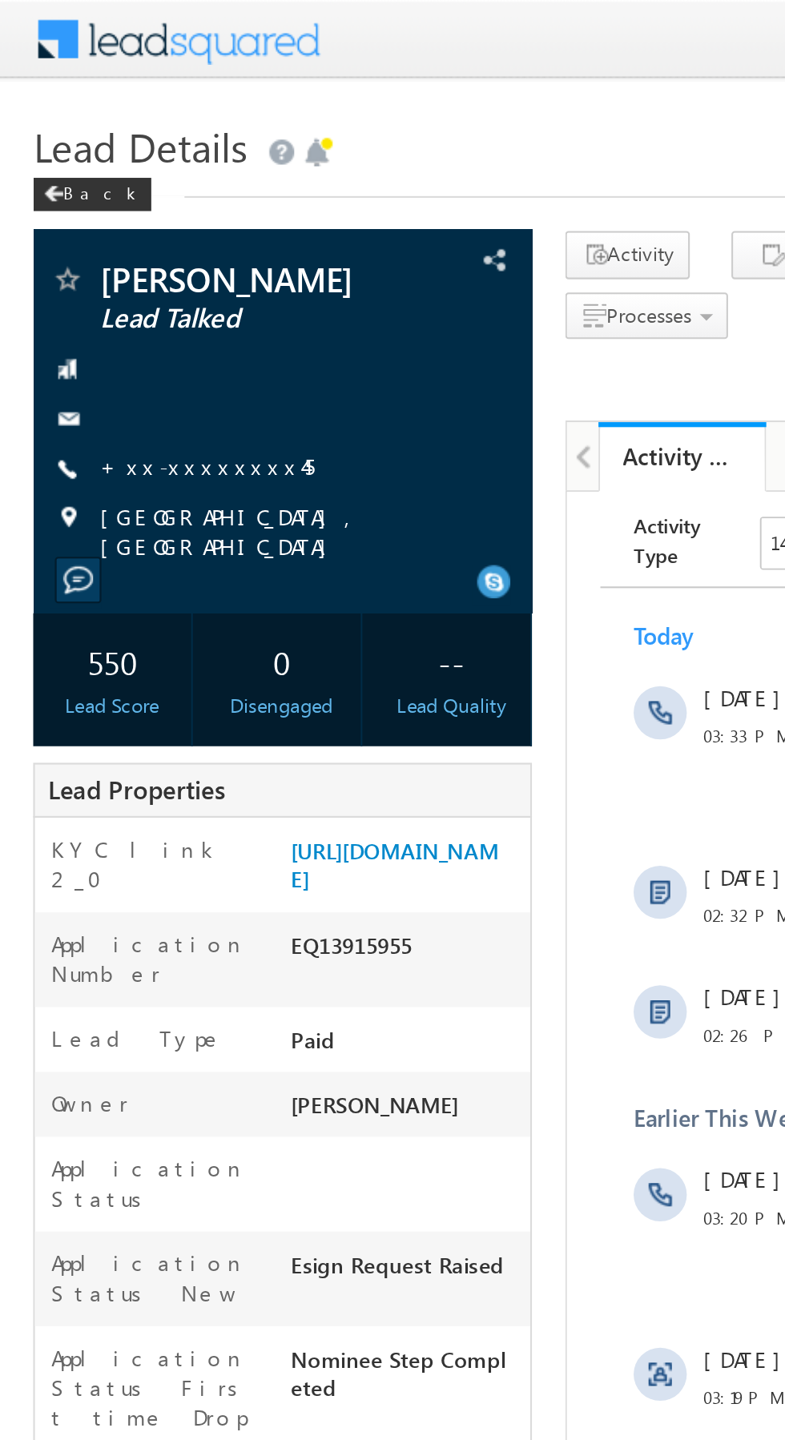
click at [101, 228] on link "+xx-xxxxxxxx45" at bounding box center [99, 225] width 103 height 14
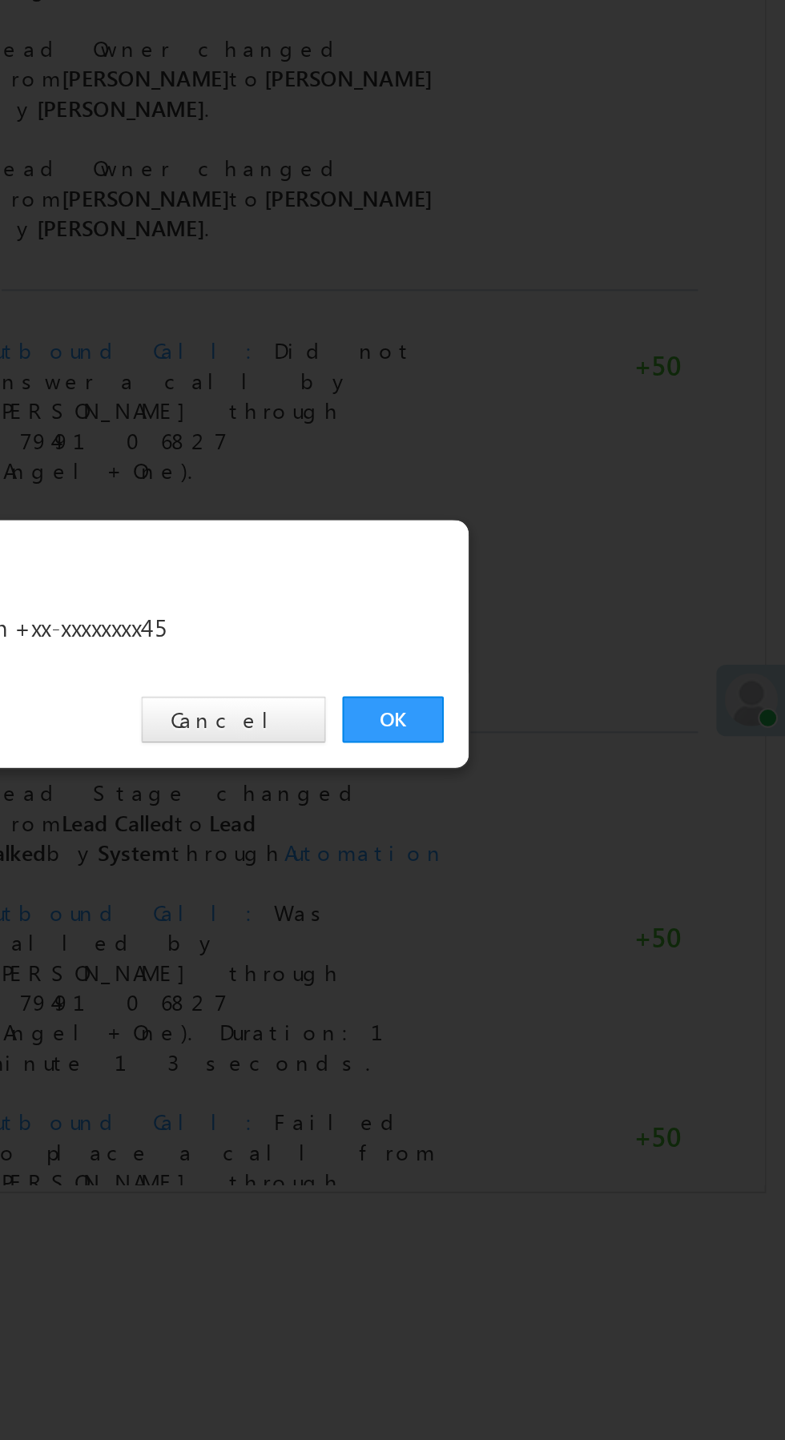
click at [592, 746] on link "OK" at bounding box center [589, 746] width 49 height 22
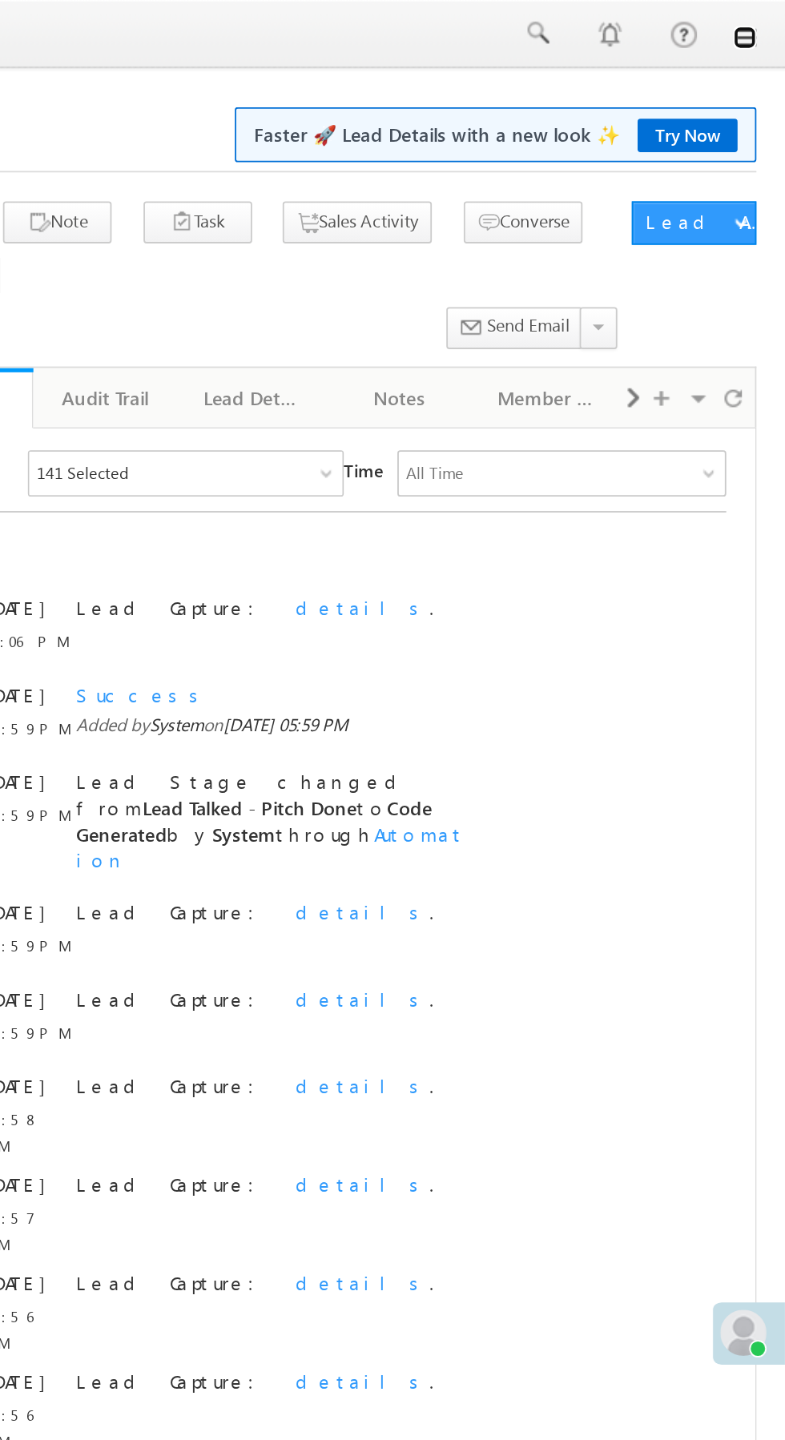
click at [762, 24] on link at bounding box center [762, 20] width 13 height 13
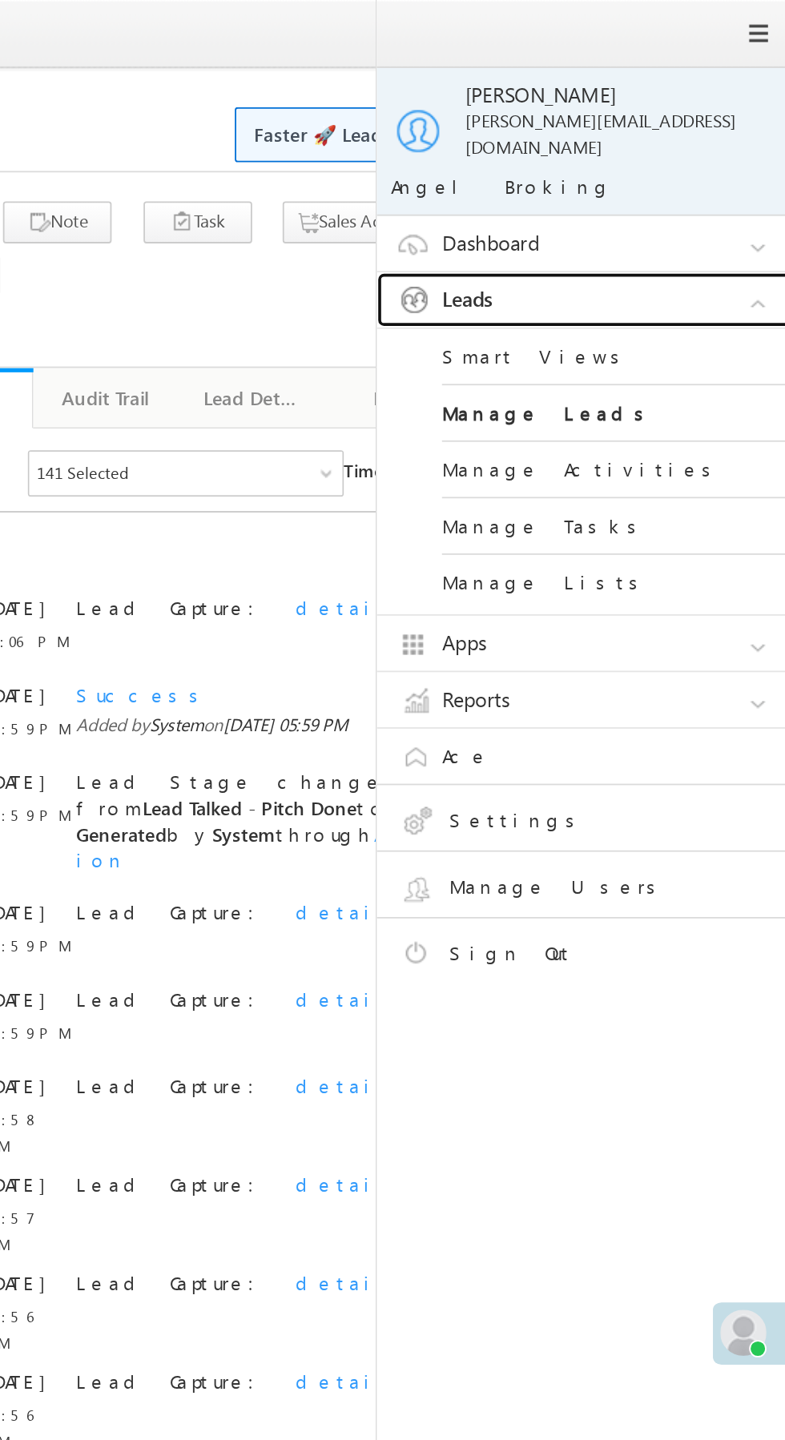
click at [705, 151] on link "Leads" at bounding box center [679, 166] width 240 height 30
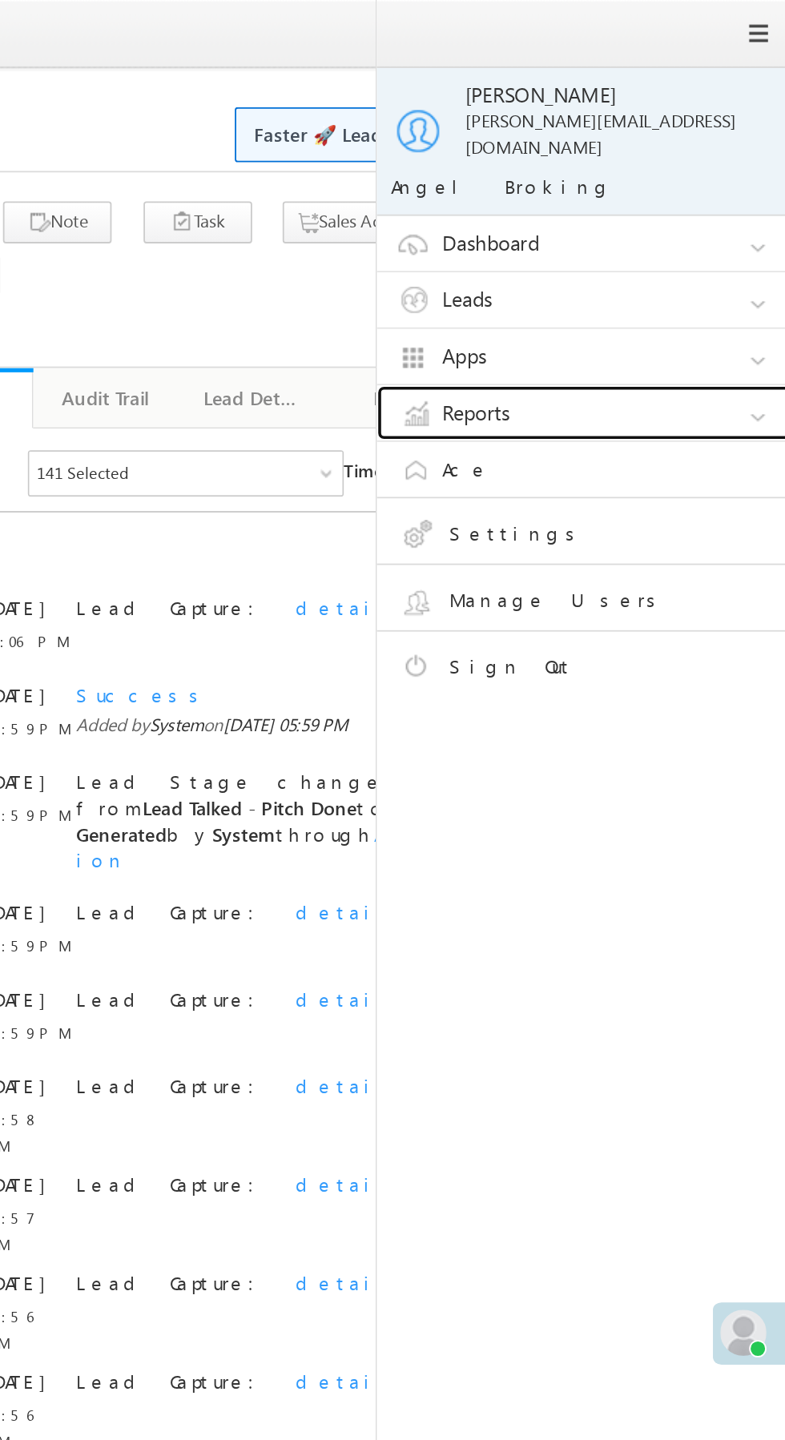
click at [690, 222] on link "Reports" at bounding box center [679, 228] width 240 height 30
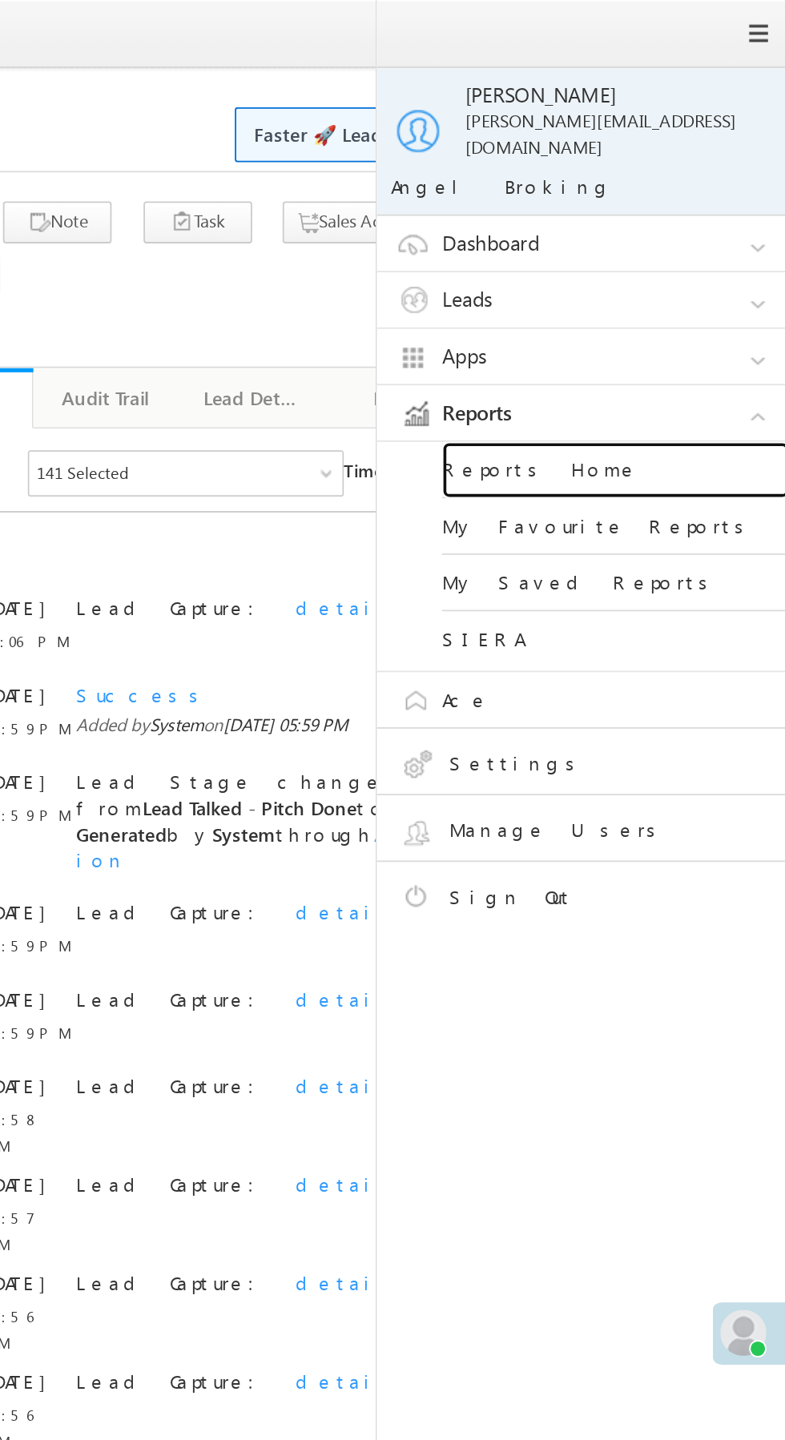
click at [690, 244] on link "Reports Home" at bounding box center [691, 259] width 192 height 31
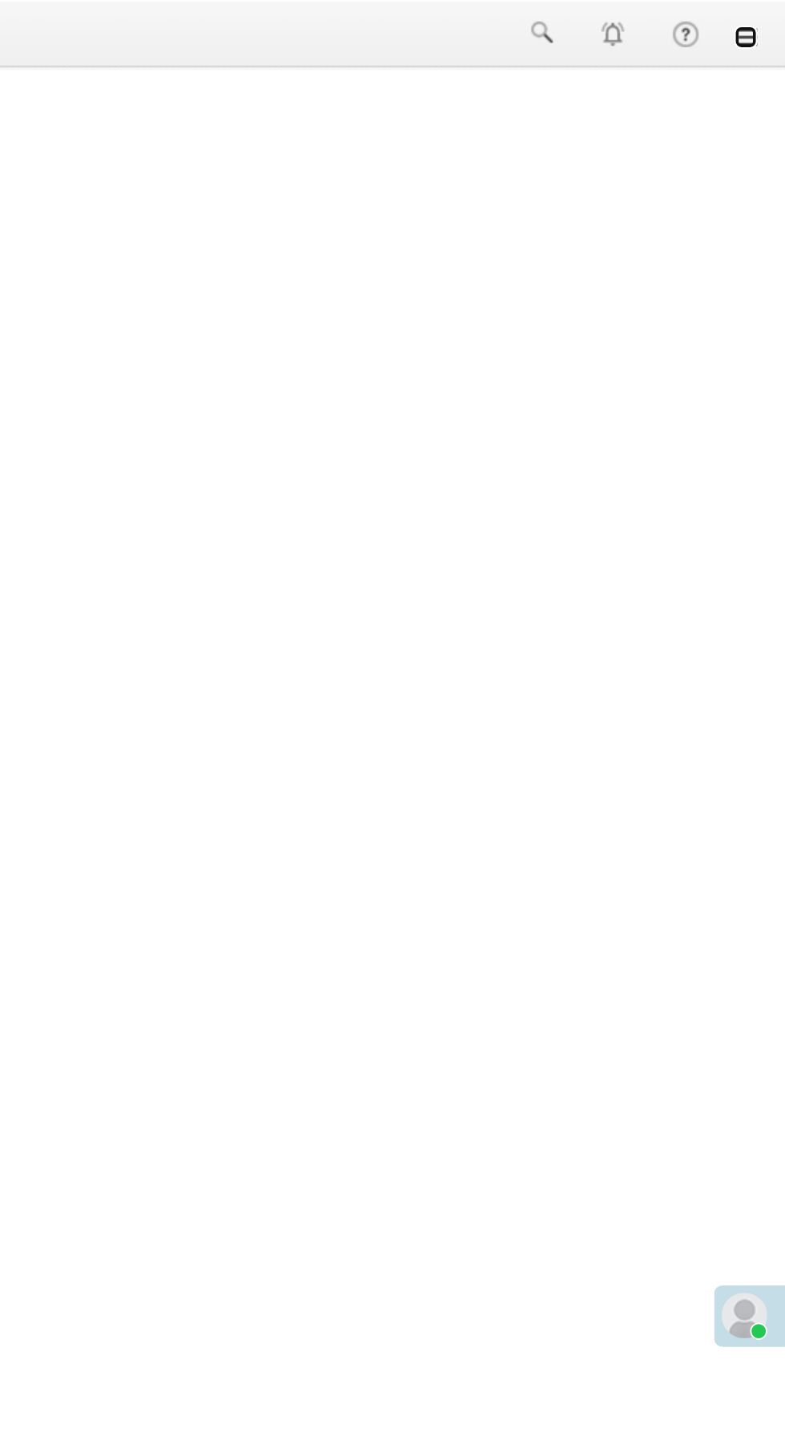
click at [765, 26] on link at bounding box center [762, 20] width 13 height 13
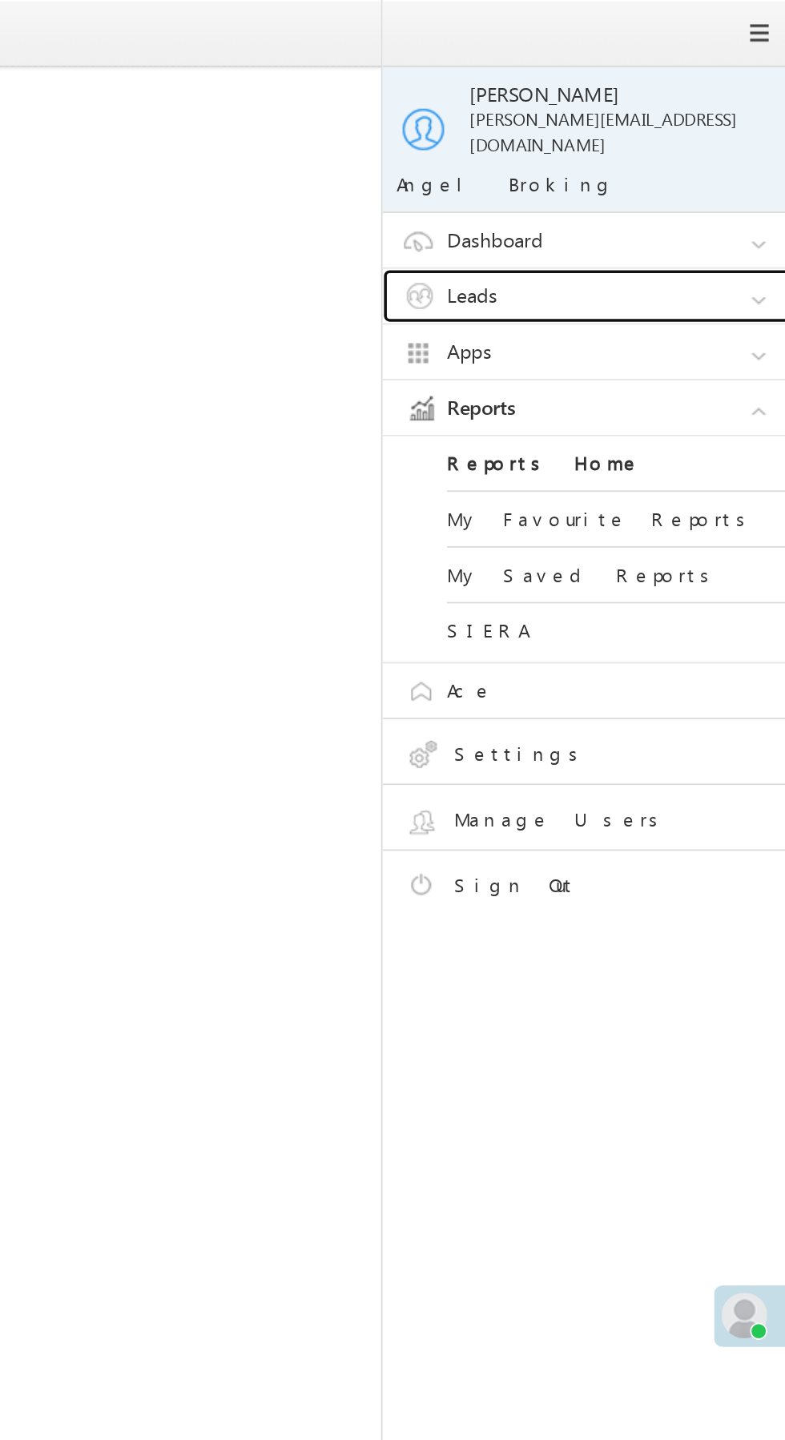
click at [697, 151] on link "Leads" at bounding box center [679, 166] width 240 height 30
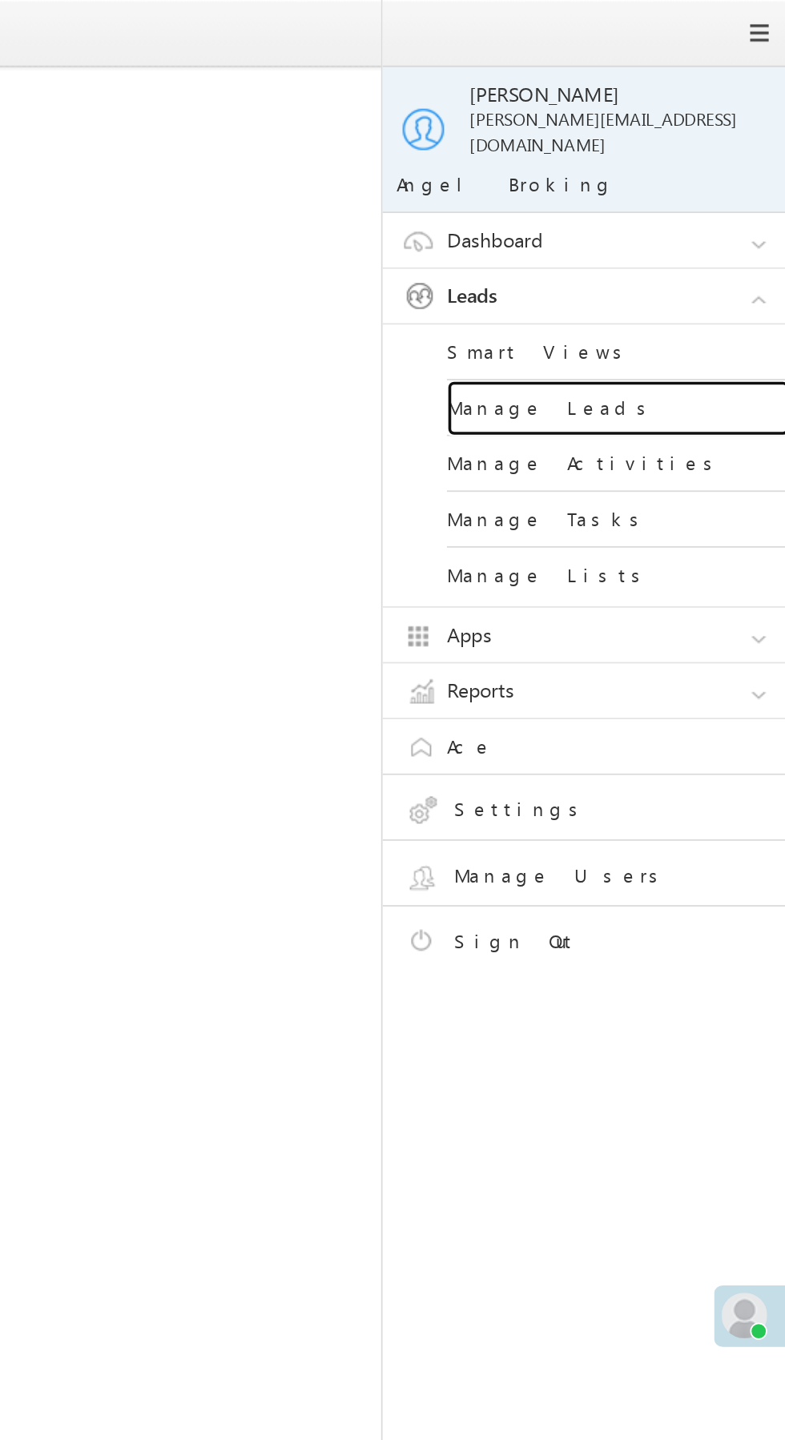
click at [697, 214] on link "Manage Leads" at bounding box center [691, 228] width 192 height 31
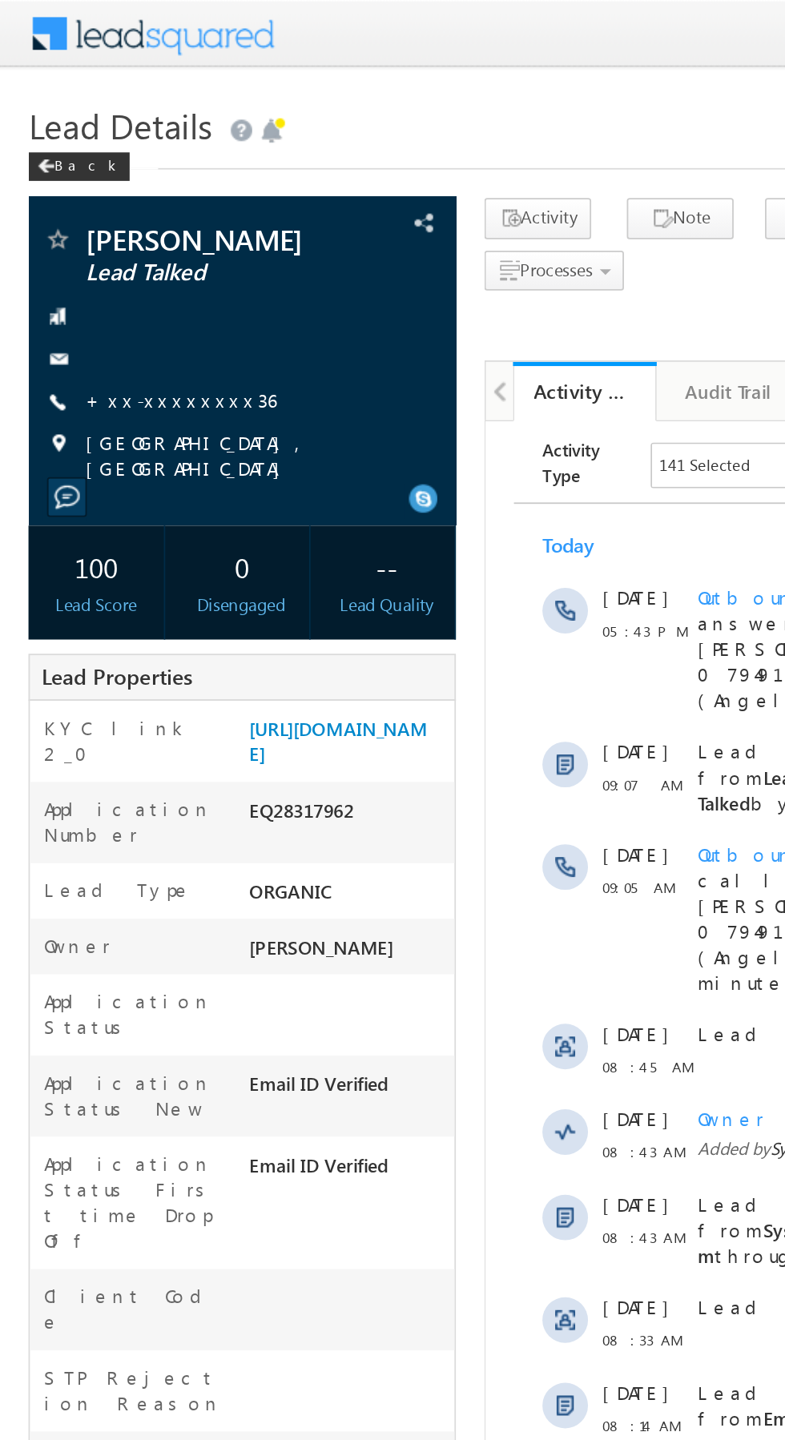
click at [89, 227] on link "+xx-xxxxxxxx36" at bounding box center [101, 225] width 107 height 14
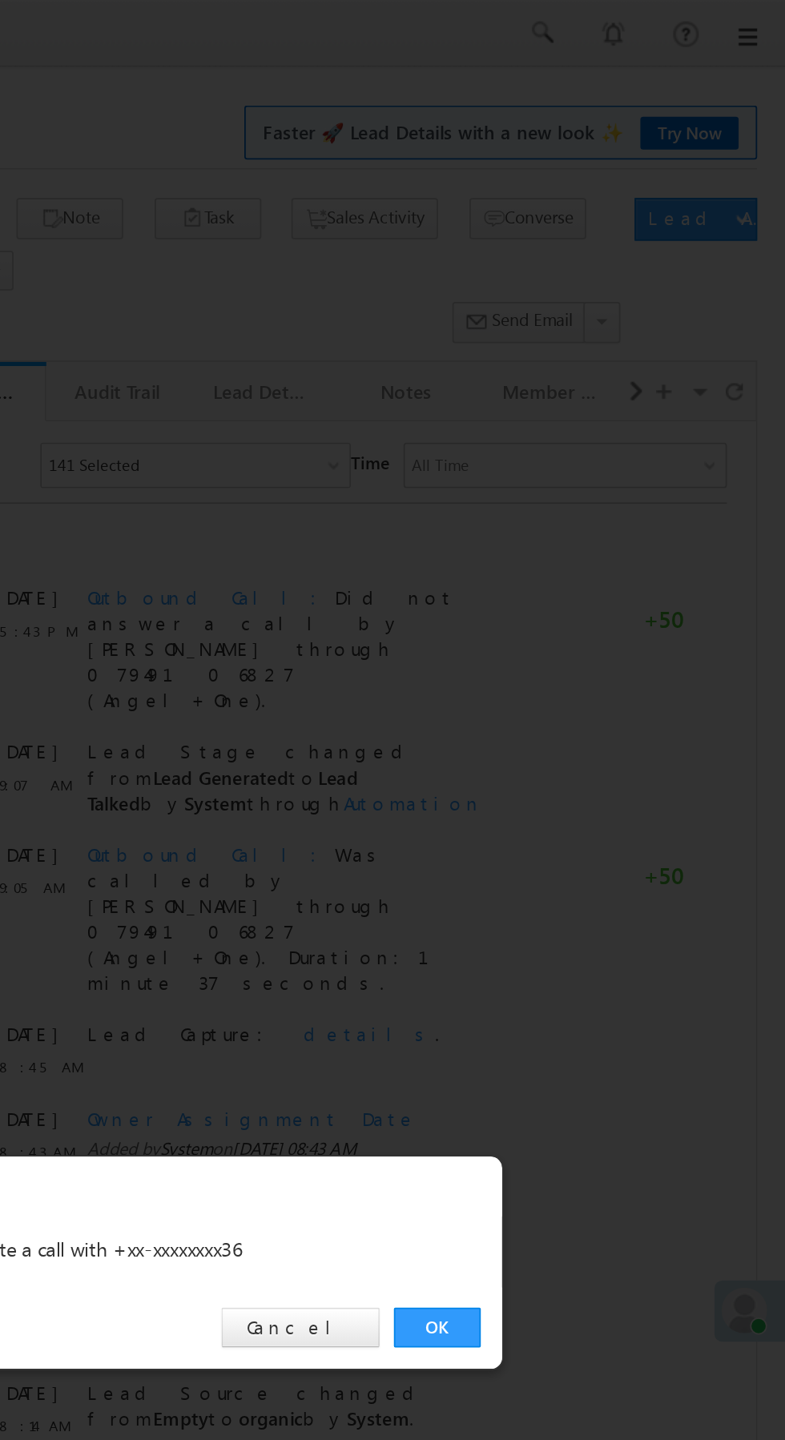
click at [591, 749] on link "OK" at bounding box center [589, 746] width 49 height 22
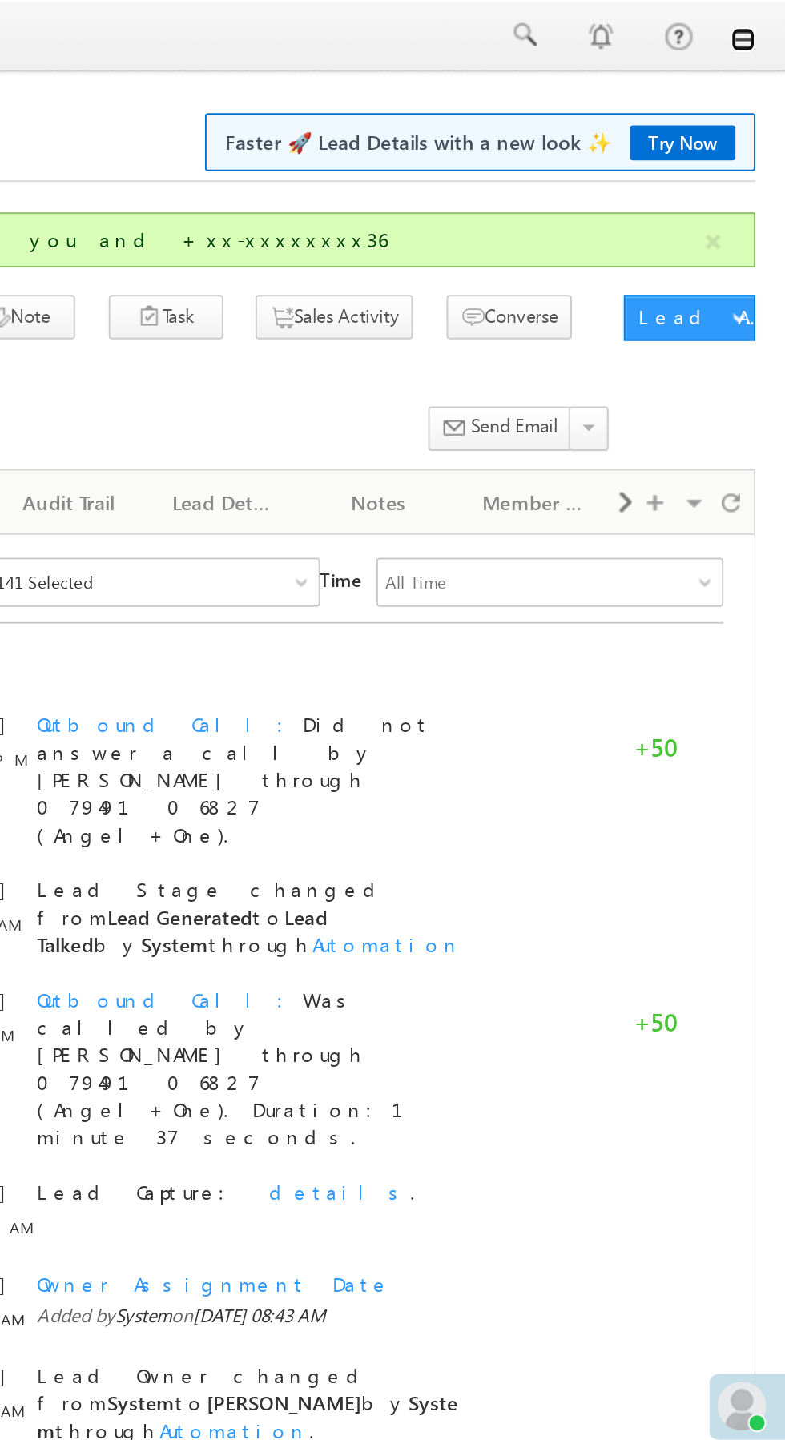
click at [766, 26] on link at bounding box center [762, 20] width 13 height 13
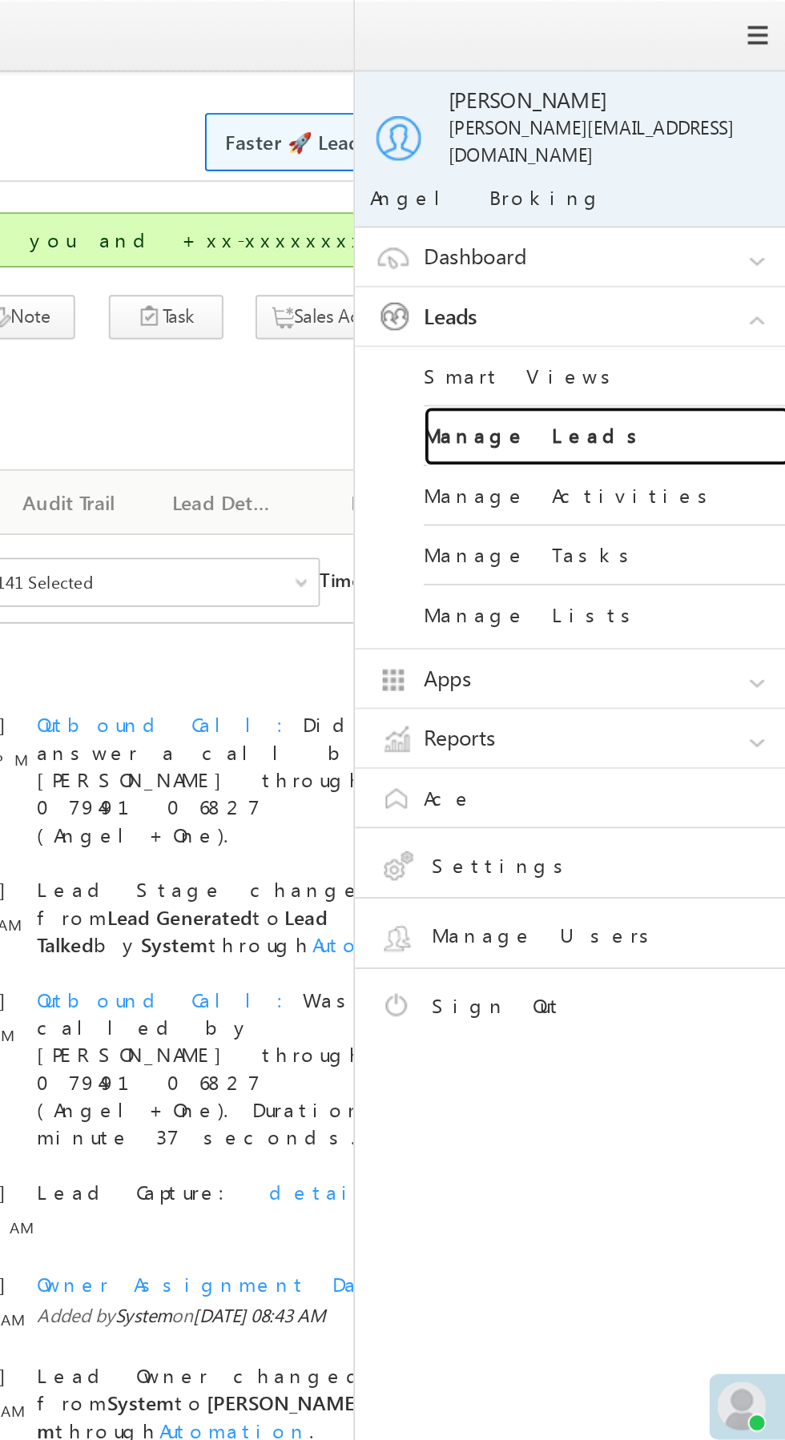
click at [709, 217] on link "Manage Leads" at bounding box center [691, 228] width 192 height 31
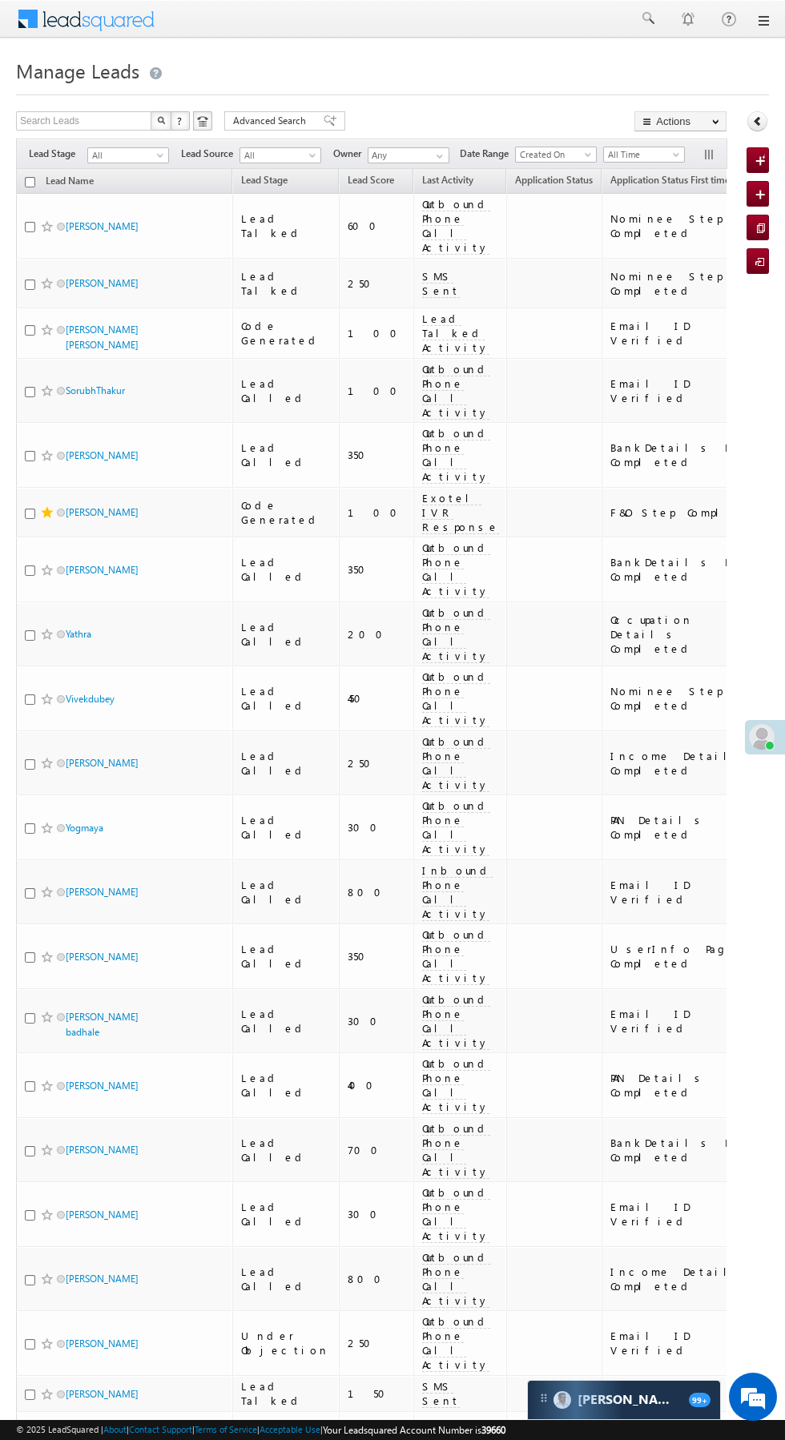
scroll to position [0, 10]
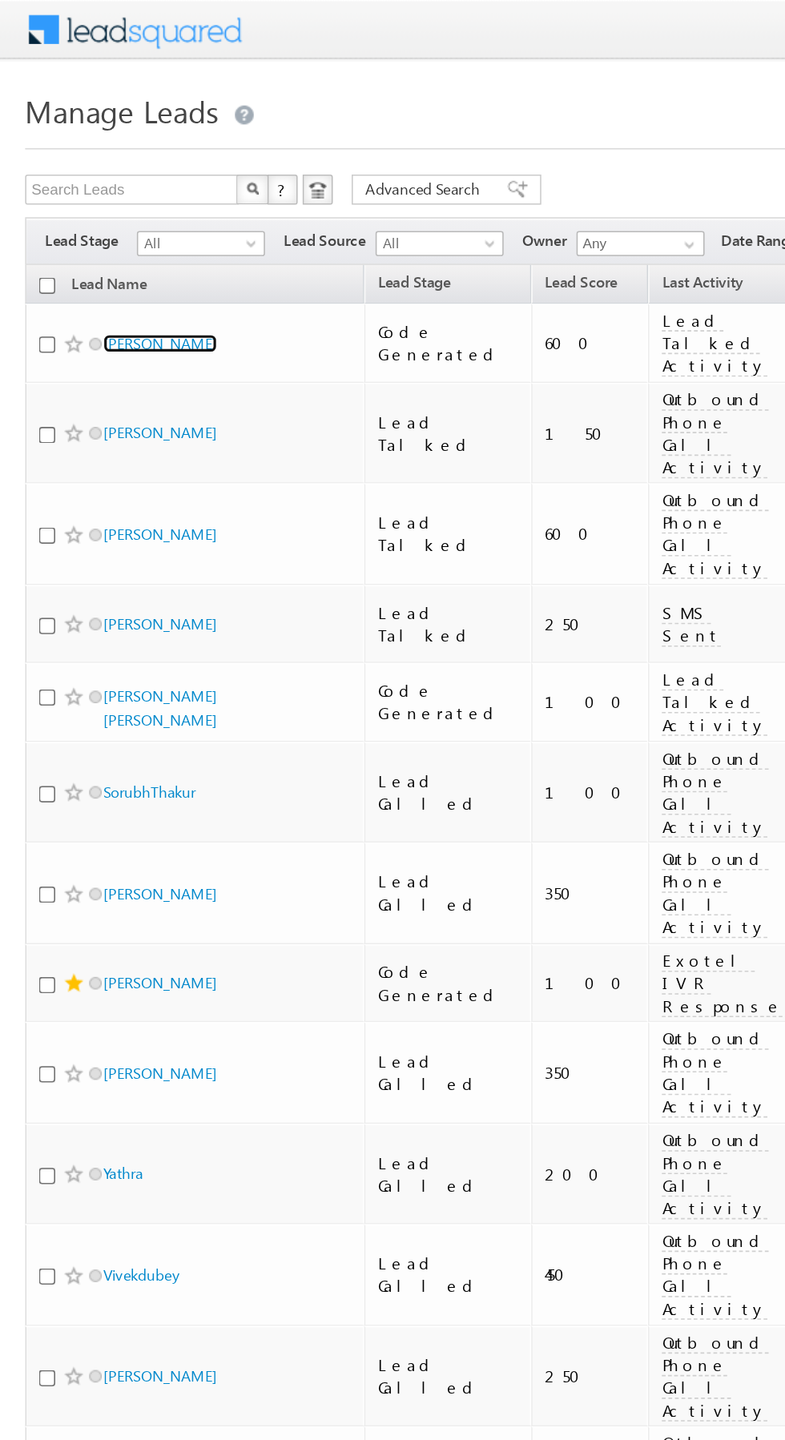
click at [88, 219] on link "[PERSON_NAME]" at bounding box center [102, 219] width 73 height 12
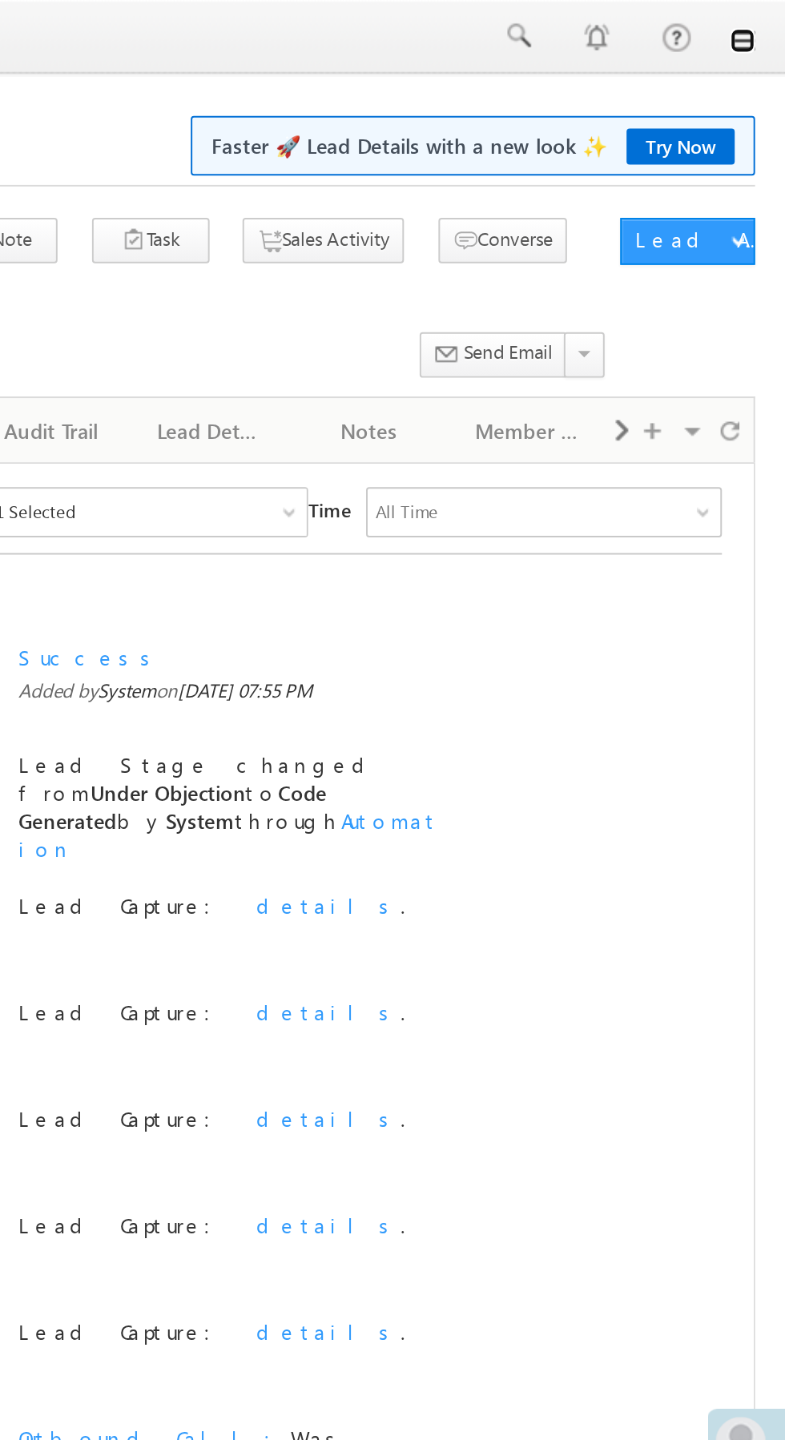
click at [762, 23] on link at bounding box center [762, 20] width 13 height 13
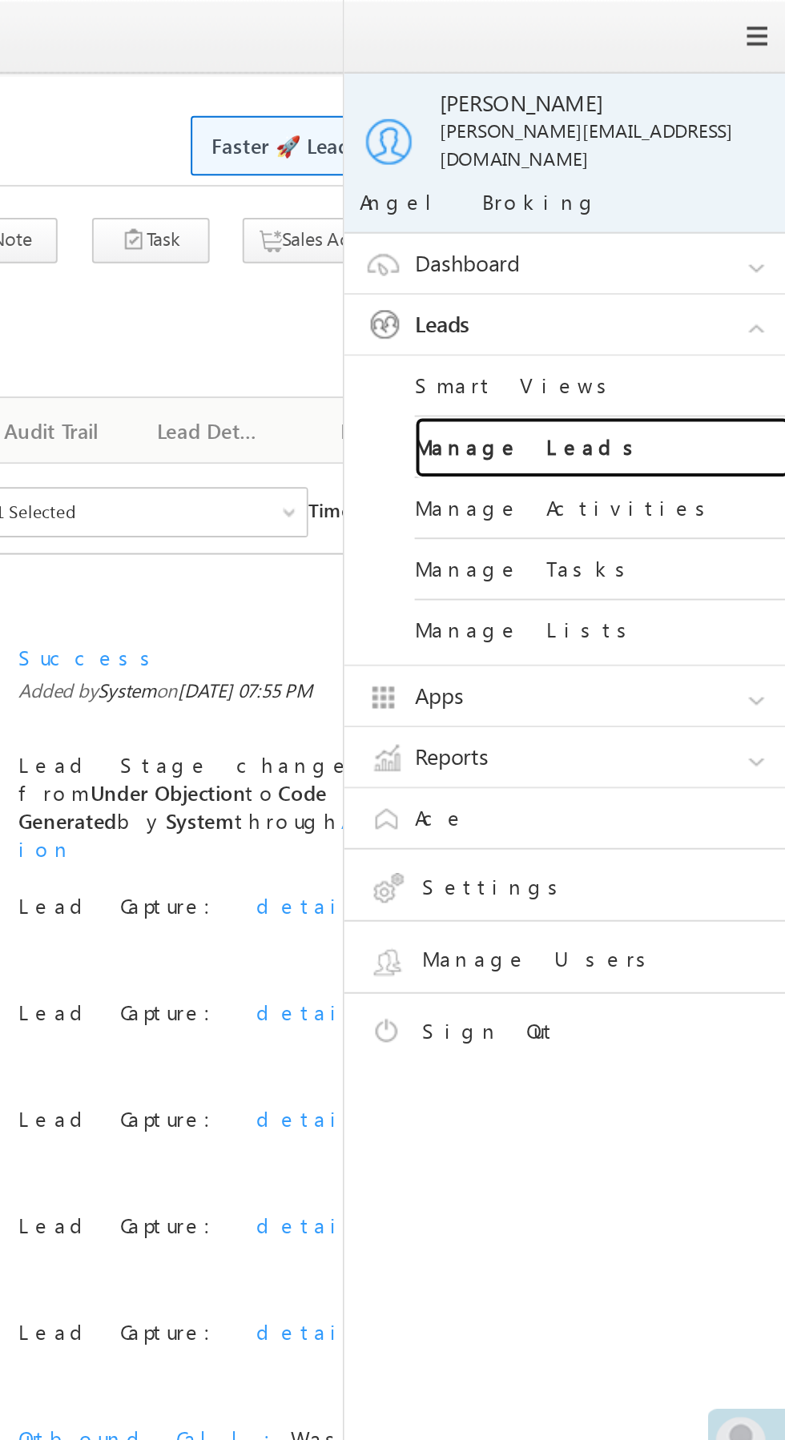
click at [711, 216] on link "Manage Leads" at bounding box center [691, 228] width 192 height 31
